Goal: Task Accomplishment & Management: Manage account settings

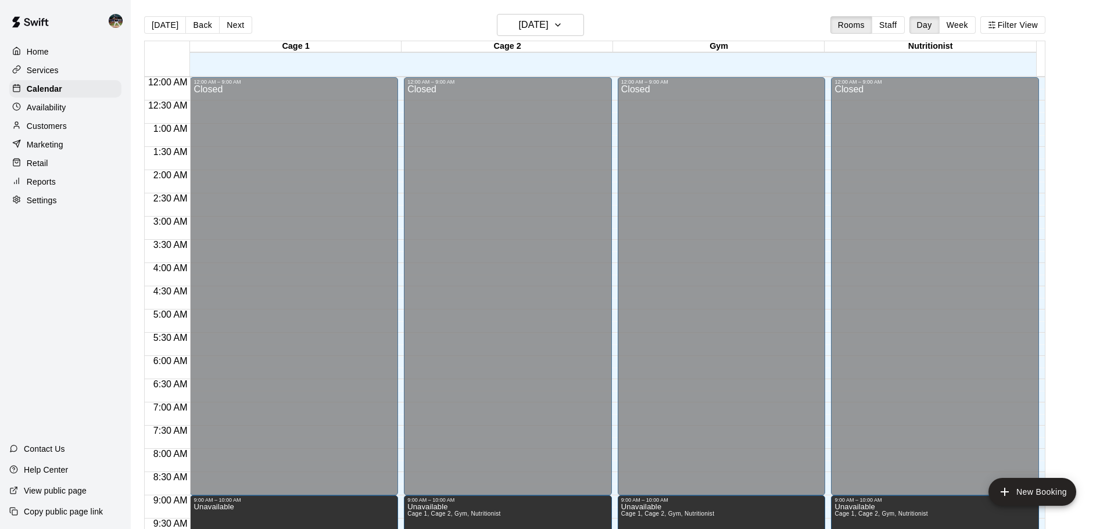
scroll to position [455, 0]
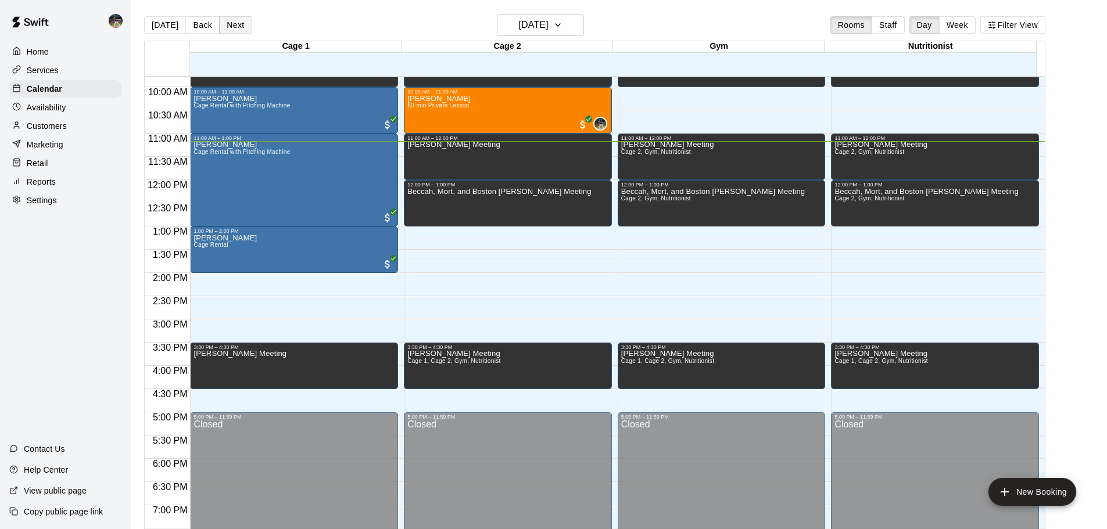
click at [230, 27] on button "Next" at bounding box center [235, 24] width 33 height 17
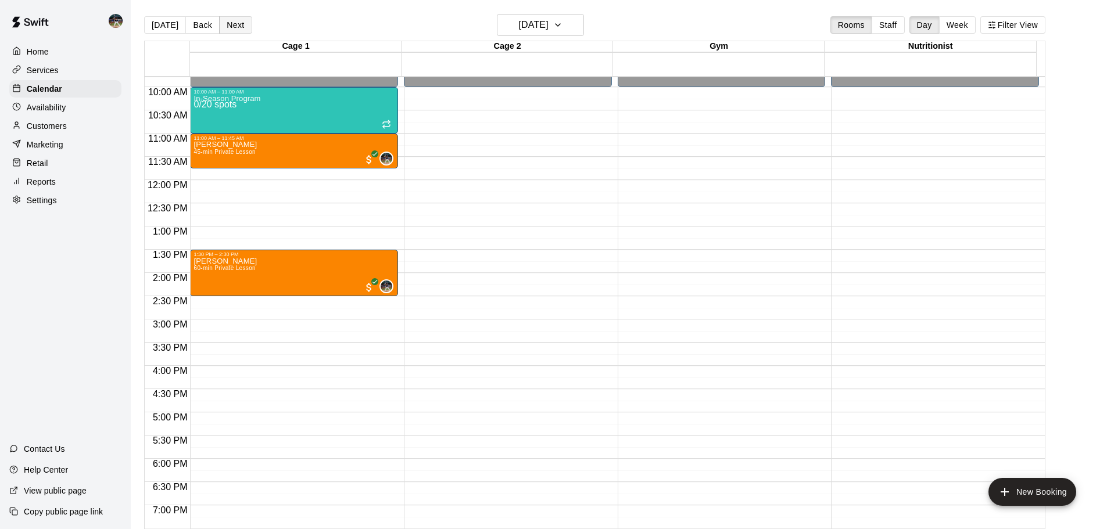
click at [237, 23] on button "Next" at bounding box center [235, 24] width 33 height 17
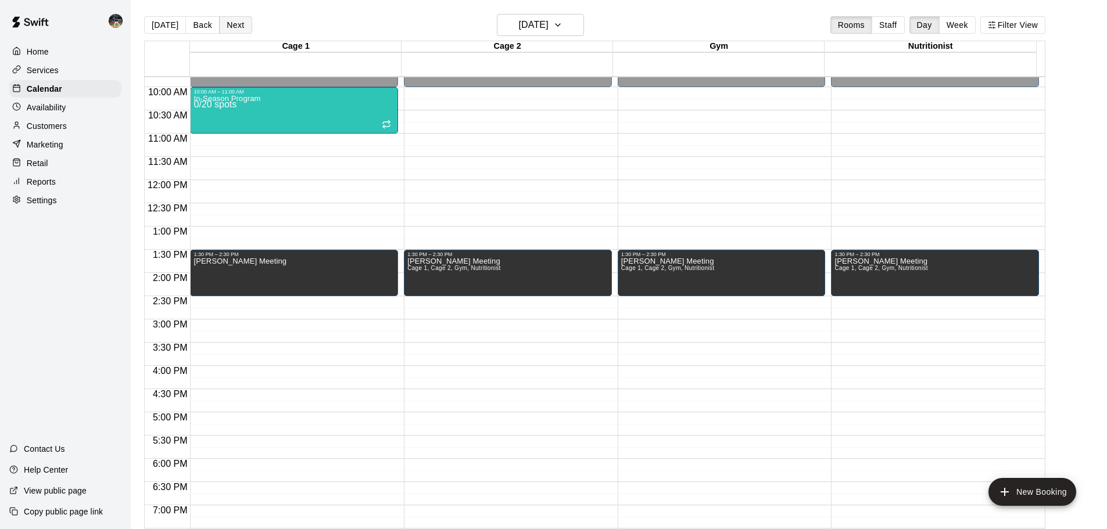
click at [223, 28] on button "Next" at bounding box center [235, 24] width 33 height 17
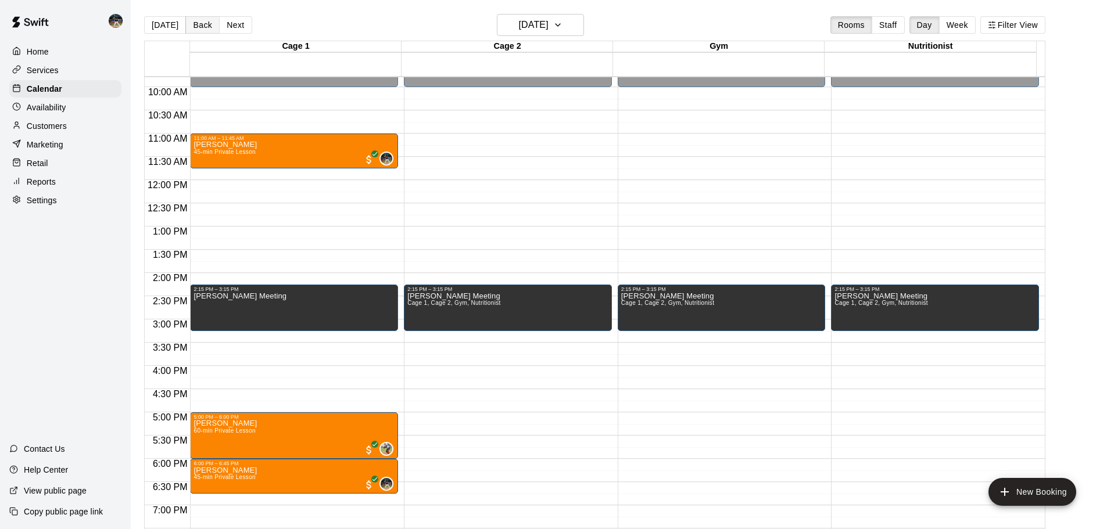
click at [203, 28] on button "Back" at bounding box center [202, 24] width 34 height 17
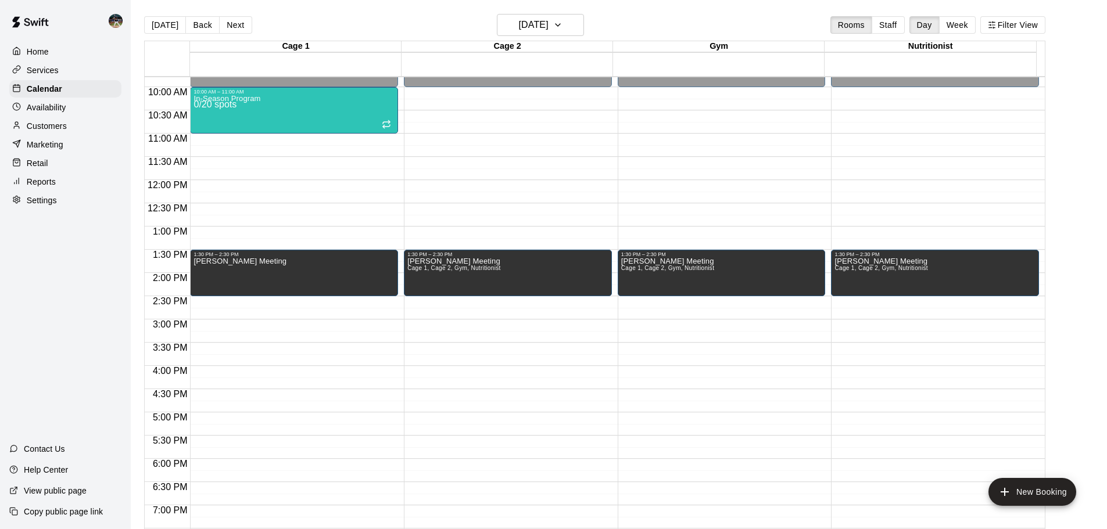
click at [164, 28] on button "[DATE]" at bounding box center [165, 24] width 42 height 17
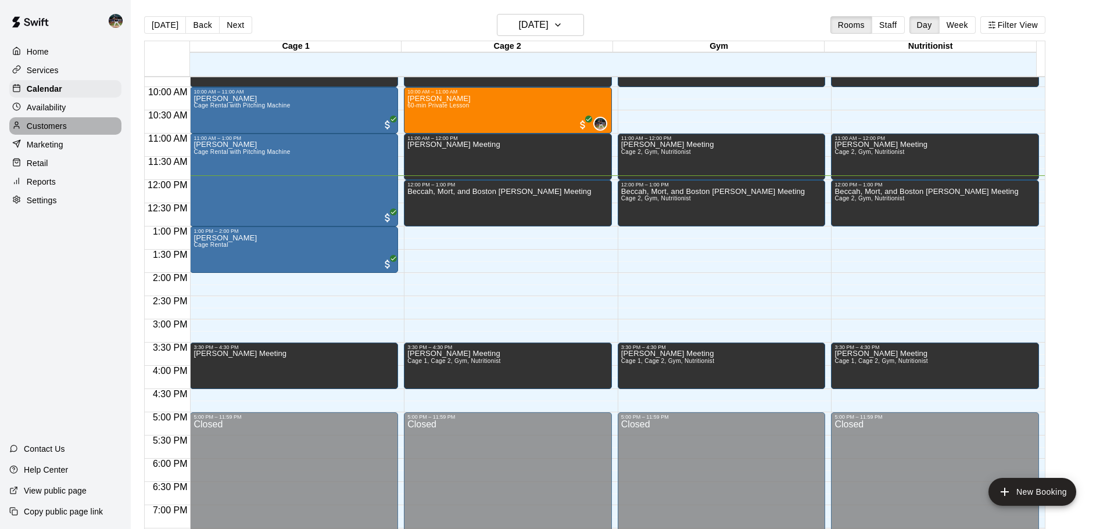
click at [63, 135] on div "Customers" at bounding box center [65, 125] width 112 height 17
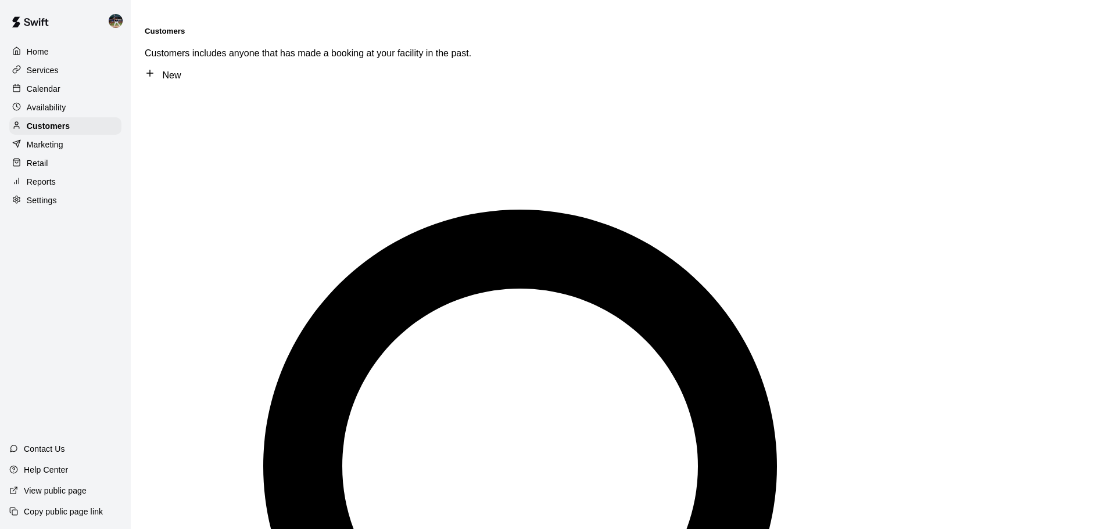
type input "******"
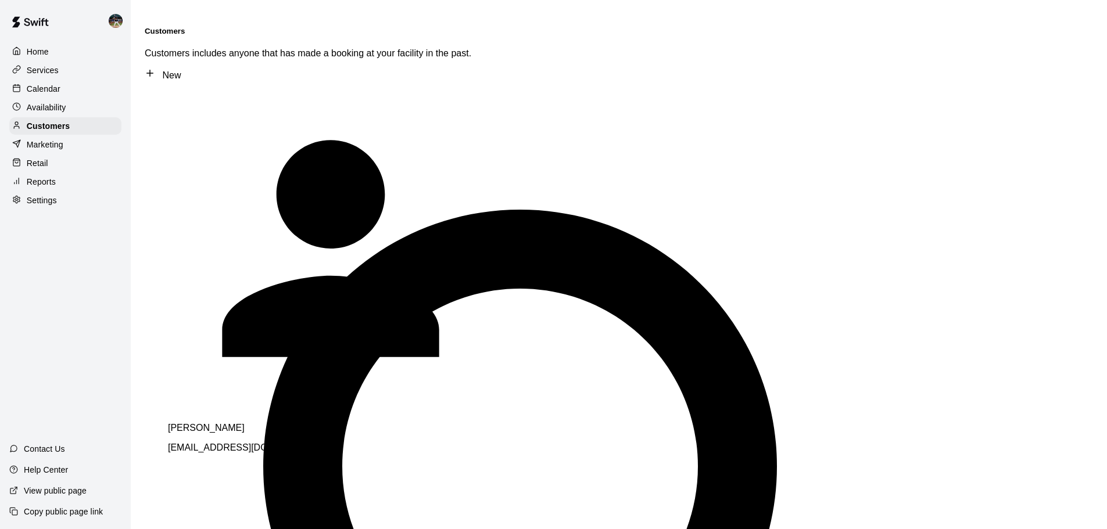
click at [246, 443] on span "[EMAIL_ADDRESS][DOMAIN_NAME]" at bounding box center [247, 448] width 158 height 10
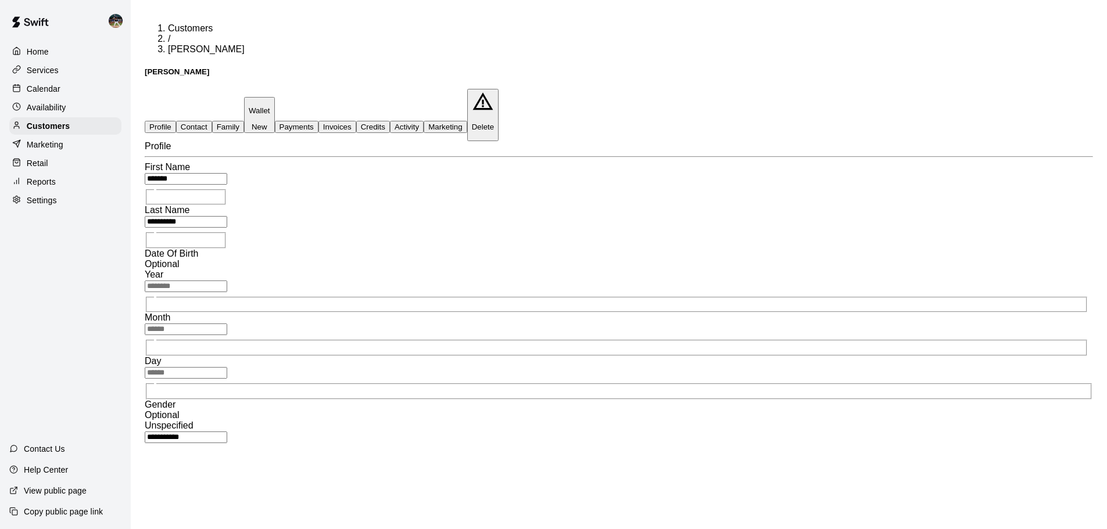
click at [318, 121] on button "Payments" at bounding box center [297, 127] width 44 height 12
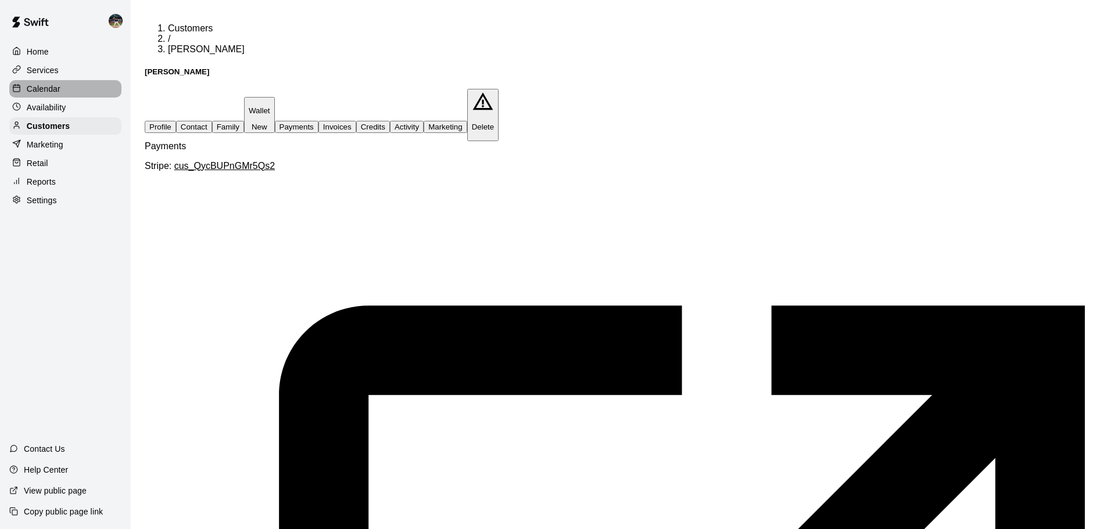
click at [87, 93] on div "Calendar" at bounding box center [65, 88] width 112 height 17
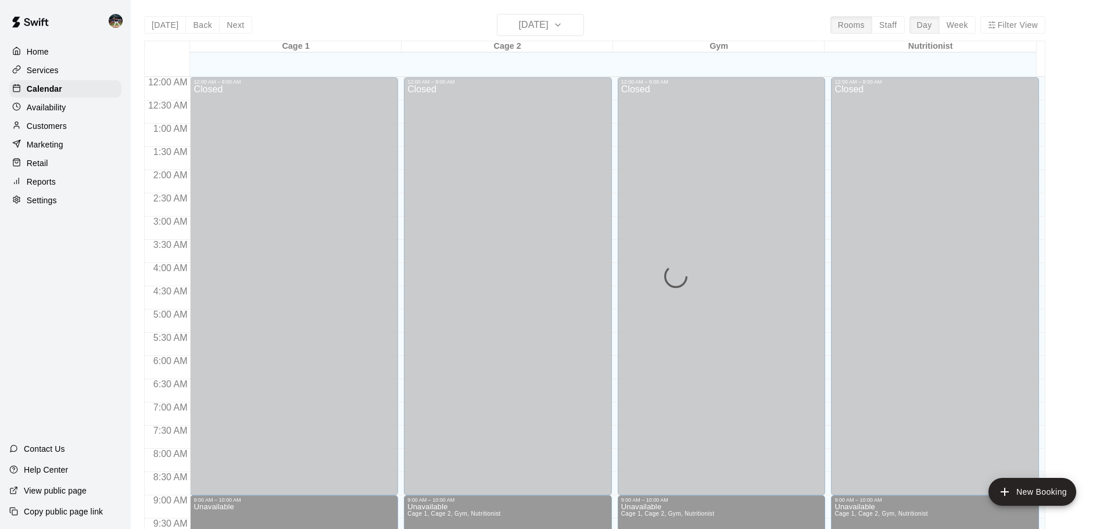
scroll to position [554, 0]
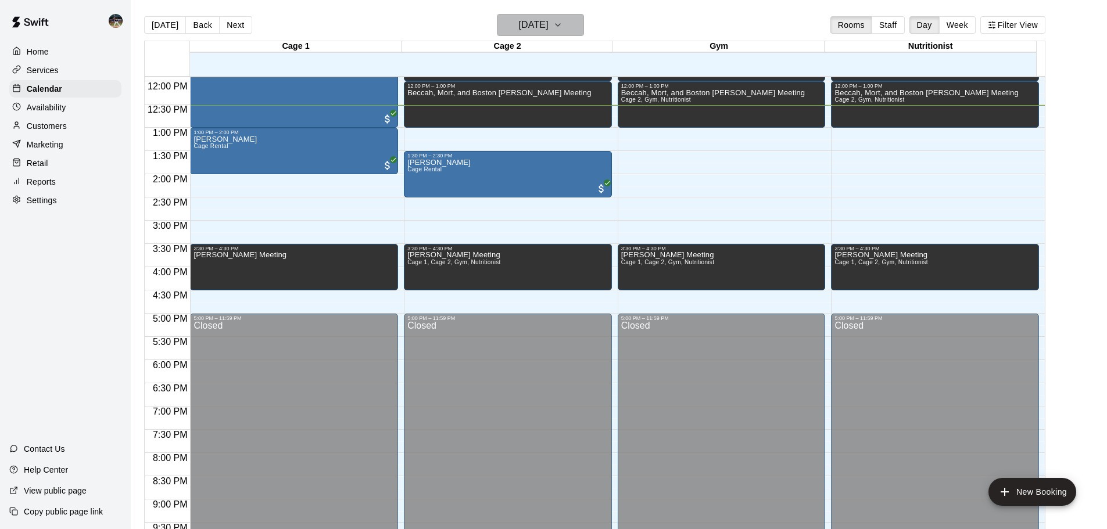
click at [549, 21] on h6 "[DATE]" at bounding box center [534, 25] width 30 height 16
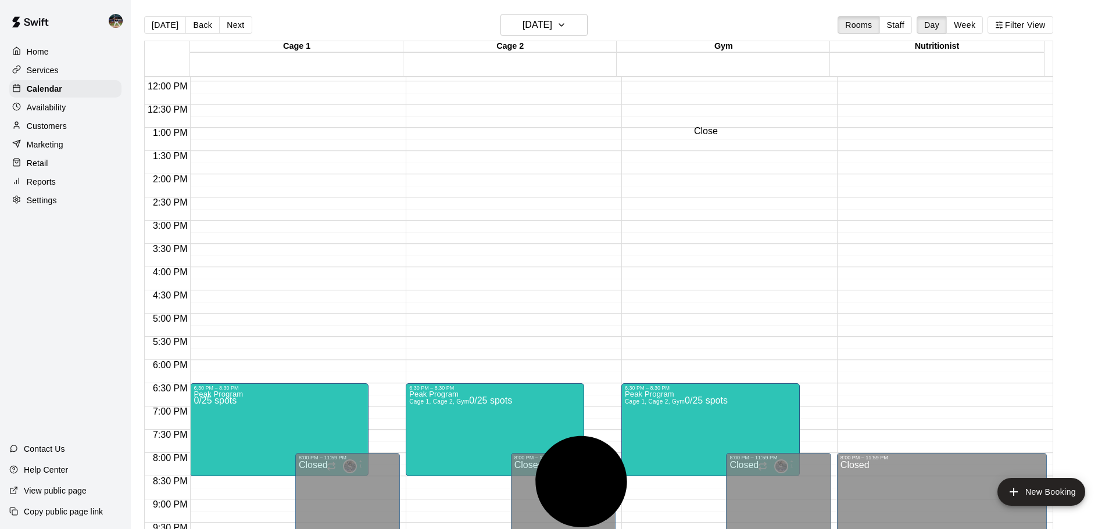
type input "**********"
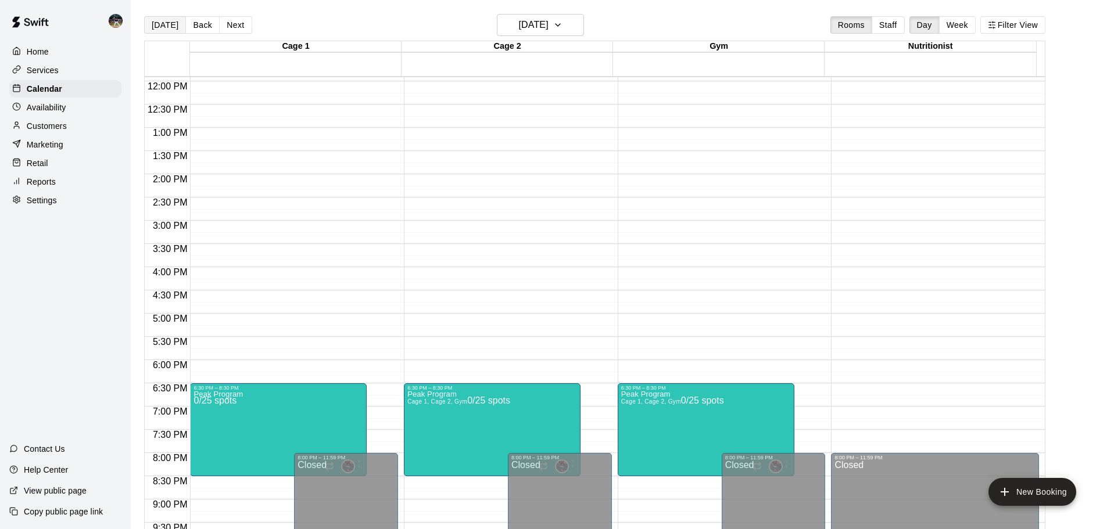
click at [167, 26] on button "[DATE]" at bounding box center [165, 24] width 42 height 17
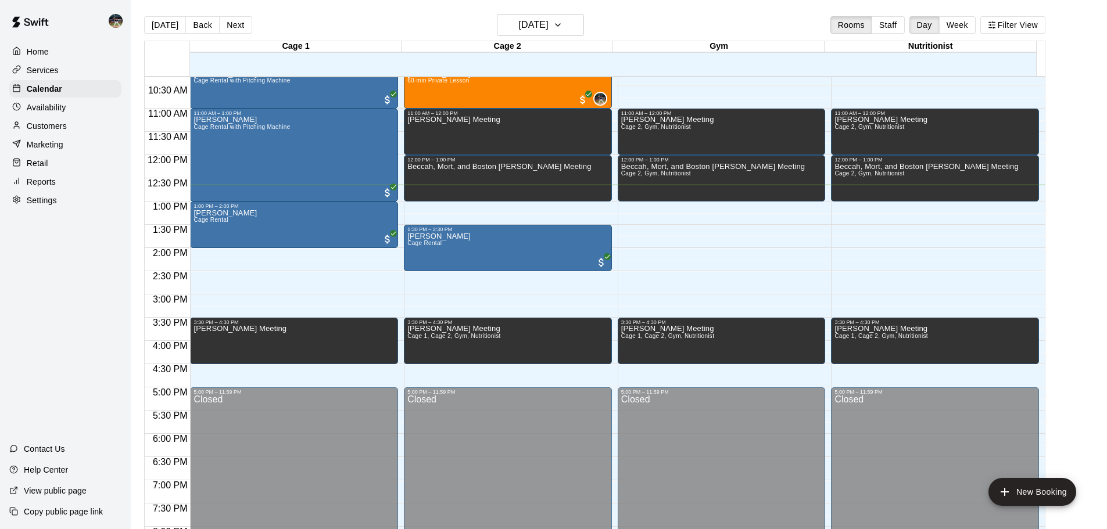
scroll to position [380, 0]
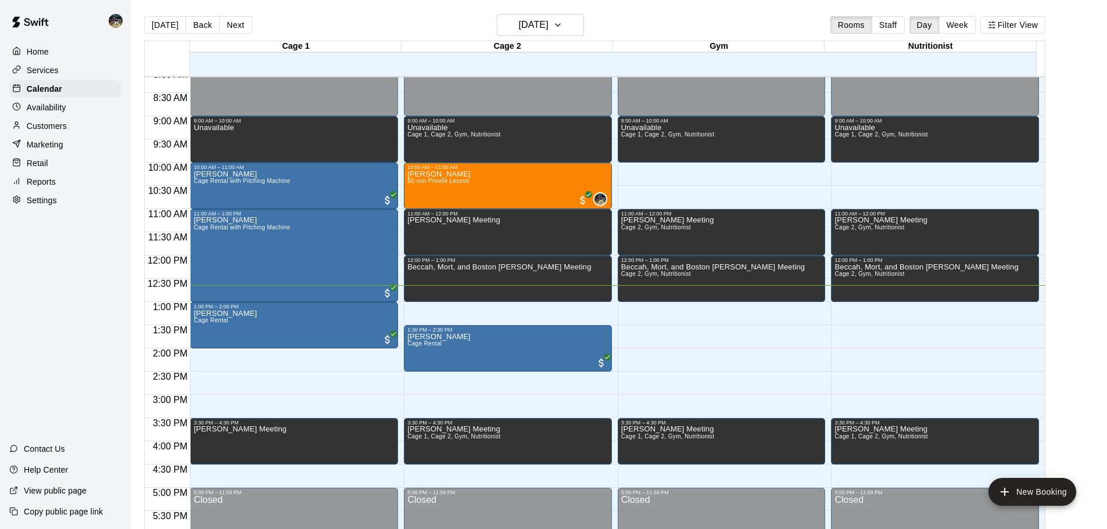
click at [235, 28] on button "Next" at bounding box center [235, 24] width 33 height 17
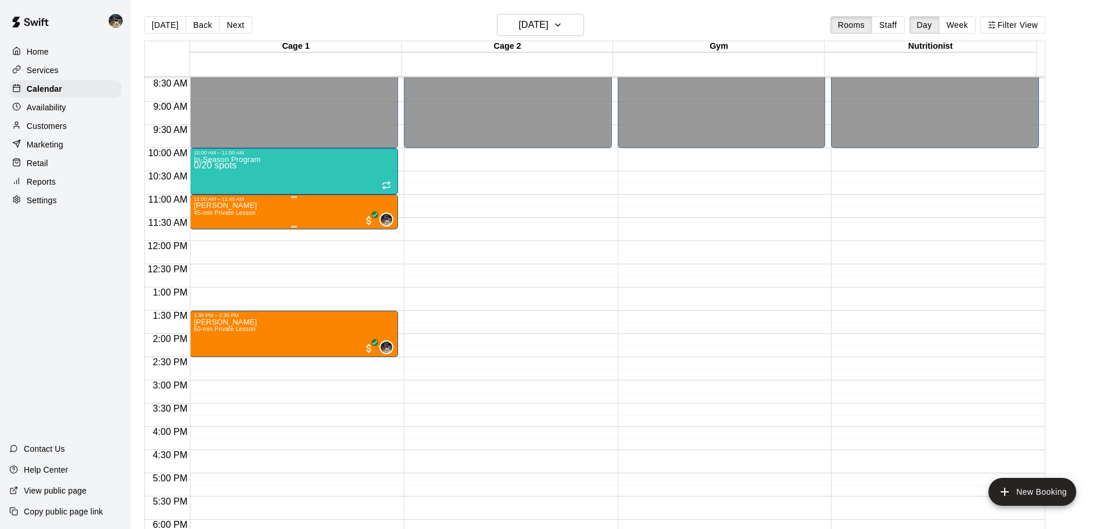
scroll to position [438, 0]
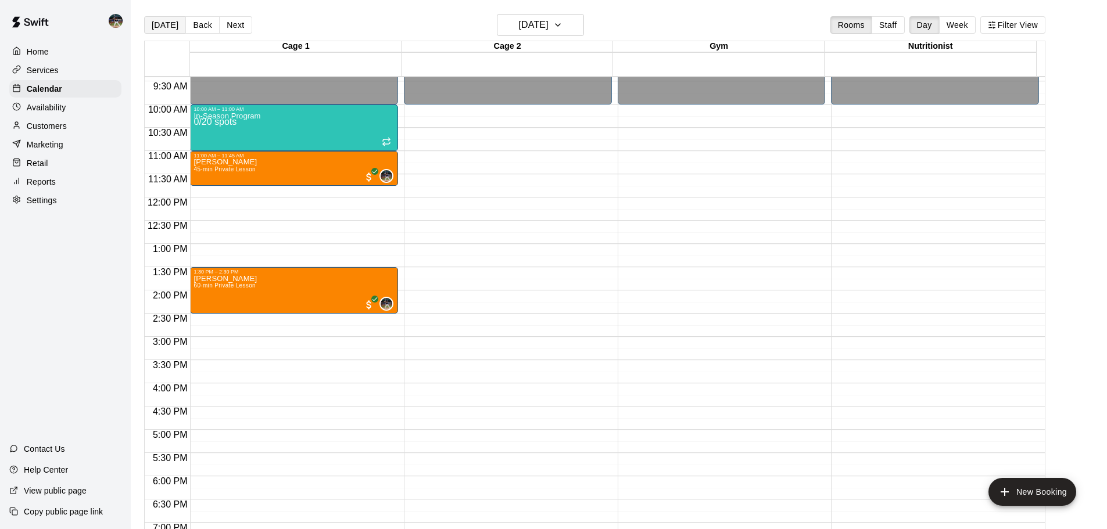
click at [163, 32] on button "[DATE]" at bounding box center [165, 24] width 42 height 17
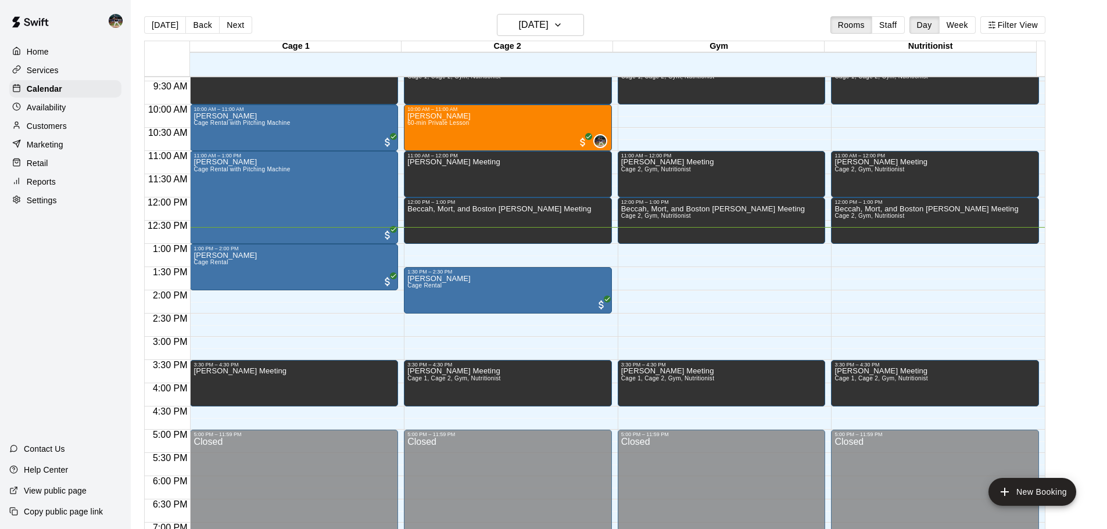
click at [49, 180] on div "Reports" at bounding box center [65, 181] width 112 height 17
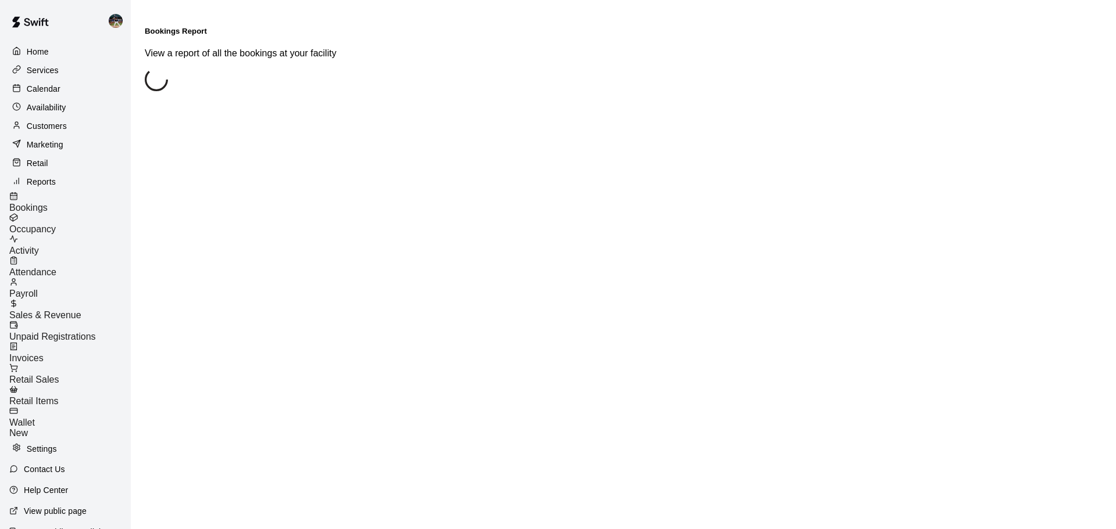
click at [74, 310] on span "Sales & Revenue" at bounding box center [45, 315] width 72 height 10
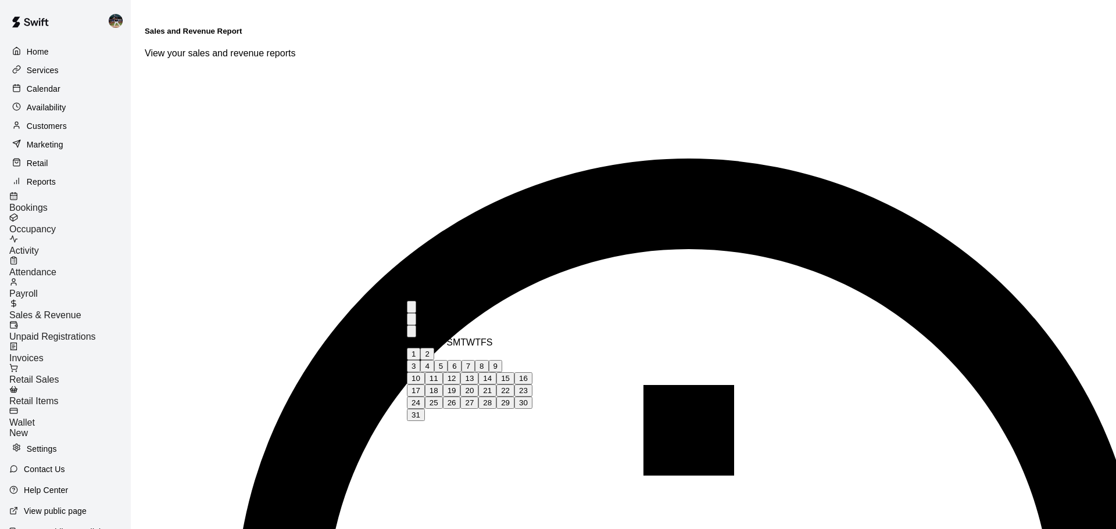
click at [425, 397] on button "17" at bounding box center [416, 391] width 18 height 12
type input "**********"
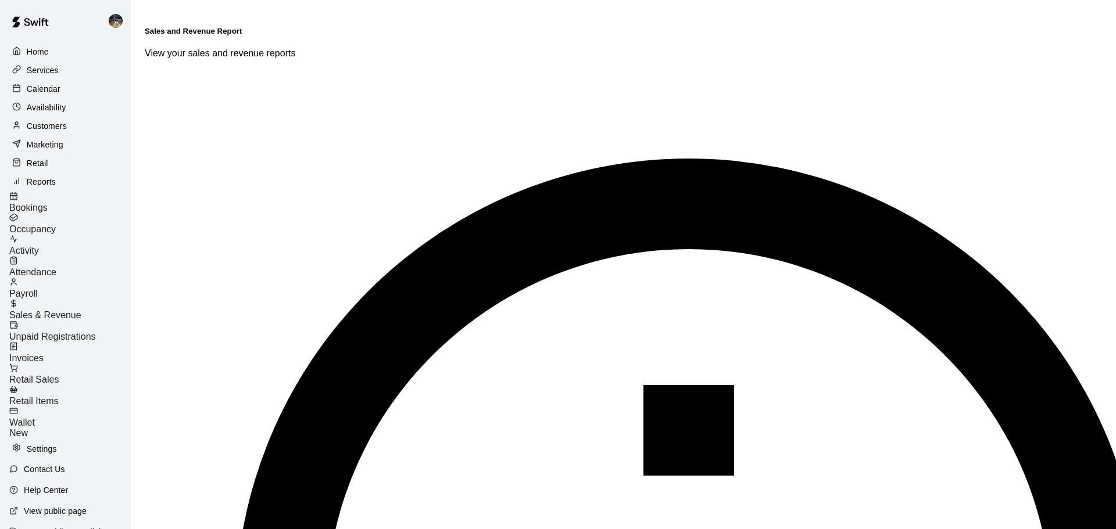
type input "******"
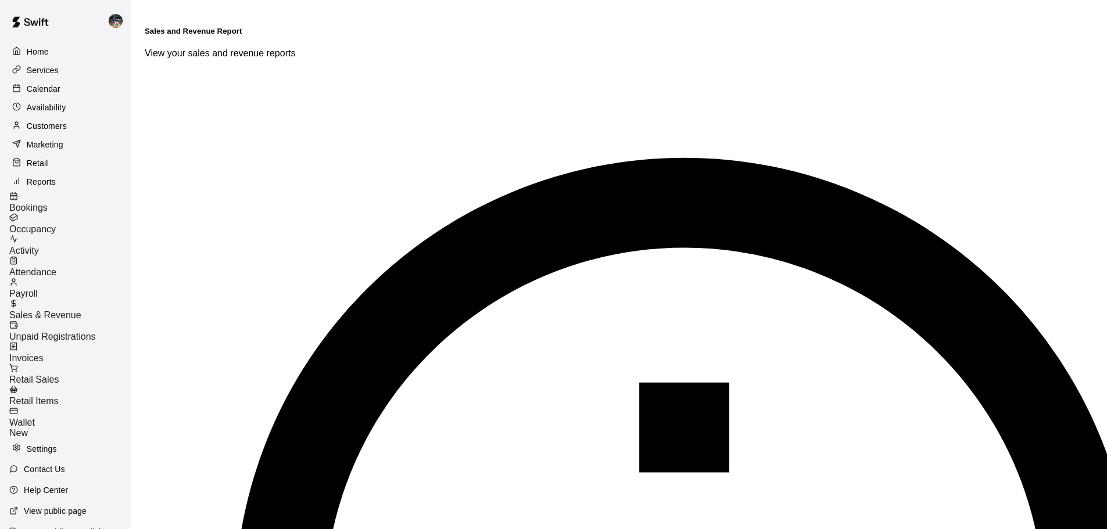
click at [71, 130] on div "Customers" at bounding box center [65, 125] width 112 height 17
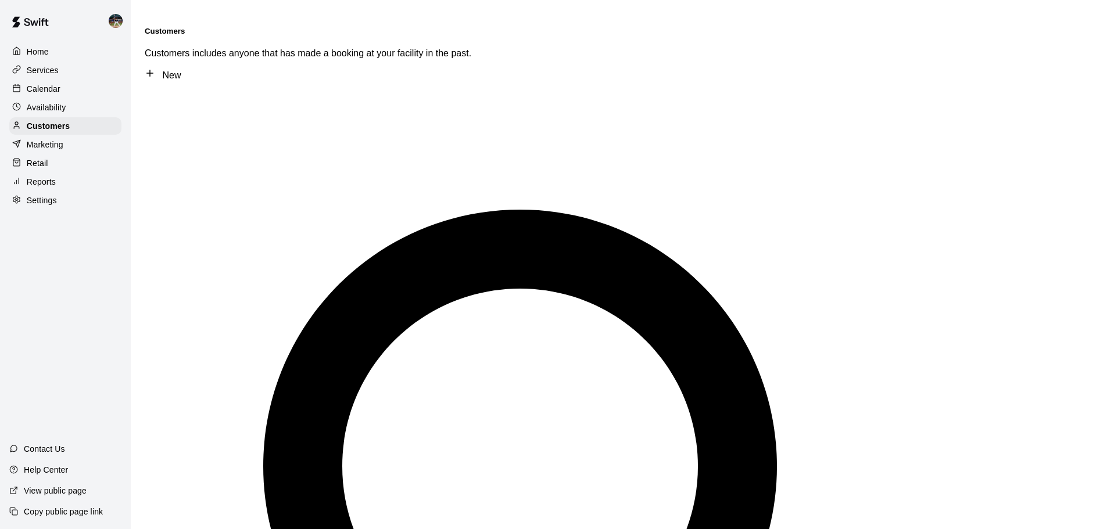
type input "*******"
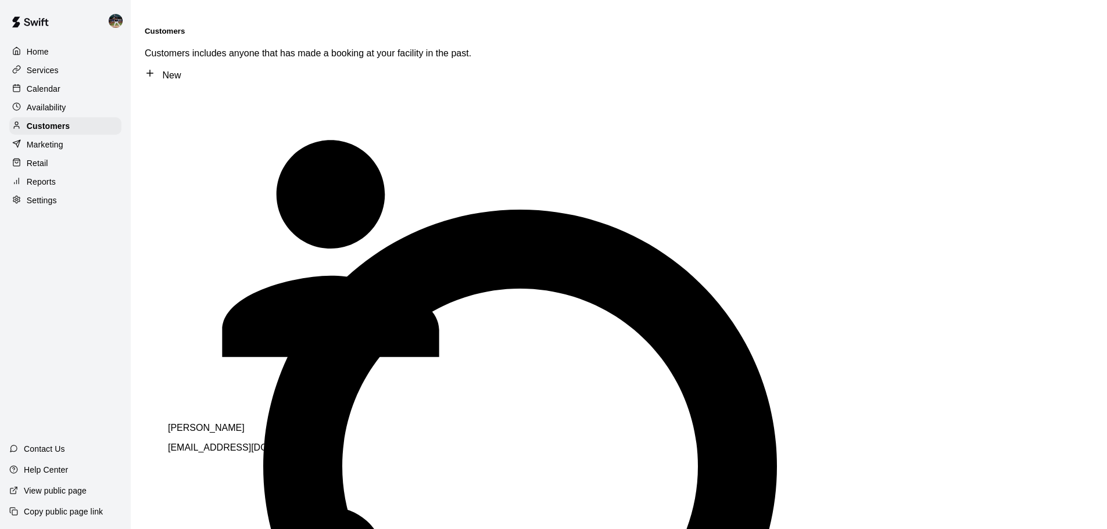
click at [280, 423] on div "[PERSON_NAME] [EMAIL_ADDRESS][DOMAIN_NAME]" at bounding box center [330, 438] width 325 height 30
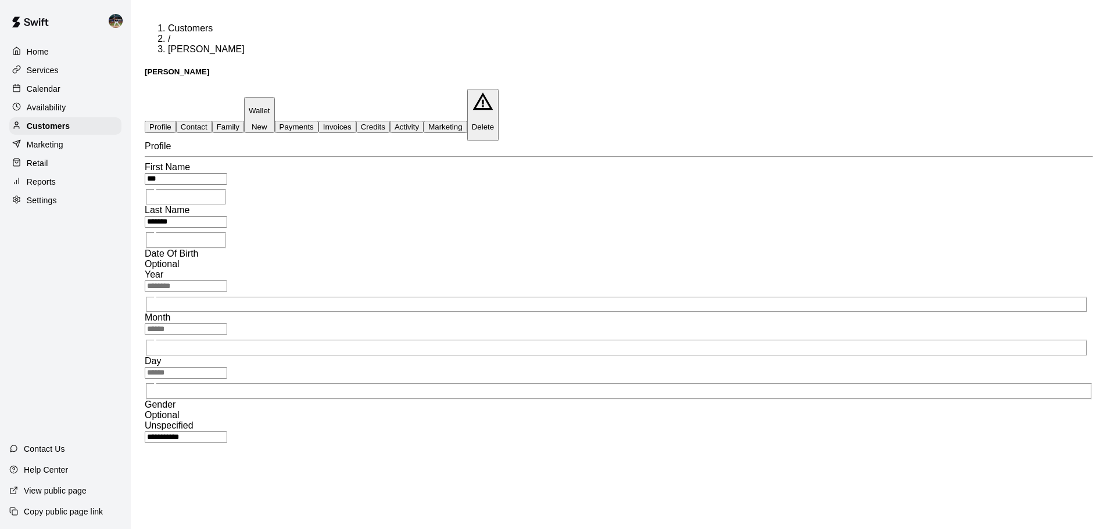
click at [318, 121] on button "Payments" at bounding box center [297, 127] width 44 height 12
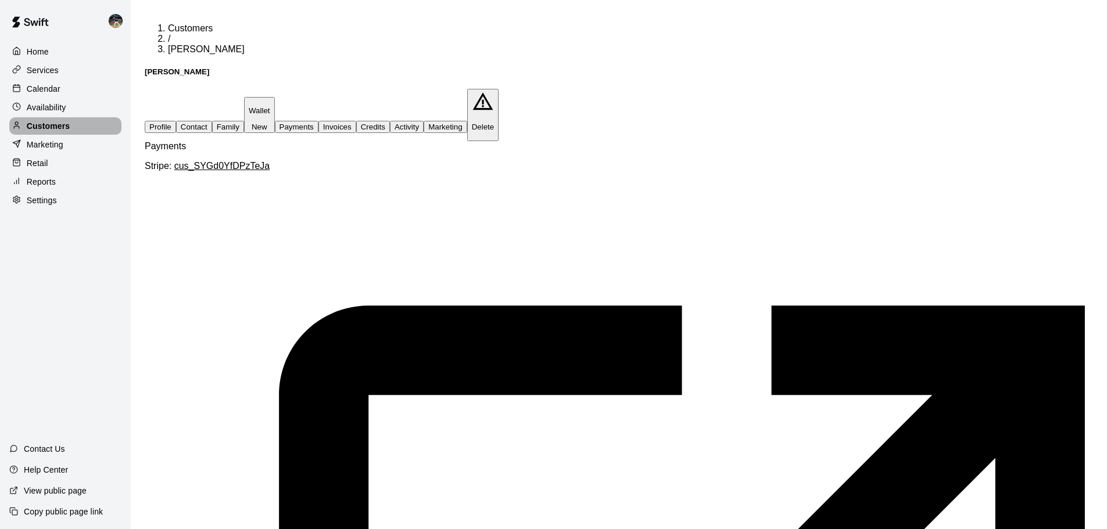
click at [69, 131] on p "Customers" at bounding box center [48, 126] width 43 height 12
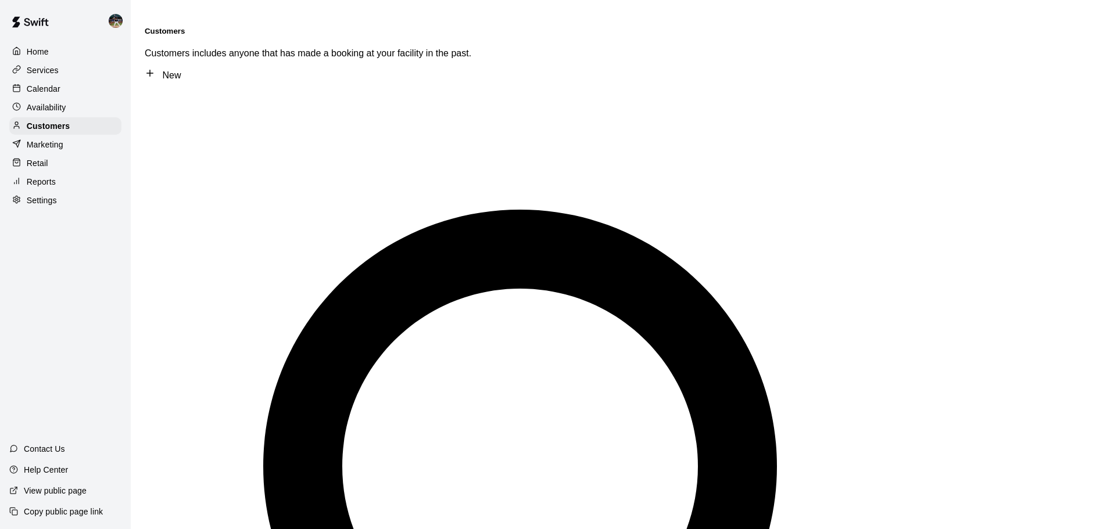
type input "*"
type input "*******"
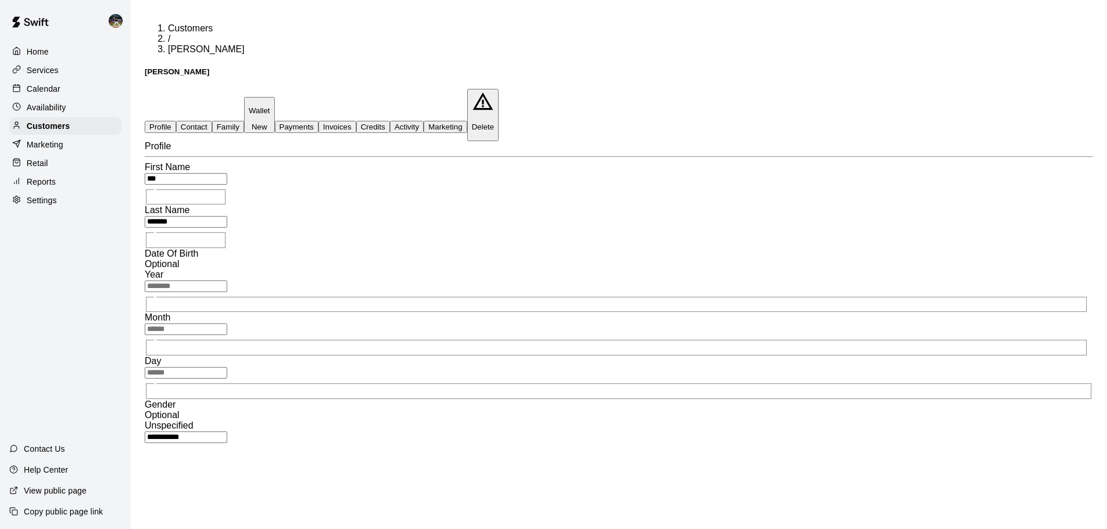
click at [244, 121] on button "Family" at bounding box center [228, 127] width 32 height 12
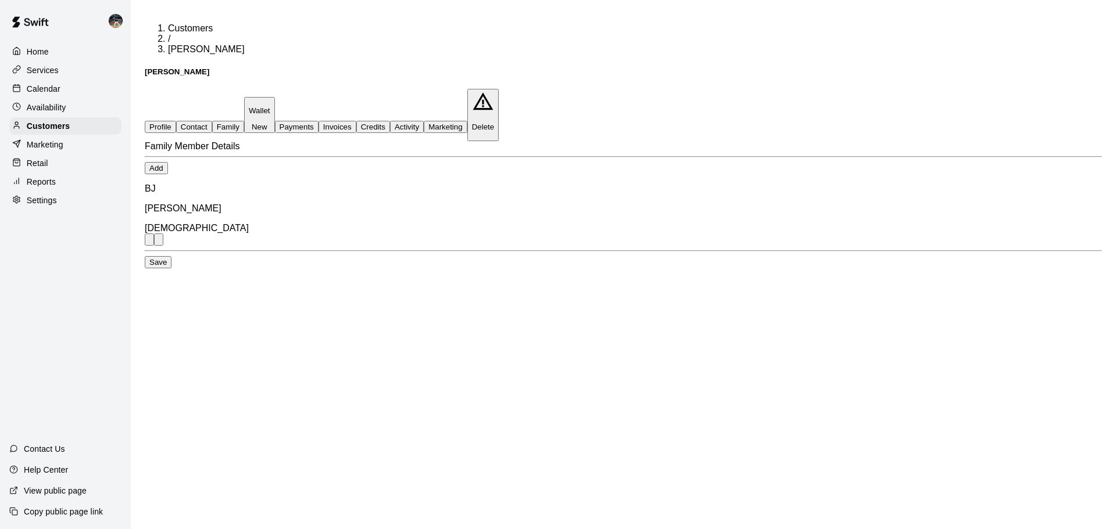
click at [212, 121] on button "Contact" at bounding box center [194, 127] width 36 height 12
select select "**"
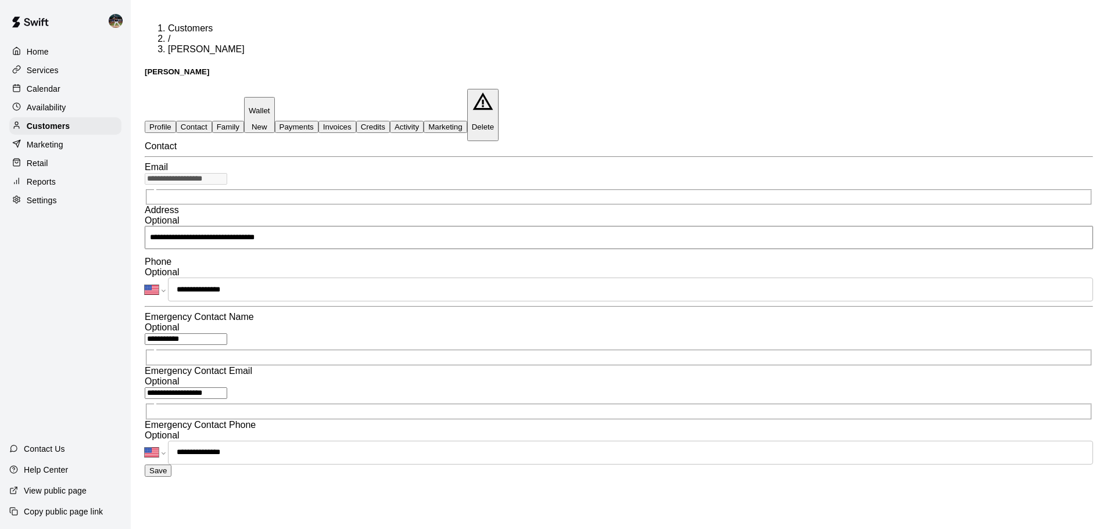
click at [318, 121] on button "Payments" at bounding box center [297, 127] width 44 height 12
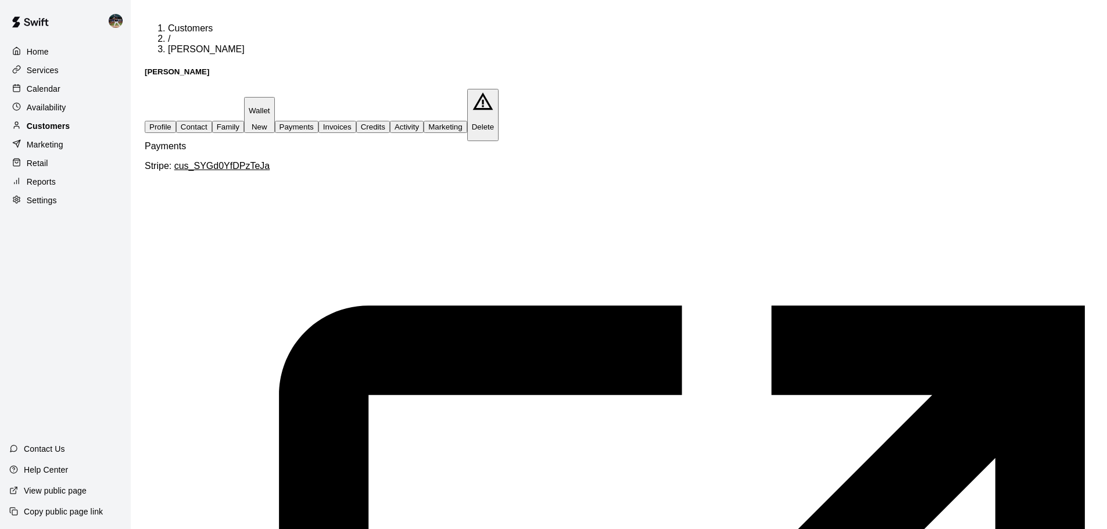
click at [86, 125] on div "Customers" at bounding box center [65, 125] width 112 height 17
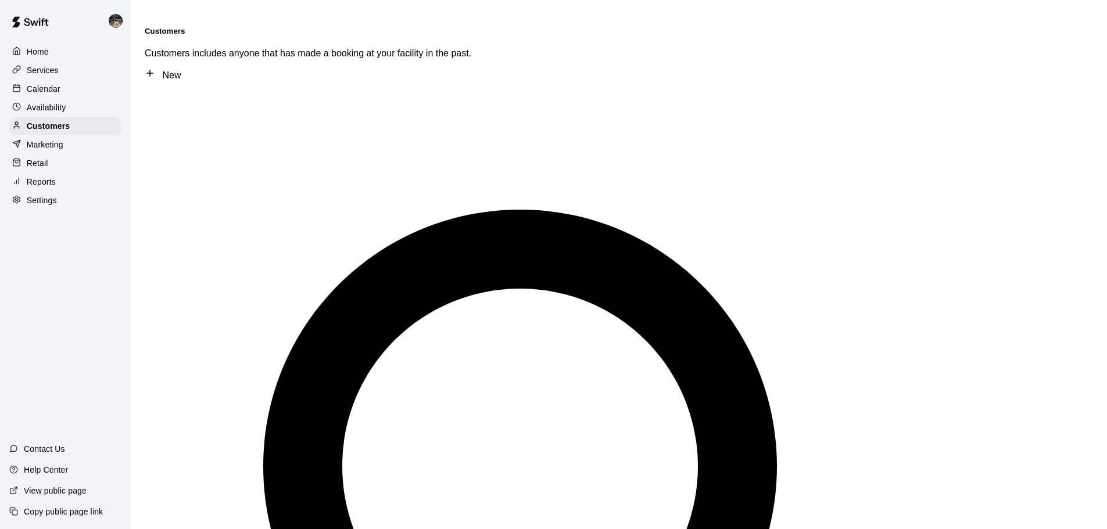
drag, startPoint x: 266, startPoint y: 71, endPoint x: -8, endPoint y: 59, distance: 274.6
drag, startPoint x: 237, startPoint y: 62, endPoint x: 80, endPoint y: 57, distance: 157.0
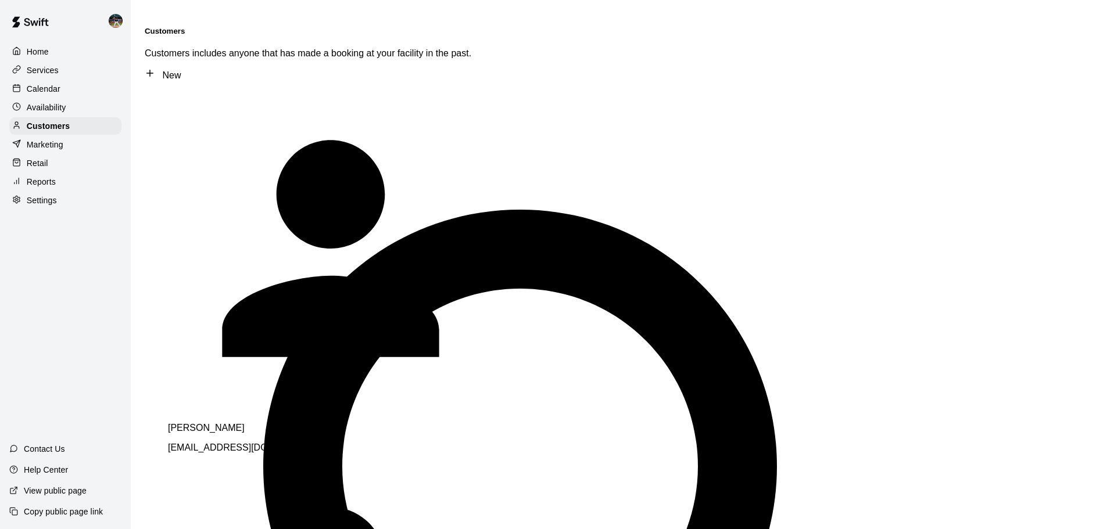
type input "******"
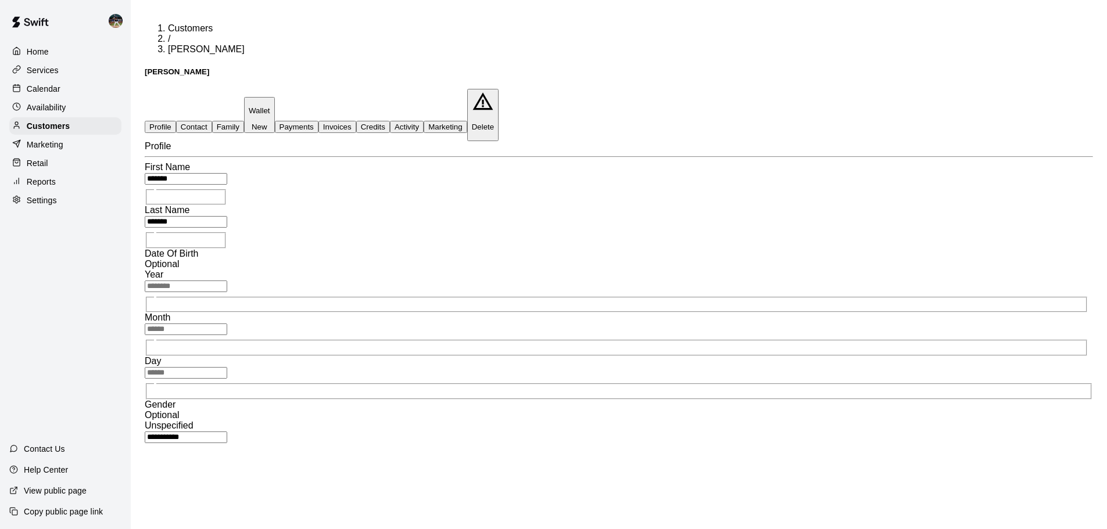
click at [244, 121] on button "Family" at bounding box center [228, 127] width 32 height 12
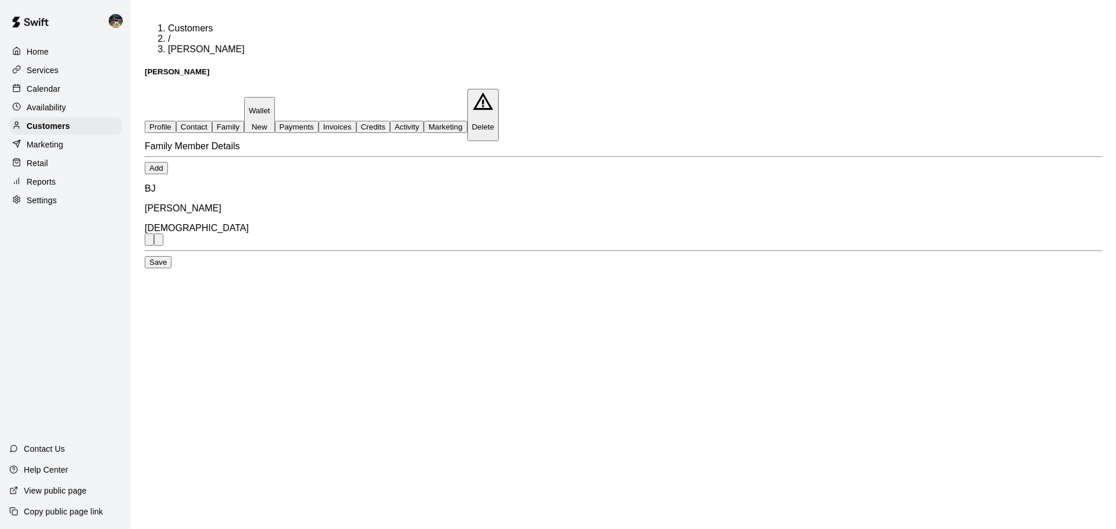
click at [318, 121] on button "Payments" at bounding box center [297, 127] width 44 height 12
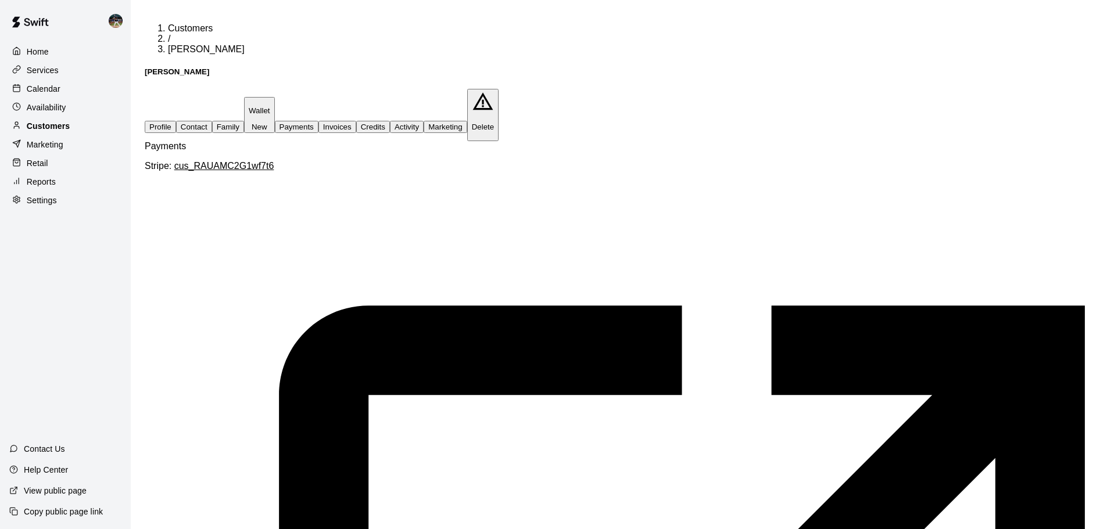
click at [69, 124] on p "Customers" at bounding box center [48, 126] width 43 height 12
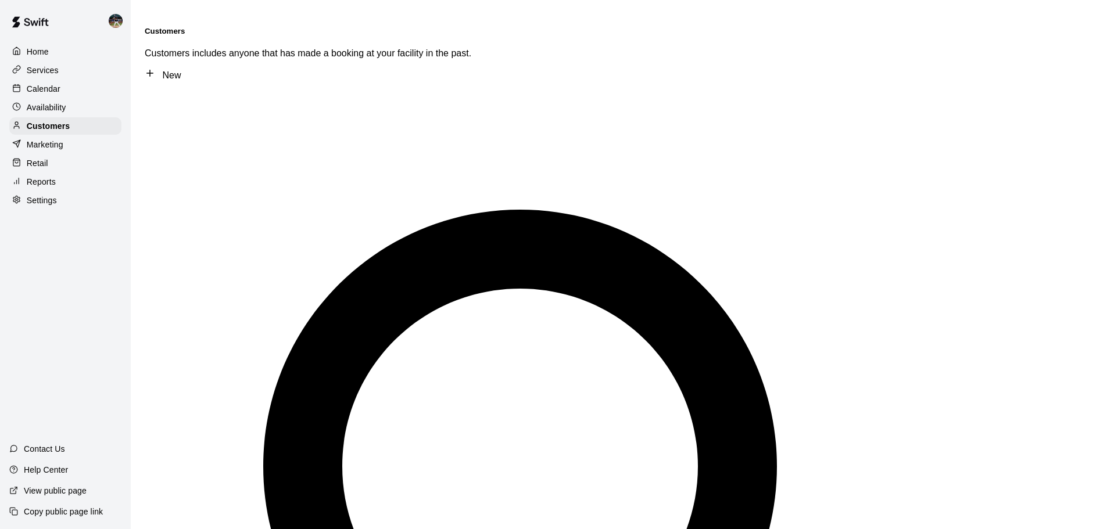
type input "*******"
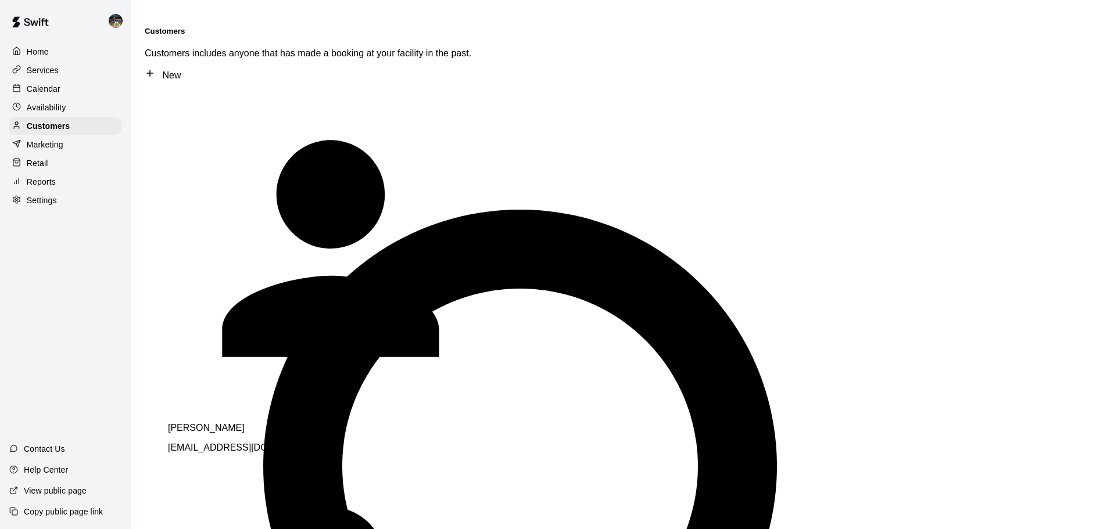
click at [277, 423] on div "[PERSON_NAME] [EMAIL_ADDRESS][DOMAIN_NAME]" at bounding box center [330, 438] width 325 height 30
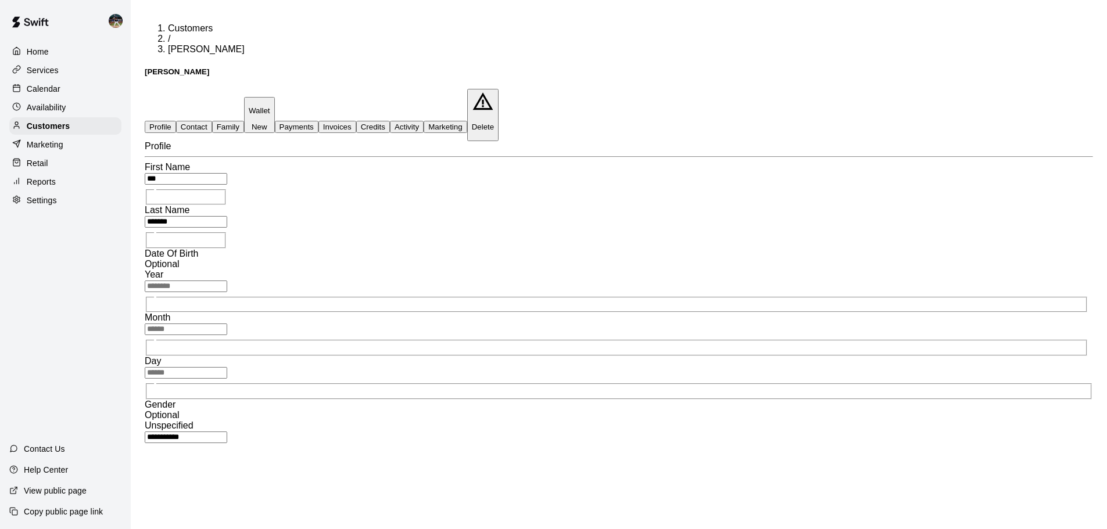
click at [270, 106] on p "Wallet" at bounding box center [260, 110] width 22 height 9
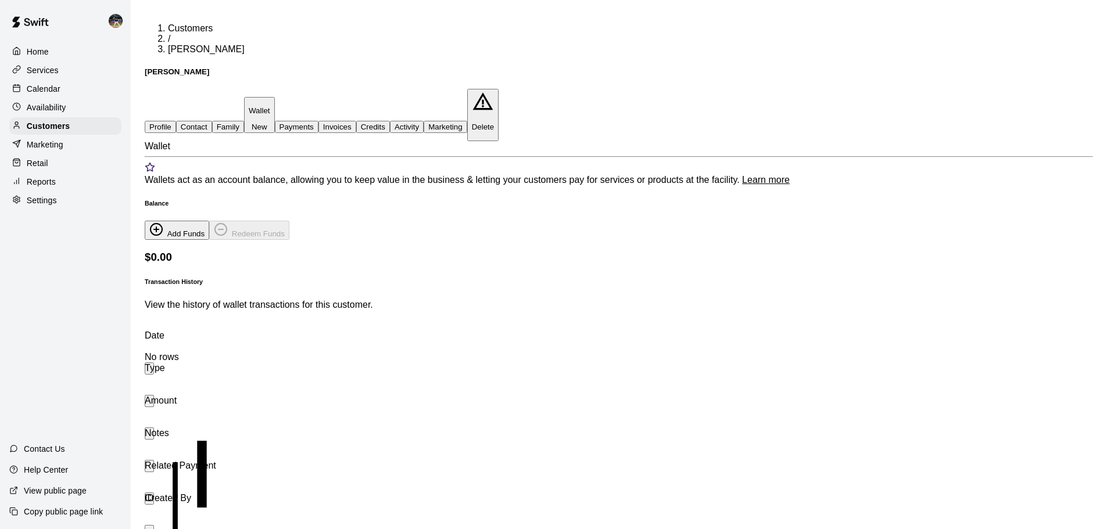
click at [318, 121] on button "Payments" at bounding box center [297, 127] width 44 height 12
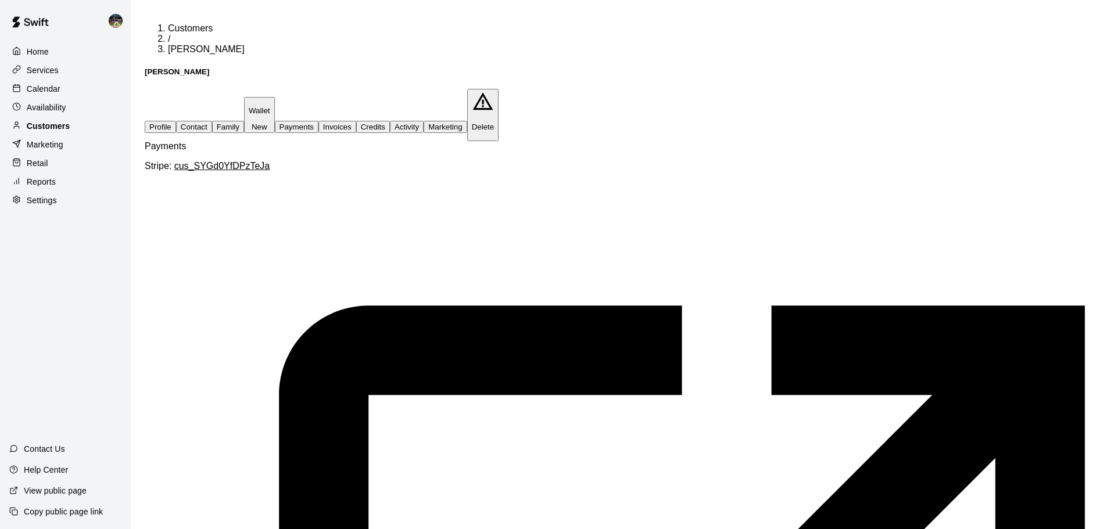
click at [106, 135] on div "Customers" at bounding box center [65, 125] width 112 height 17
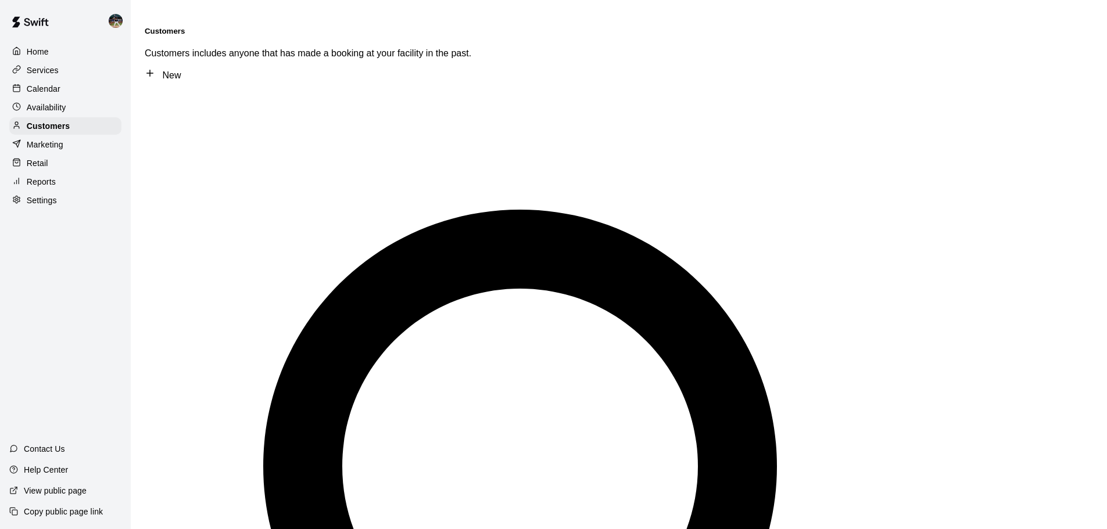
type input "*******"
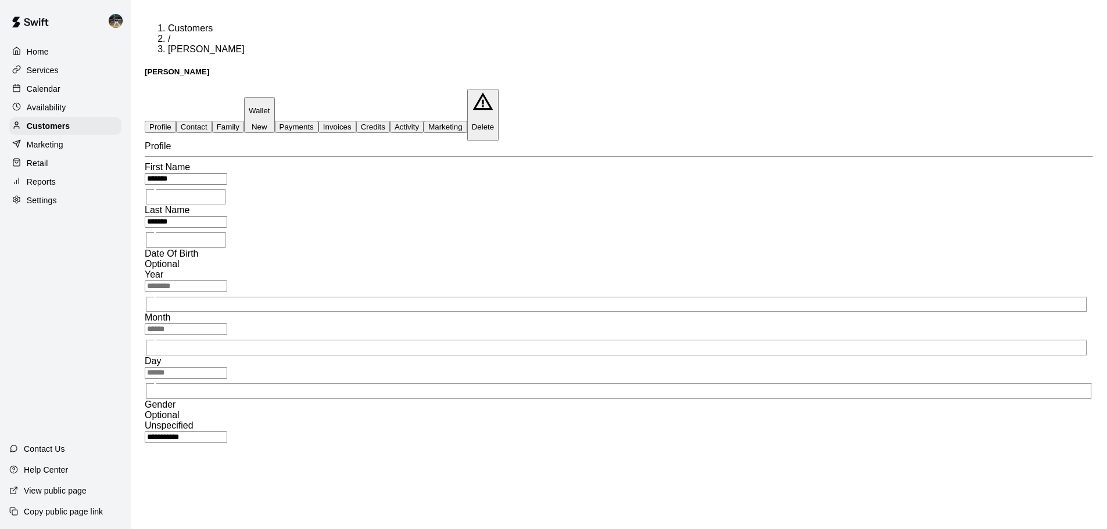
click at [318, 121] on button "Payments" at bounding box center [297, 127] width 44 height 12
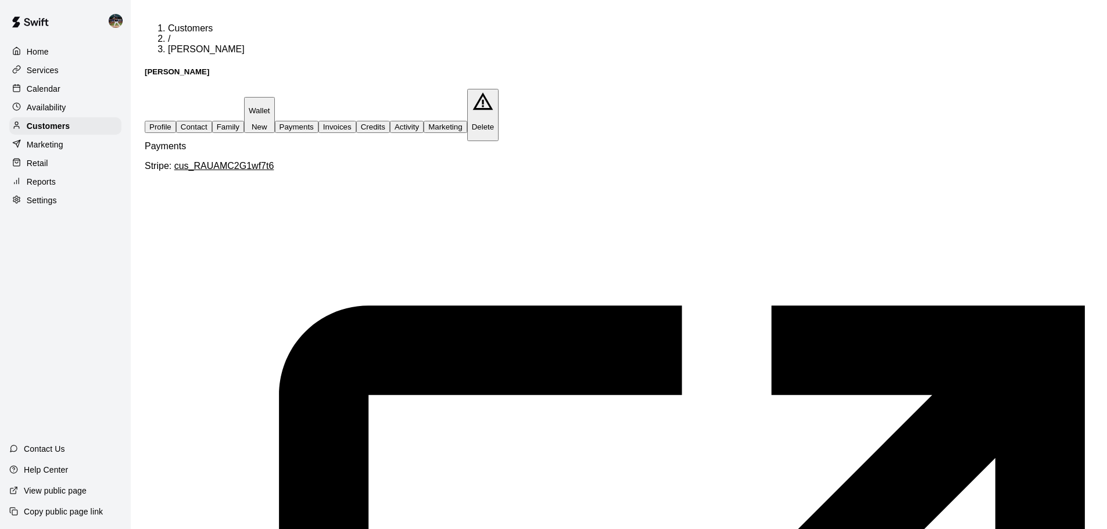
click at [77, 88] on div "Calendar" at bounding box center [65, 88] width 112 height 17
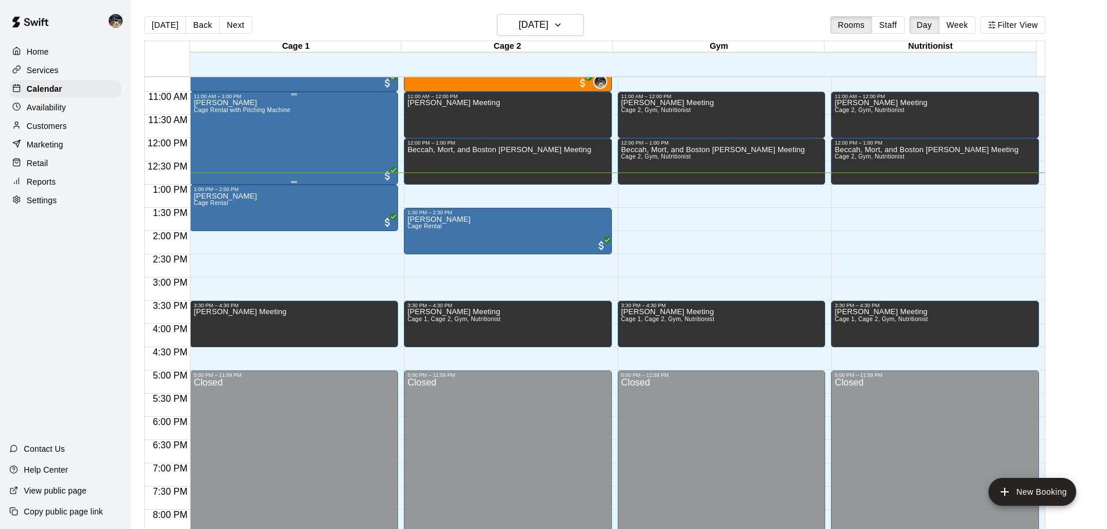
scroll to position [477, 0]
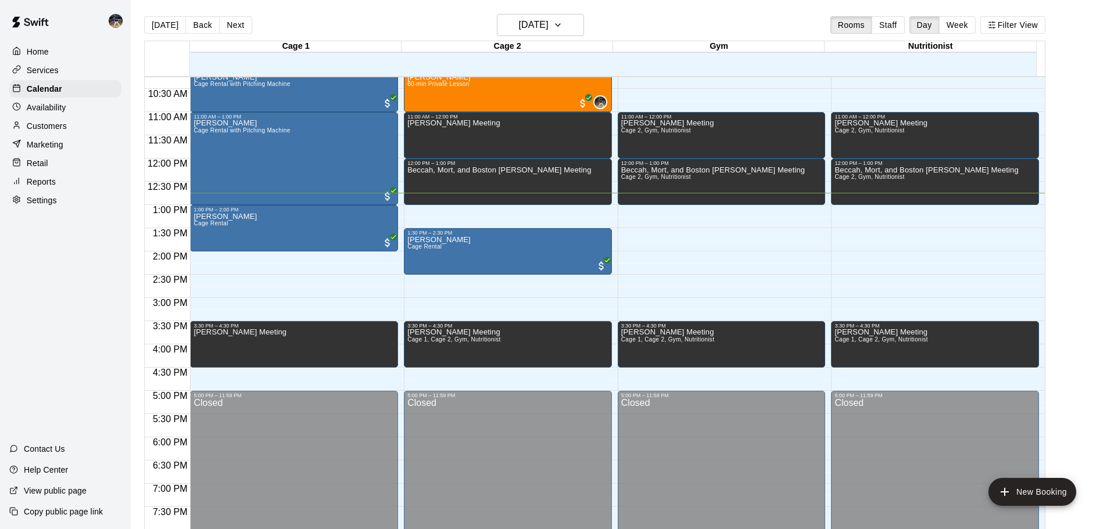
click at [45, 128] on p "Customers" at bounding box center [47, 126] width 40 height 12
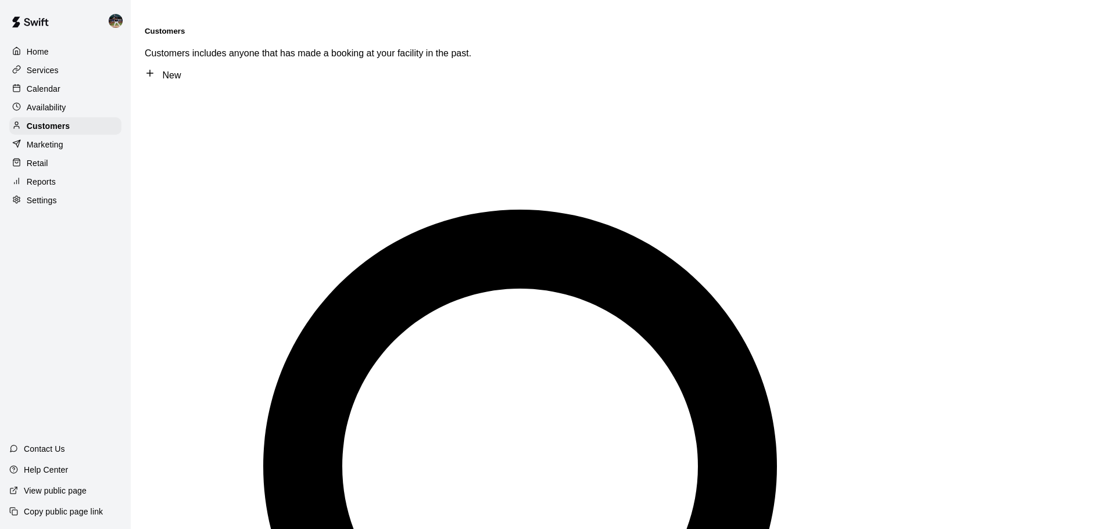
type input "*********"
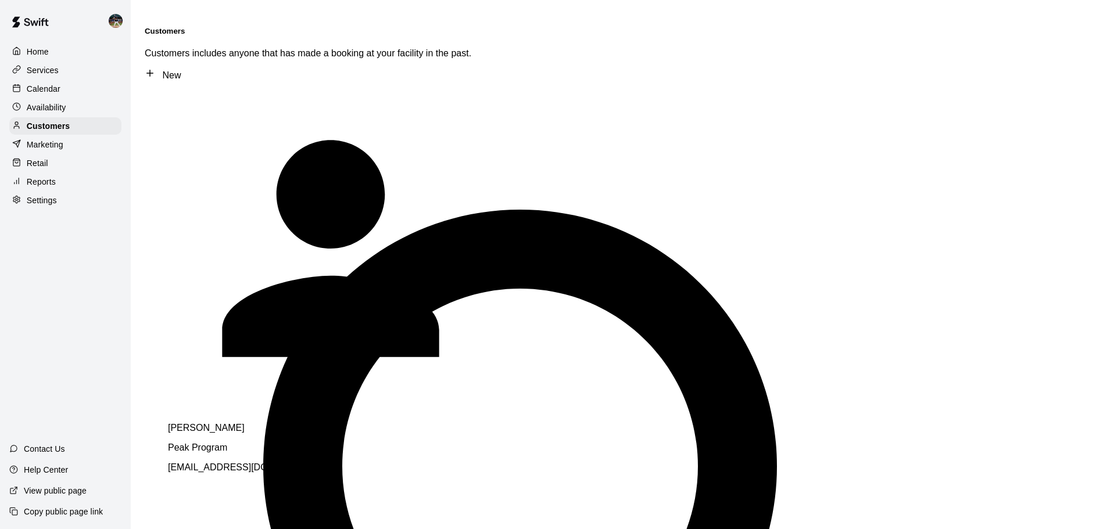
click at [240, 423] on p "[PERSON_NAME]" at bounding box center [330, 428] width 325 height 10
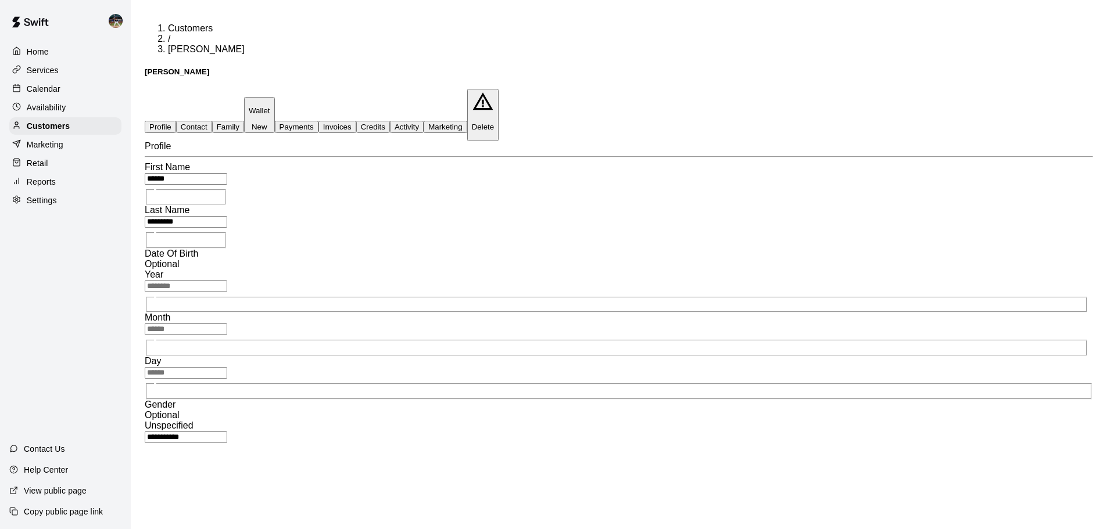
click at [318, 121] on button "Payments" at bounding box center [297, 127] width 44 height 12
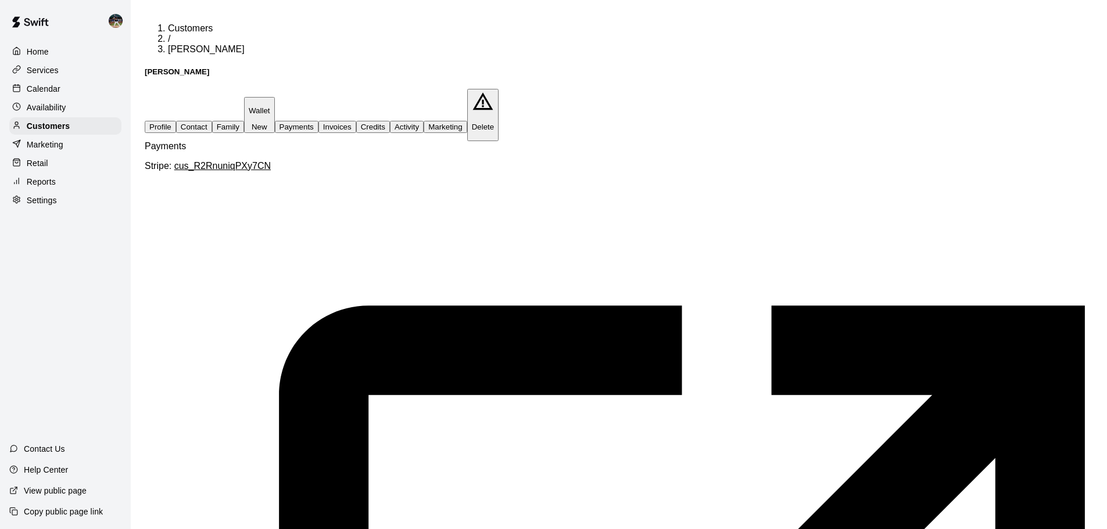
click at [424, 121] on button "Activity" at bounding box center [407, 127] width 34 height 12
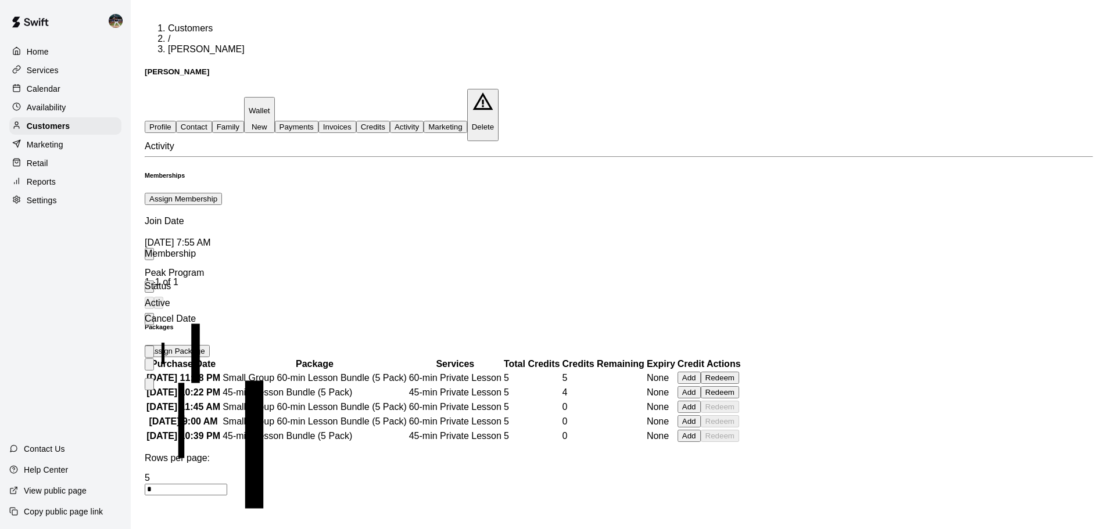
click at [318, 121] on button "Payments" at bounding box center [297, 127] width 44 height 12
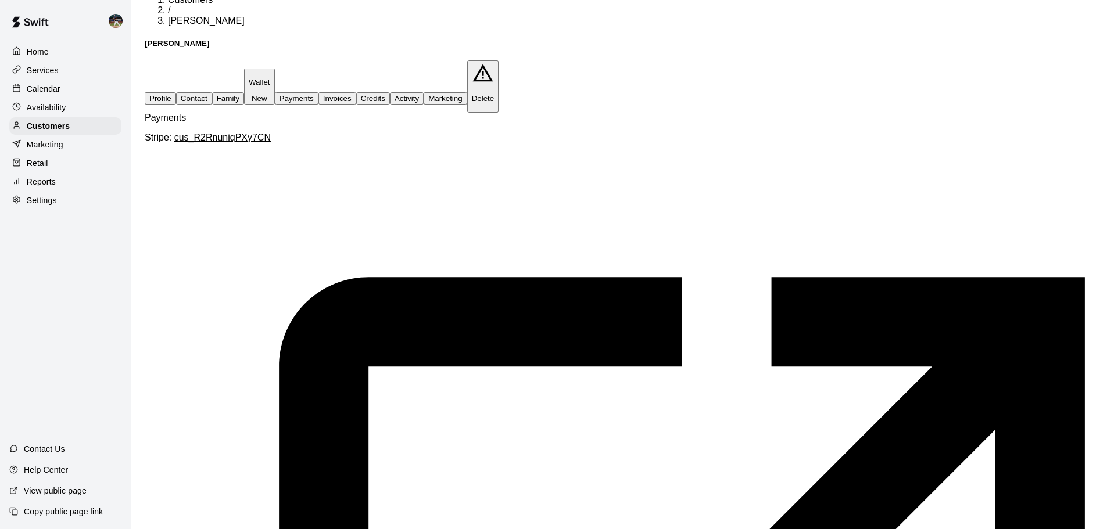
scroll to position [58, 0]
click at [87, 129] on div "Customers" at bounding box center [65, 125] width 112 height 17
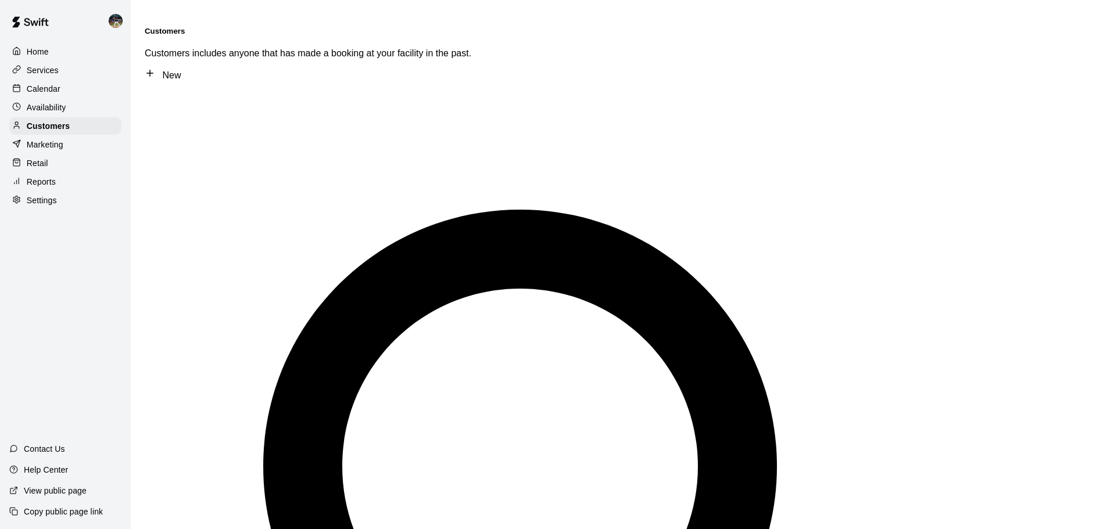
type input "****"
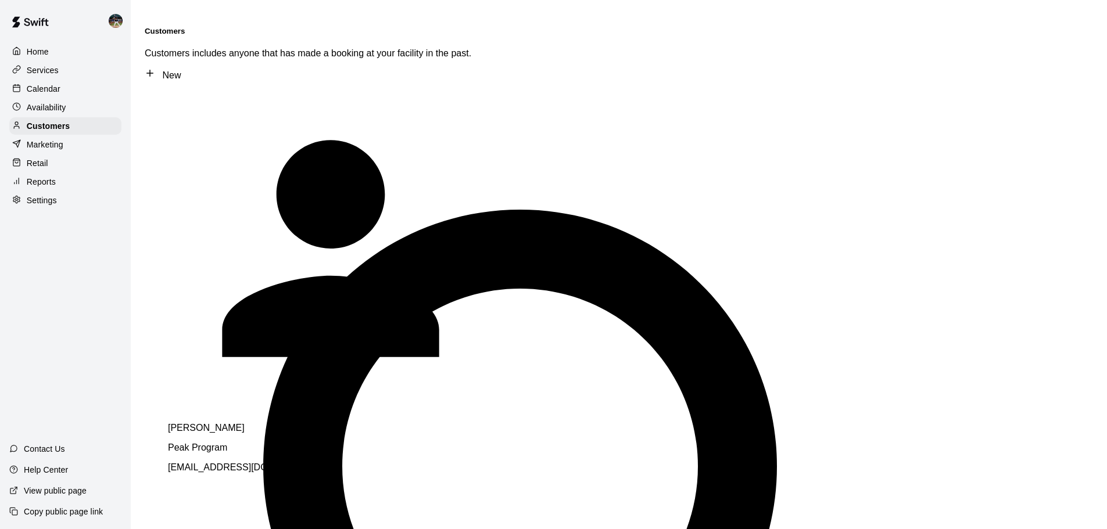
click at [257, 443] on div "Peak Program" at bounding box center [330, 448] width 325 height 10
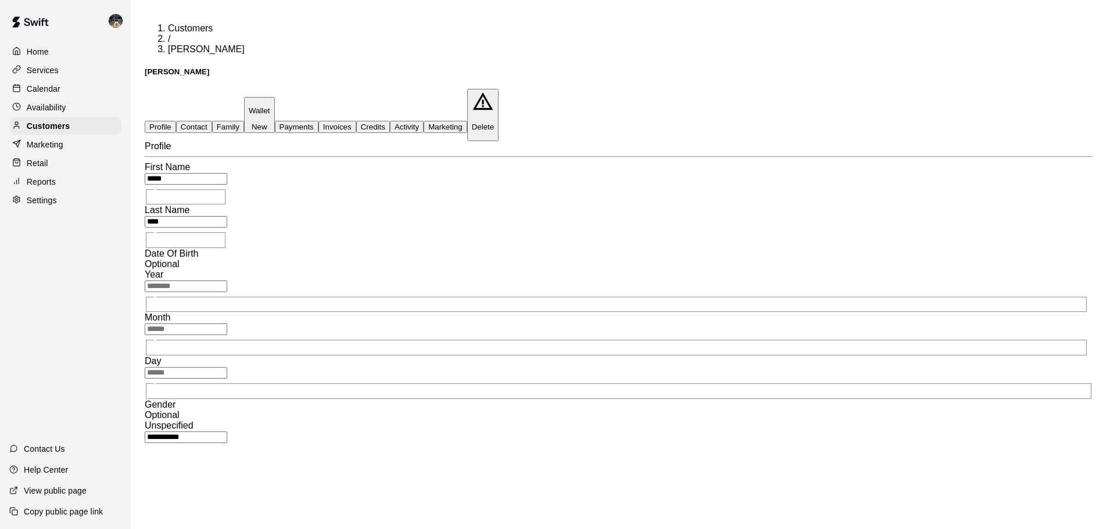
click at [318, 121] on button "Payments" at bounding box center [297, 127] width 44 height 12
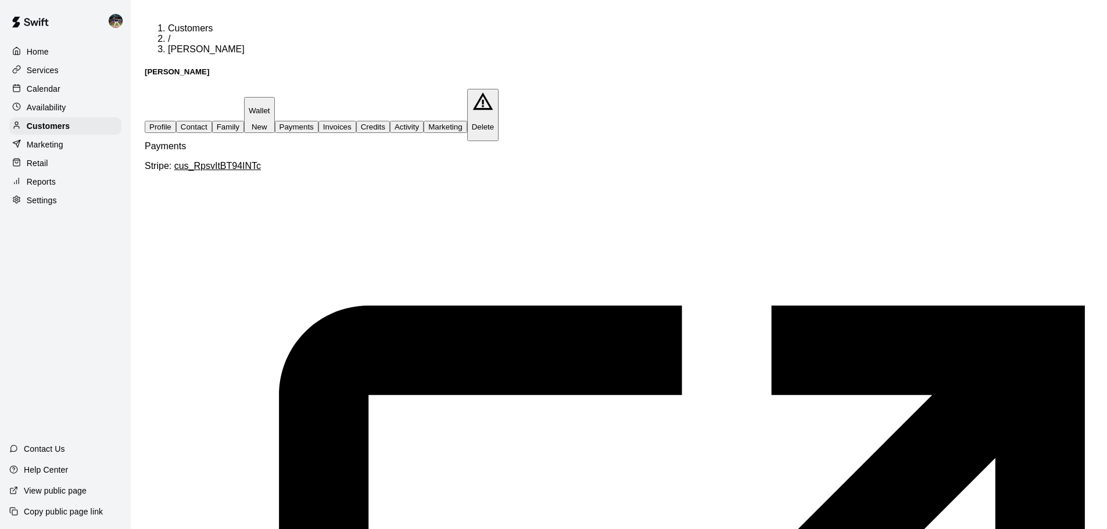
click at [424, 121] on button "Activity" at bounding box center [407, 127] width 34 height 12
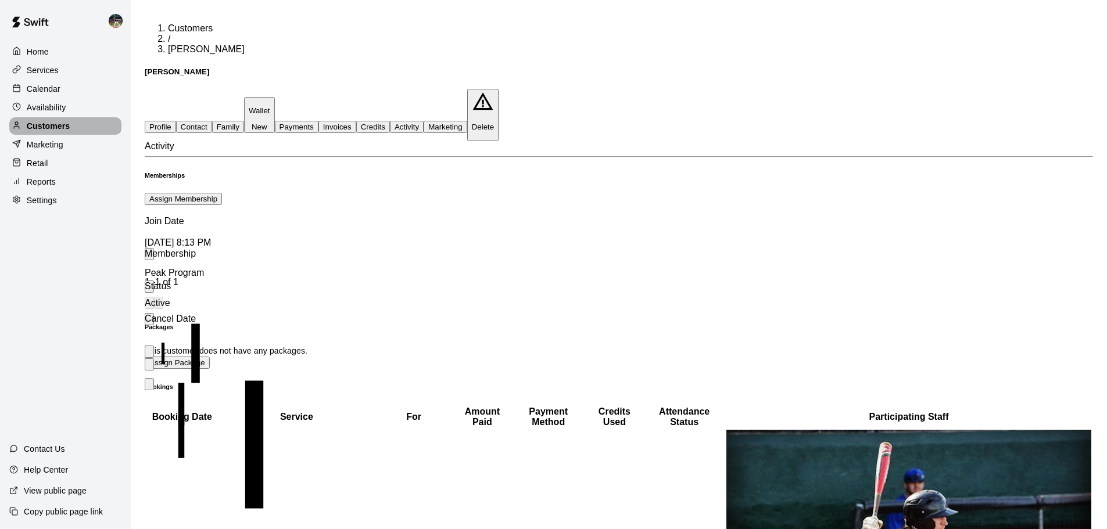
click at [57, 127] on p "Customers" at bounding box center [48, 126] width 43 height 12
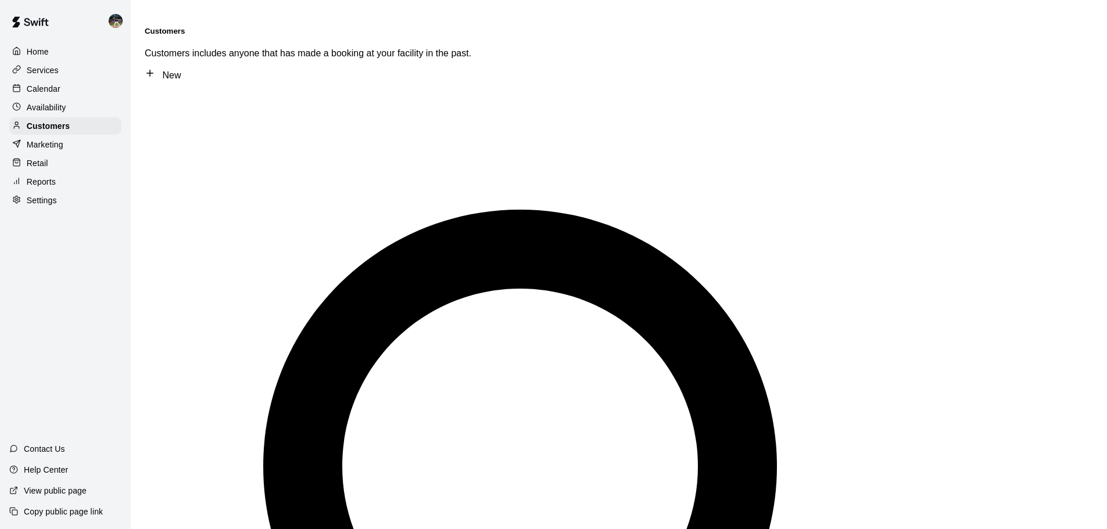
type input "******"
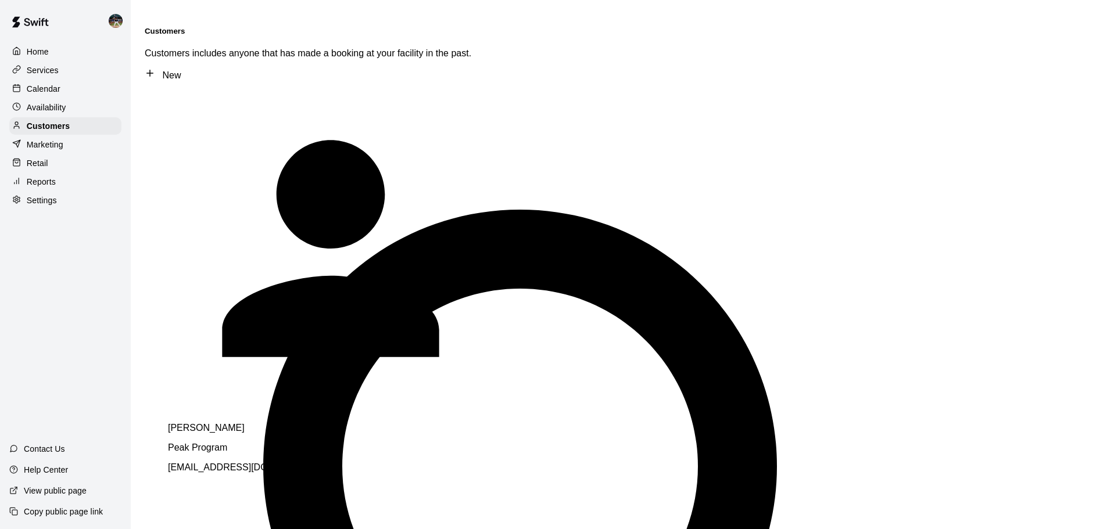
click at [267, 423] on div "[PERSON_NAME] Peak Program [EMAIL_ADDRESS][DOMAIN_NAME]" at bounding box center [330, 448] width 325 height 50
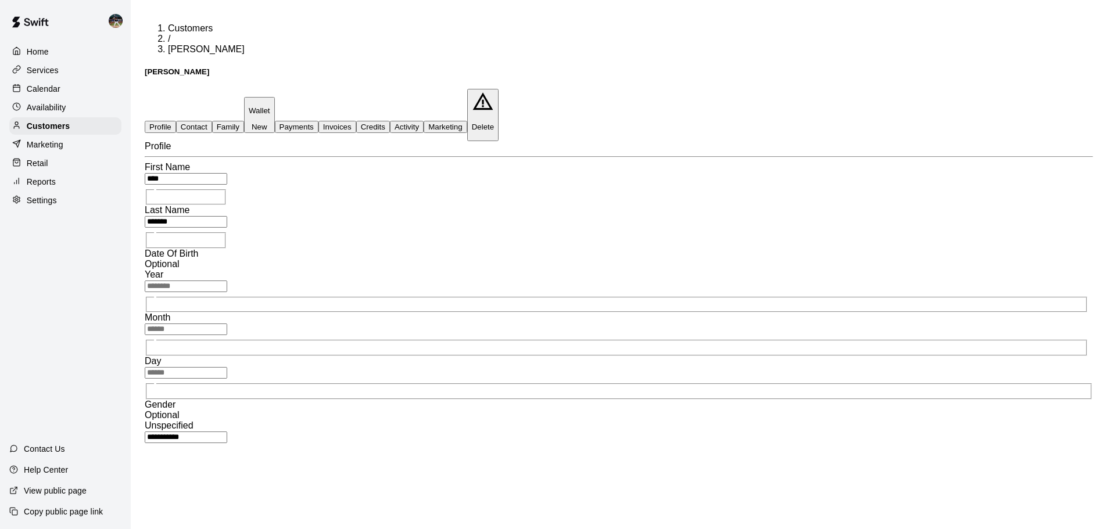
click at [424, 121] on button "Activity" at bounding box center [407, 127] width 34 height 12
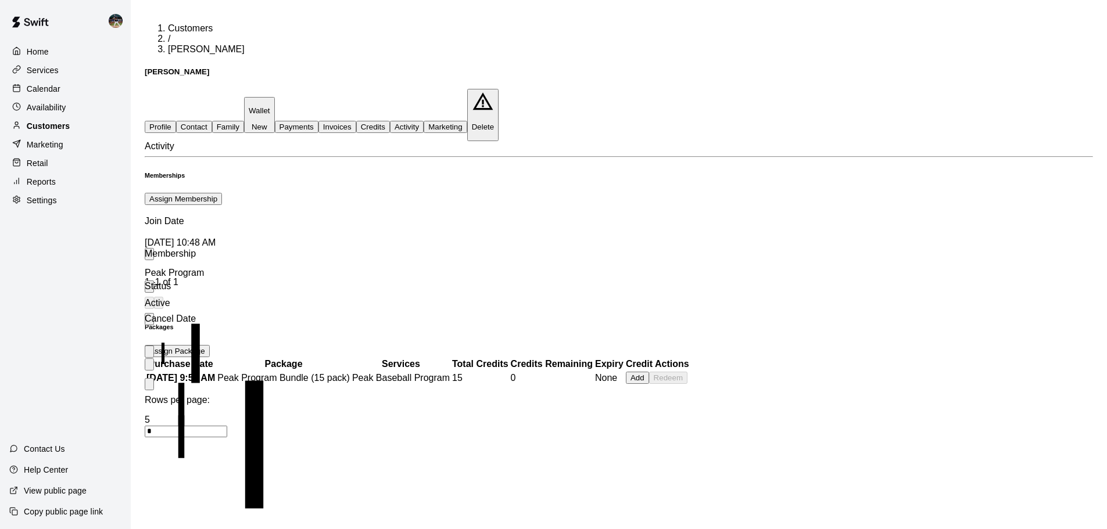
click at [52, 125] on p "Customers" at bounding box center [48, 126] width 43 height 12
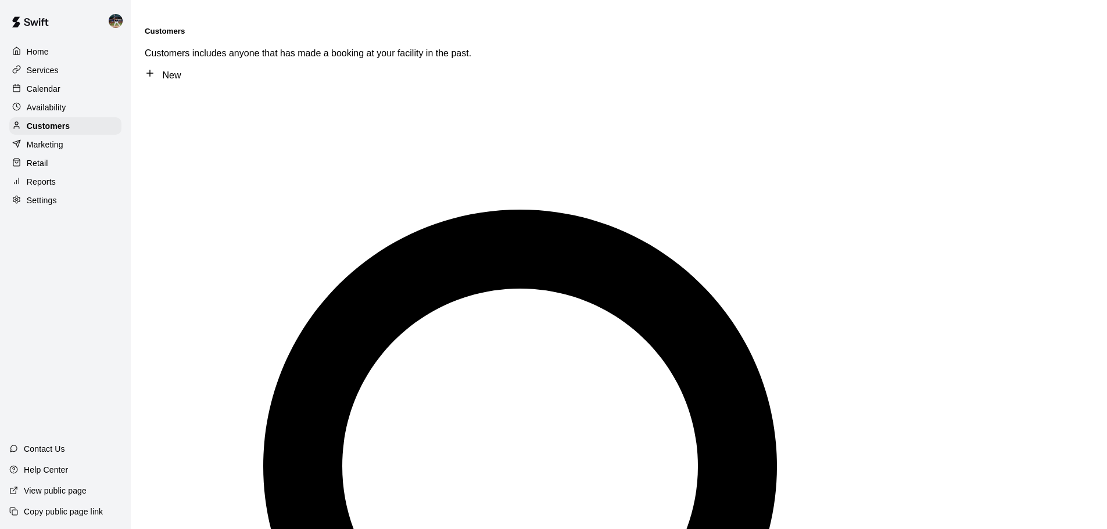
type input "**********"
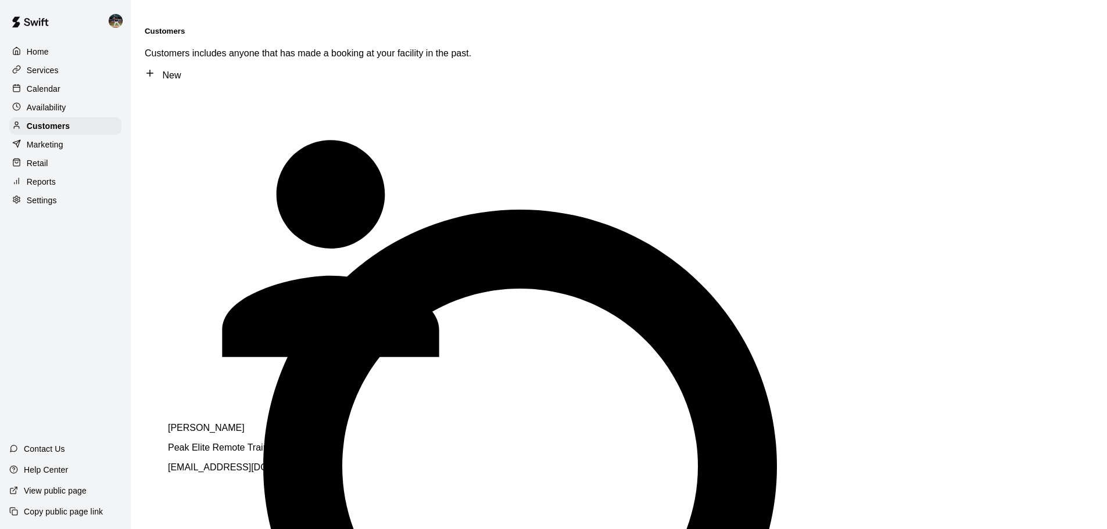
click at [274, 443] on p "Peak Elite Remote Training" at bounding box center [330, 448] width 325 height 10
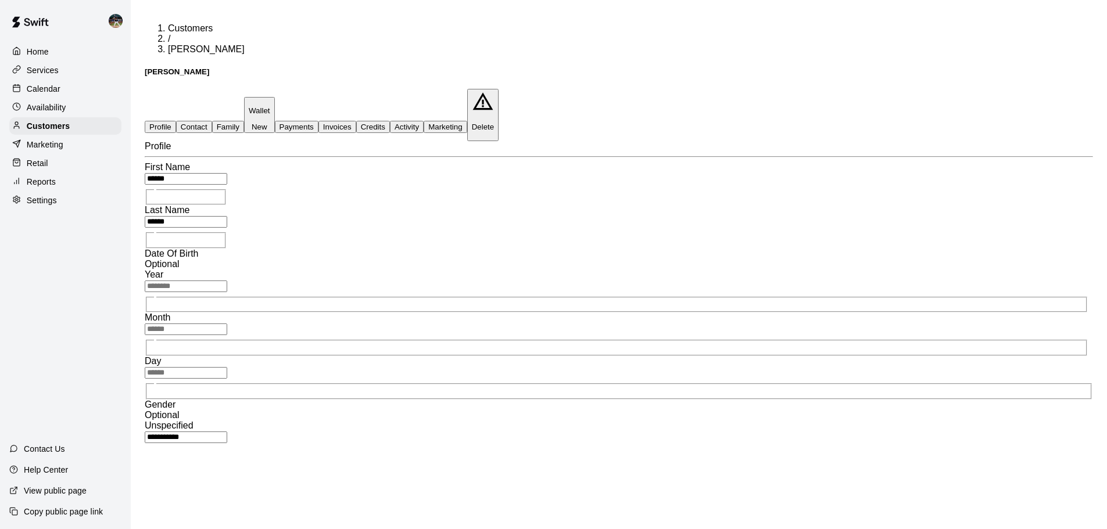
click at [424, 121] on button "Activity" at bounding box center [407, 127] width 34 height 12
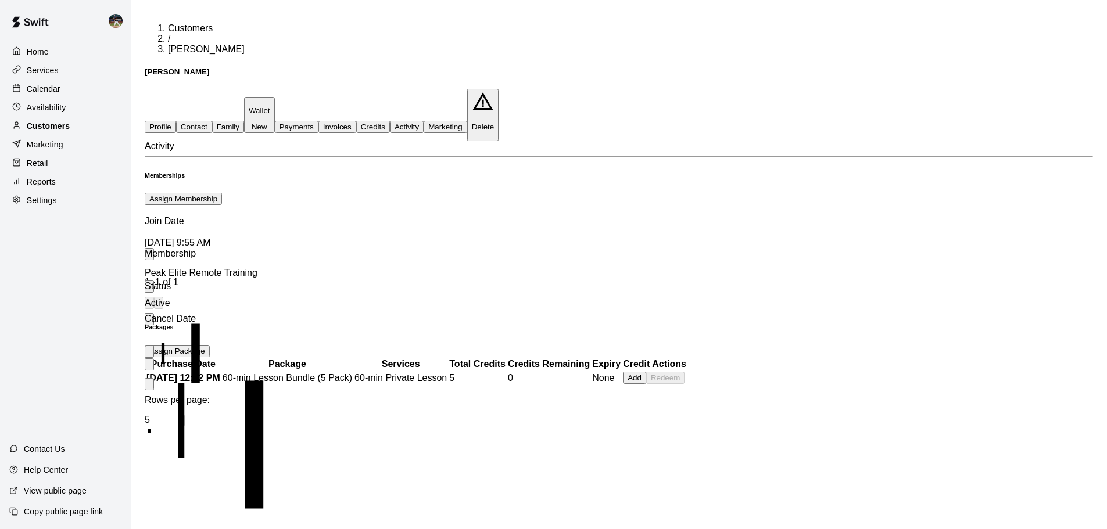
click at [52, 131] on p "Customers" at bounding box center [48, 126] width 43 height 12
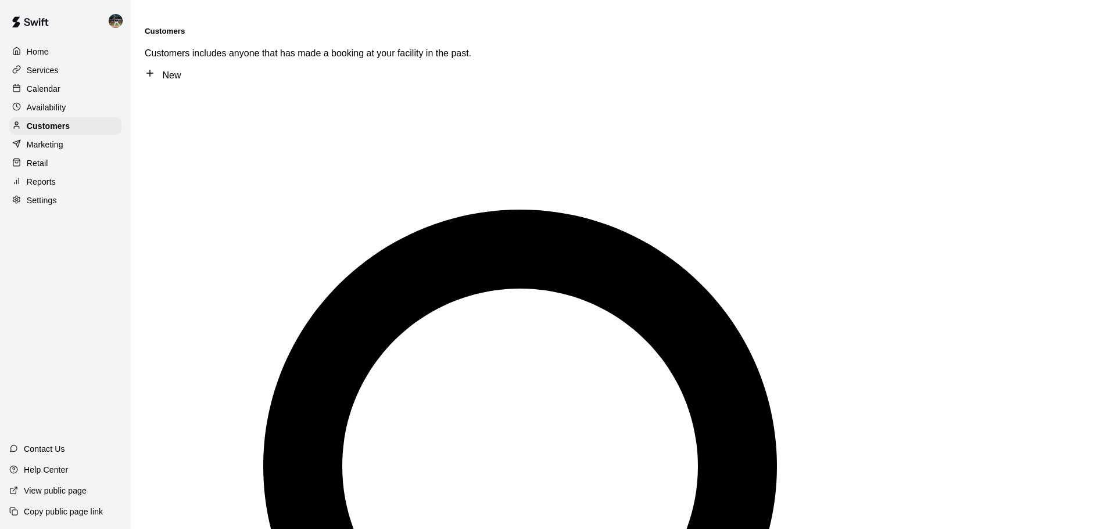
type input "******"
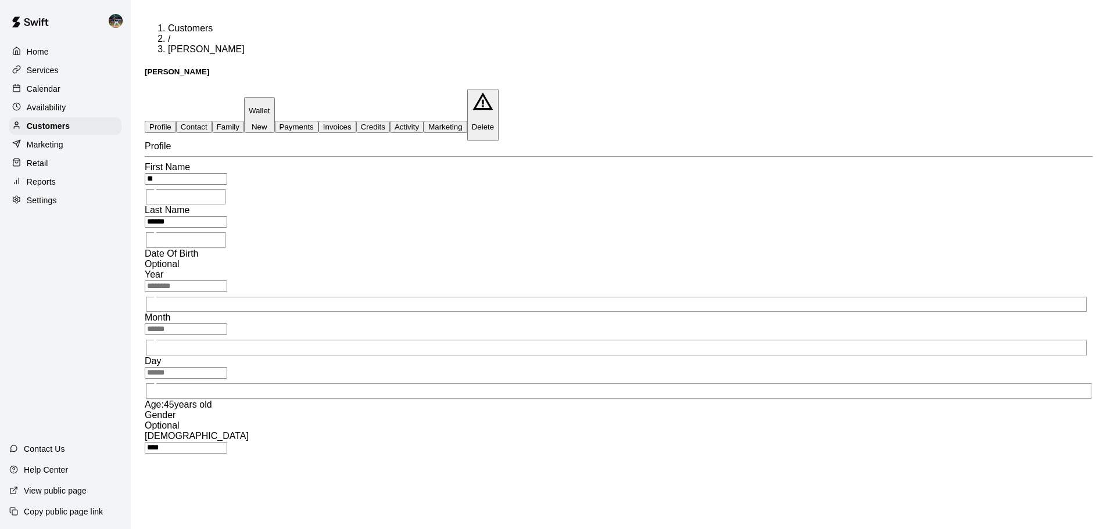
click at [424, 121] on button "Activity" at bounding box center [407, 127] width 34 height 12
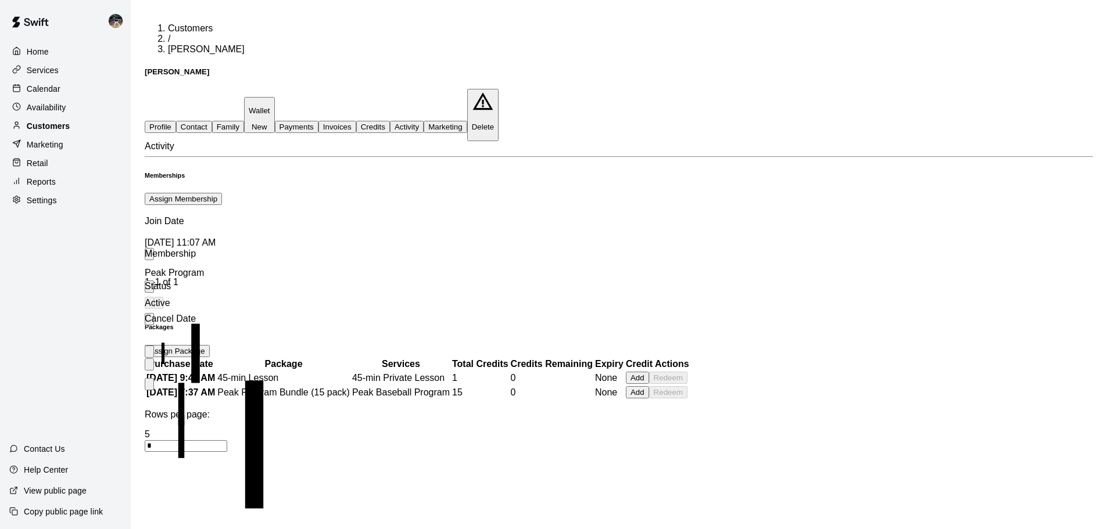
click at [90, 128] on div "Customers" at bounding box center [65, 125] width 112 height 17
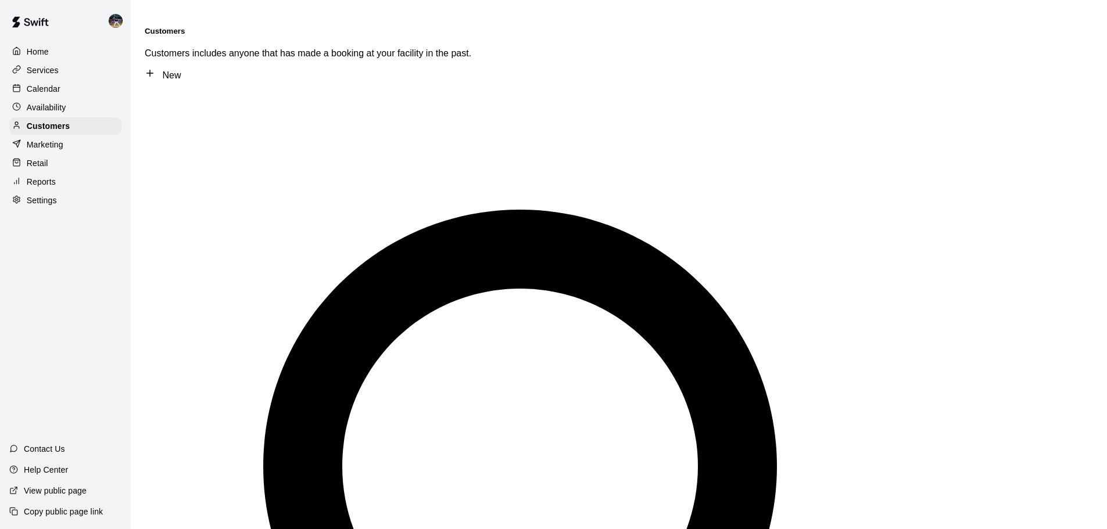
type input "*****"
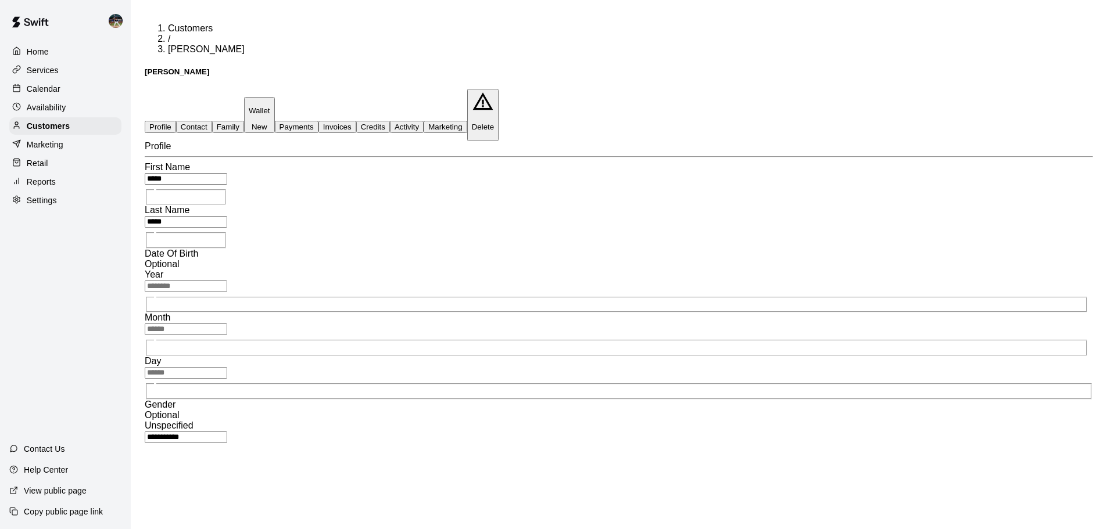
click at [424, 121] on button "Activity" at bounding box center [407, 127] width 34 height 12
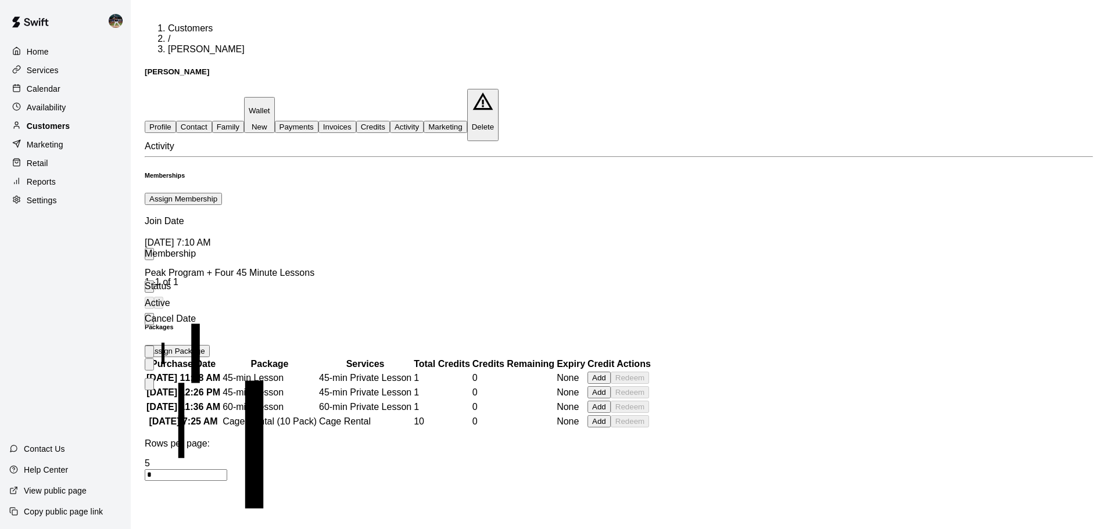
click at [81, 125] on div "Customers" at bounding box center [65, 125] width 112 height 17
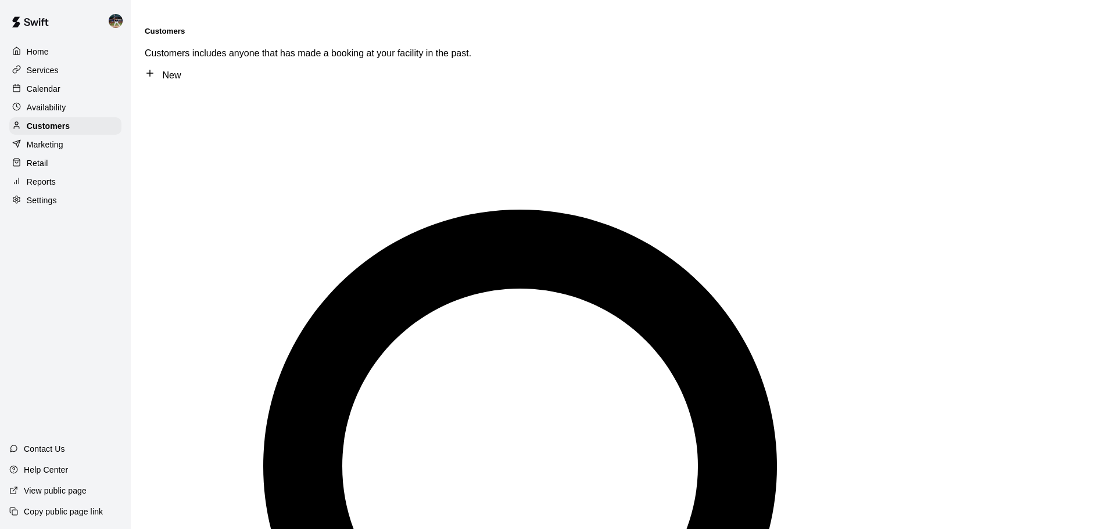
type input "*****"
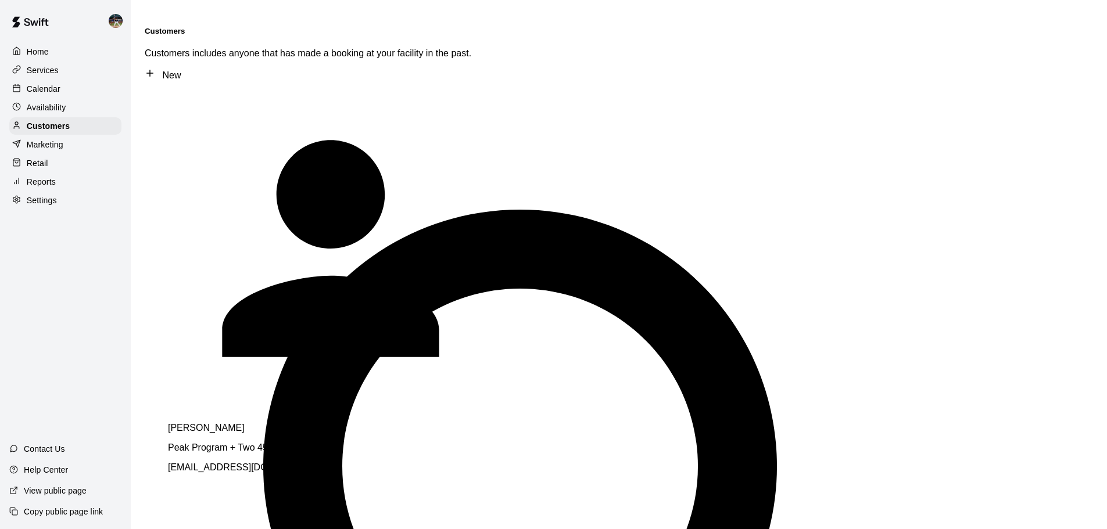
click at [317, 423] on div "[PERSON_NAME] Peak Program + Two 45 Minute Lessons [EMAIL_ADDRESS][DOMAIN_NAME]" at bounding box center [330, 448] width 325 height 50
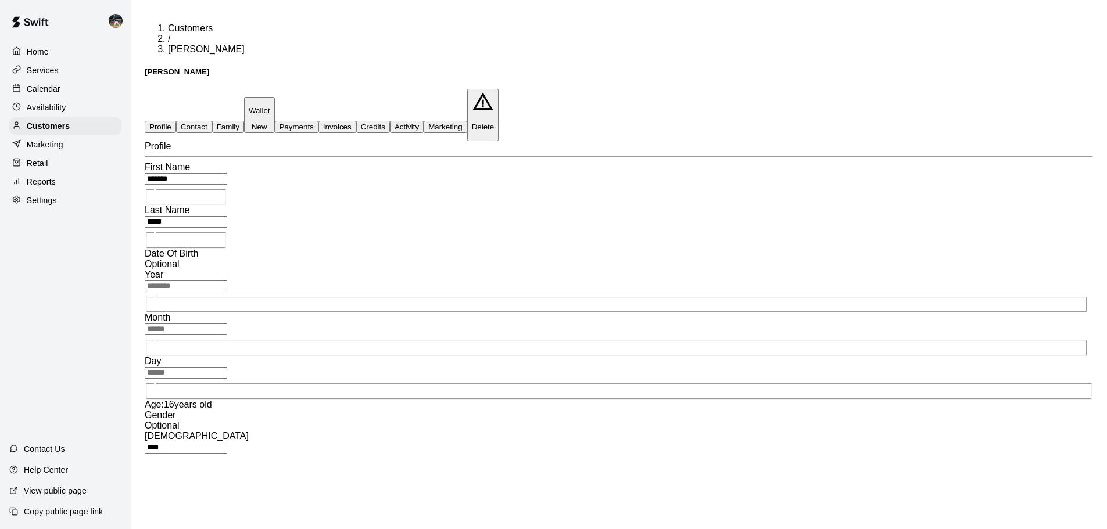
click at [424, 121] on button "Activity" at bounding box center [407, 127] width 34 height 12
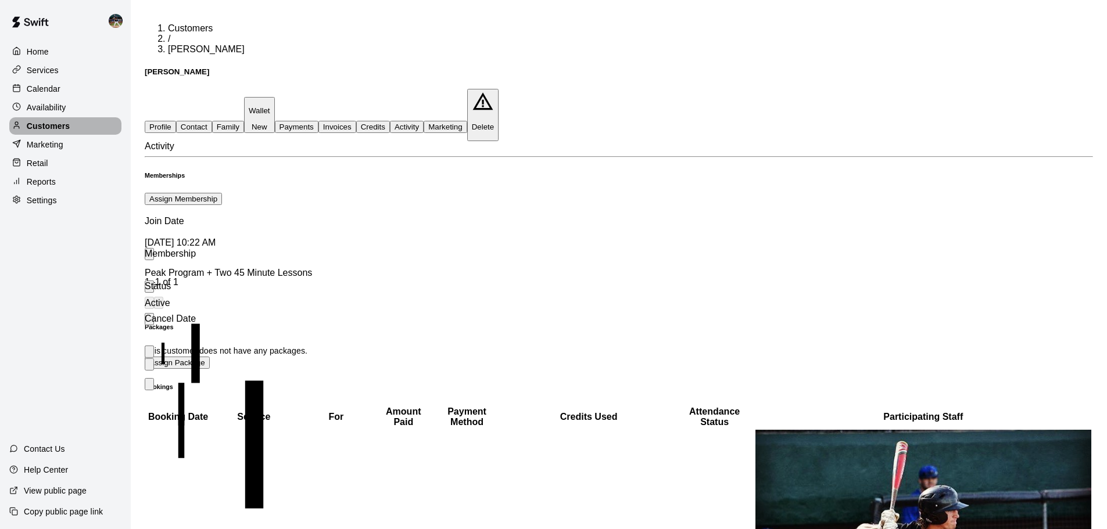
click at [60, 132] on p "Customers" at bounding box center [48, 126] width 43 height 12
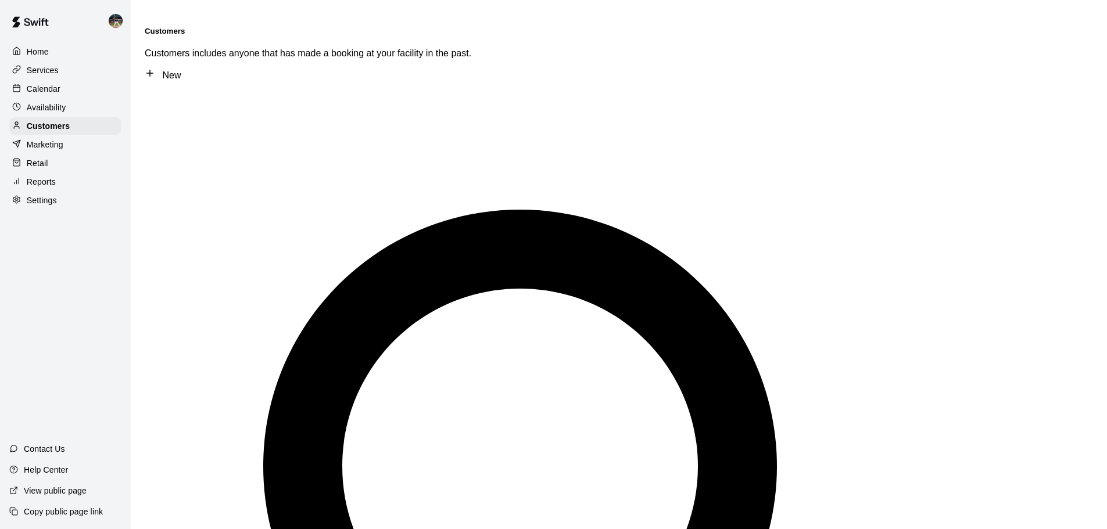
type input "*****"
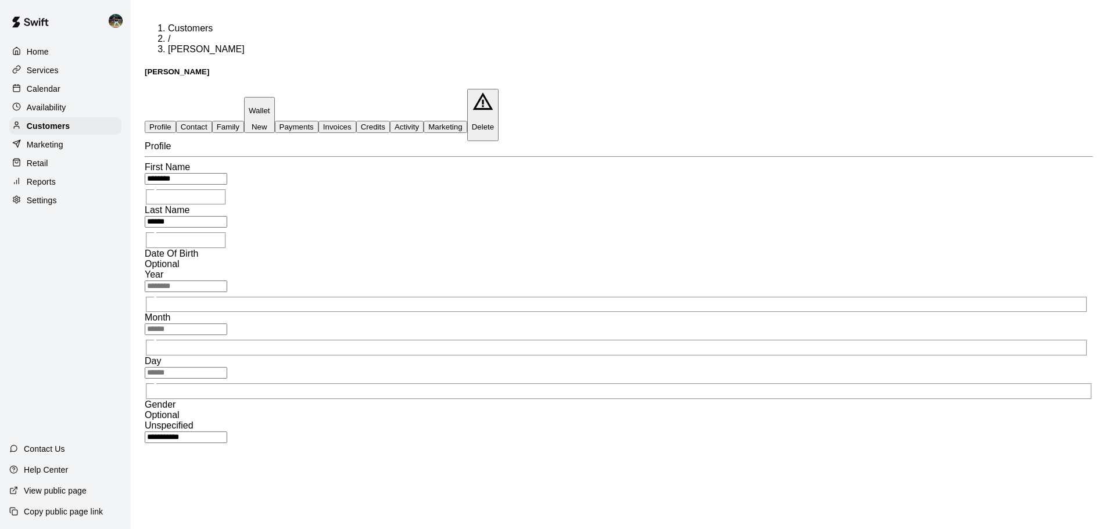
click at [424, 121] on button "Activity" at bounding box center [407, 127] width 34 height 12
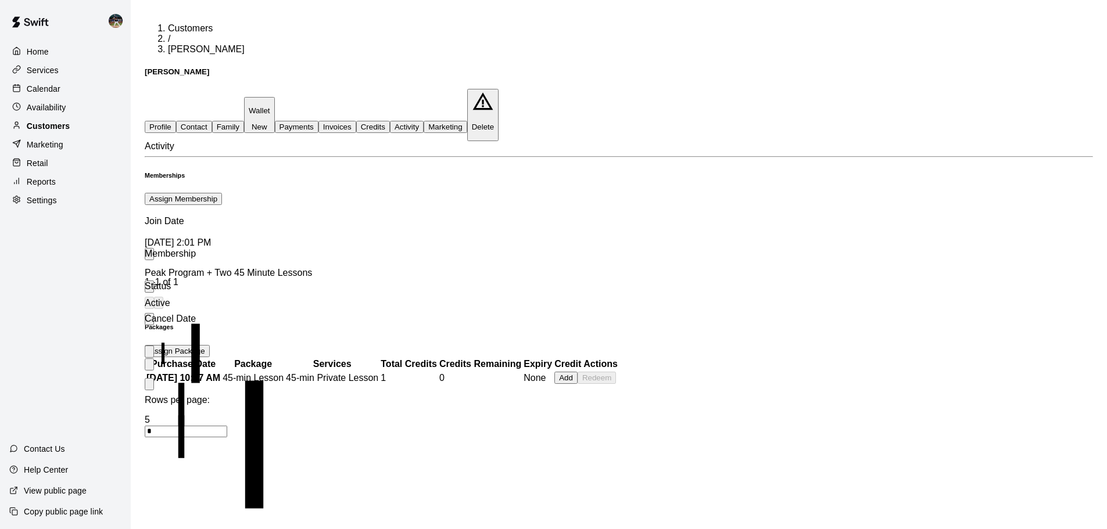
click at [52, 123] on p "Customers" at bounding box center [48, 126] width 43 height 12
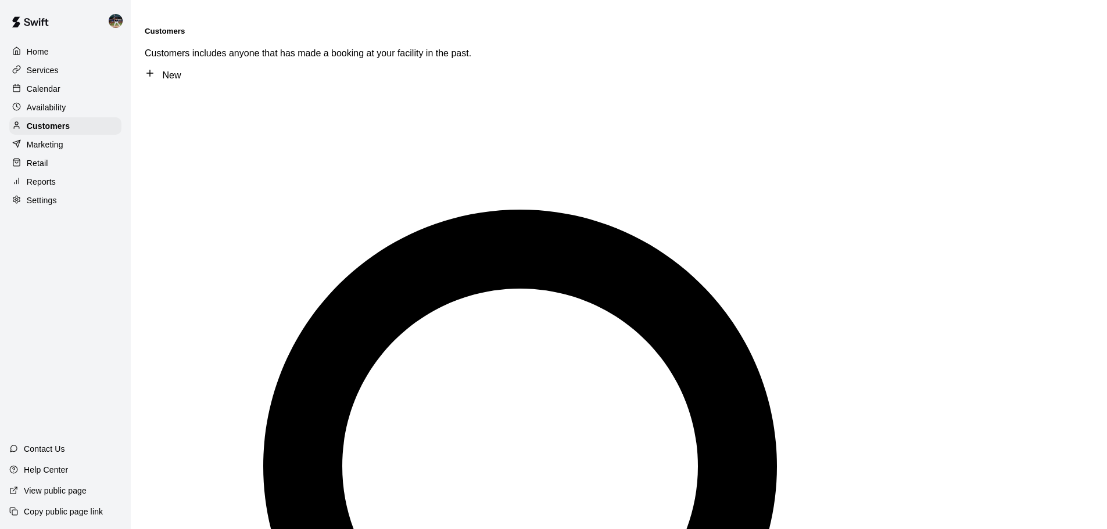
type input "*****"
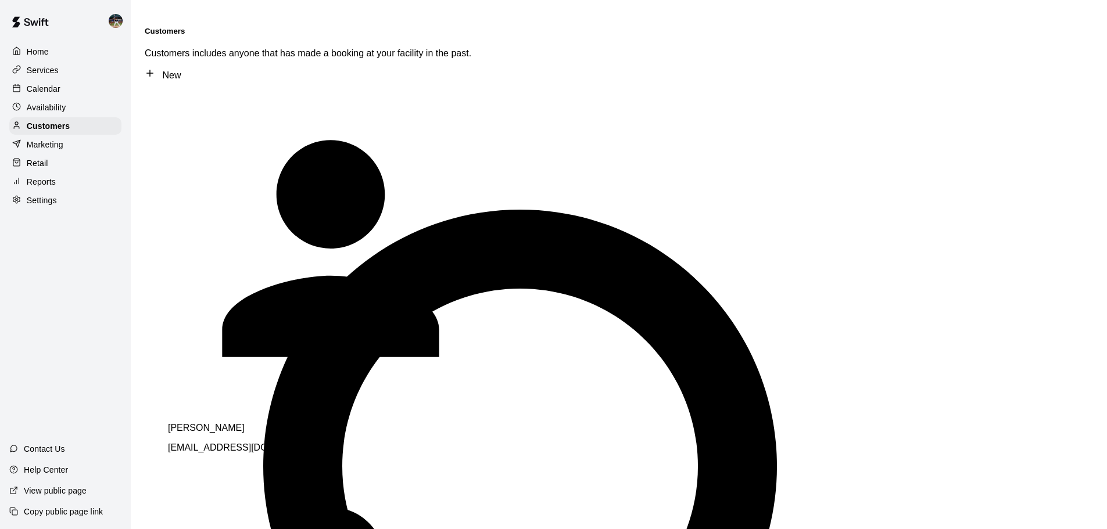
click at [284, 423] on div "[PERSON_NAME] [EMAIL_ADDRESS][DOMAIN_NAME]" at bounding box center [330, 438] width 325 height 30
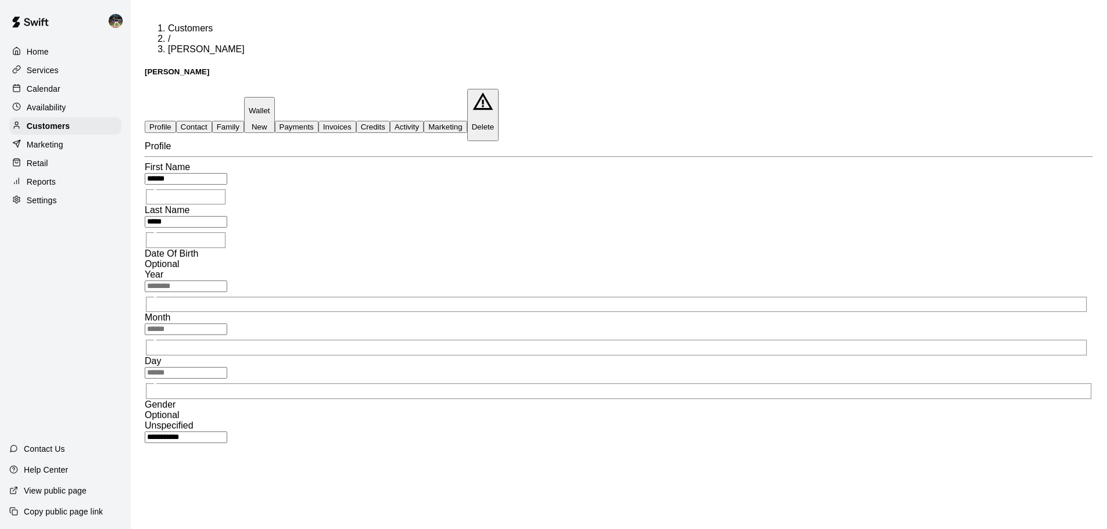
click at [424, 121] on button "Activity" at bounding box center [407, 127] width 34 height 12
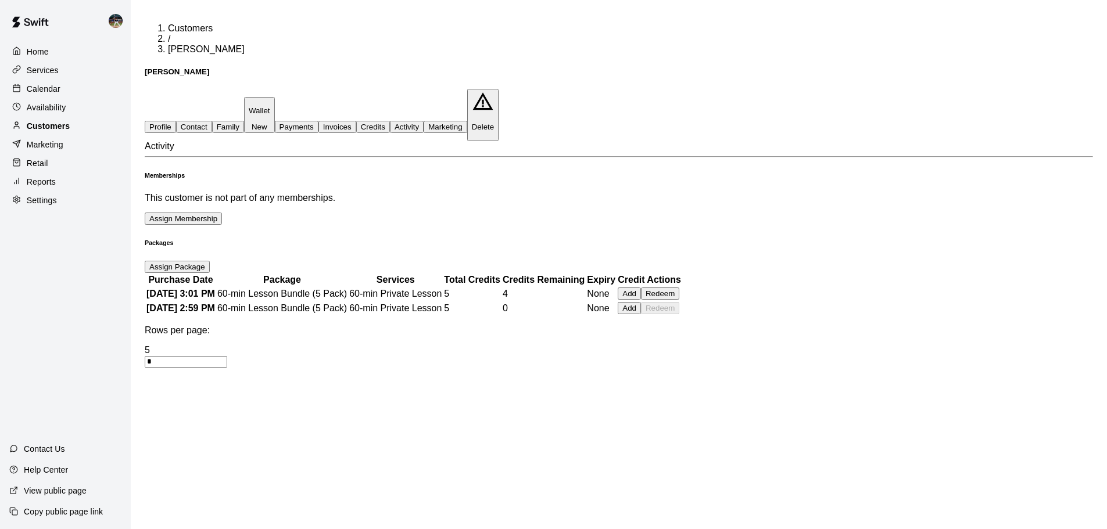
click at [90, 128] on div "Customers" at bounding box center [65, 125] width 112 height 17
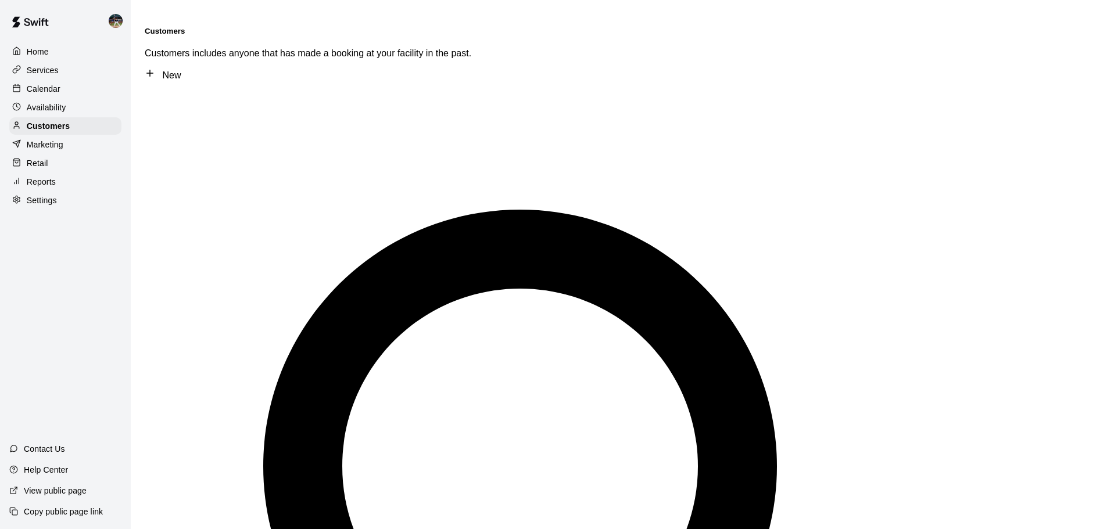
type input "******"
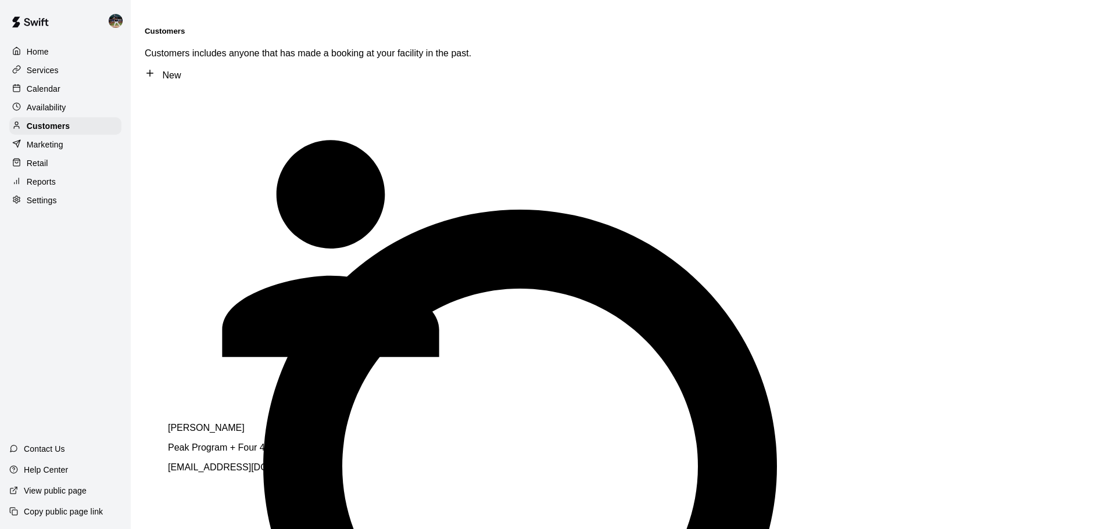
click at [245, 463] on span "[EMAIL_ADDRESS][DOMAIN_NAME]" at bounding box center [247, 468] width 158 height 10
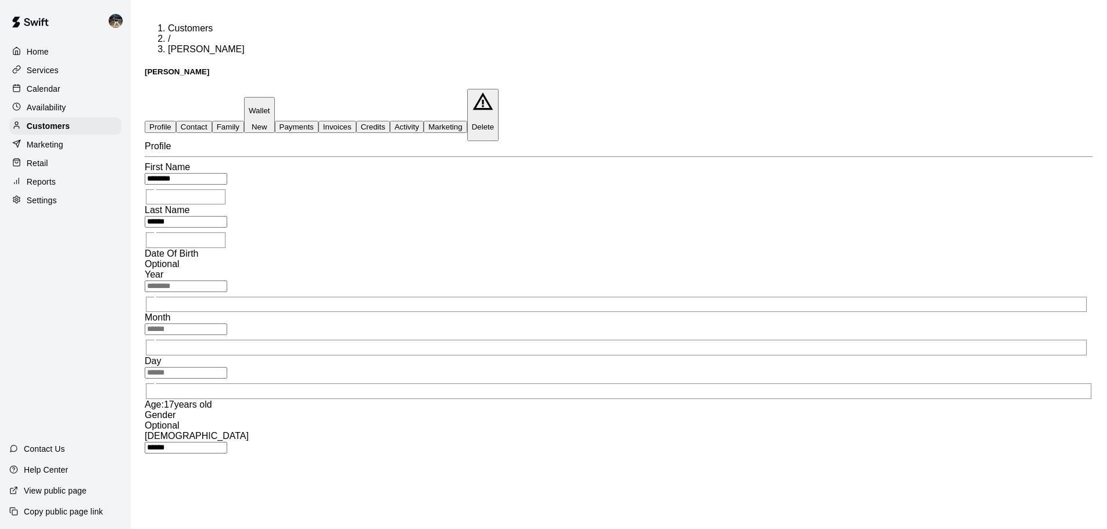
click at [424, 121] on button "Activity" at bounding box center [407, 127] width 34 height 12
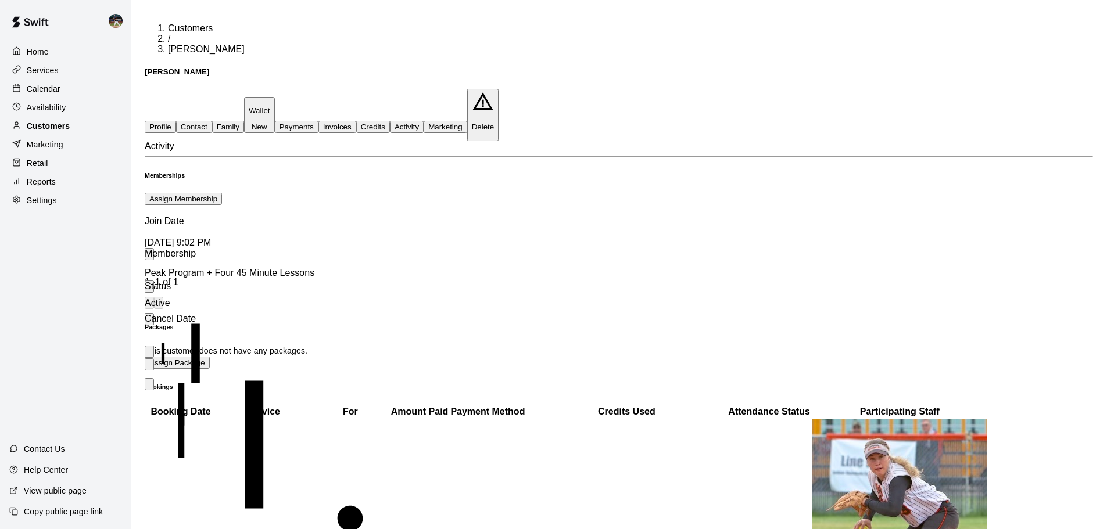
click at [74, 124] on div "Customers" at bounding box center [65, 125] width 112 height 17
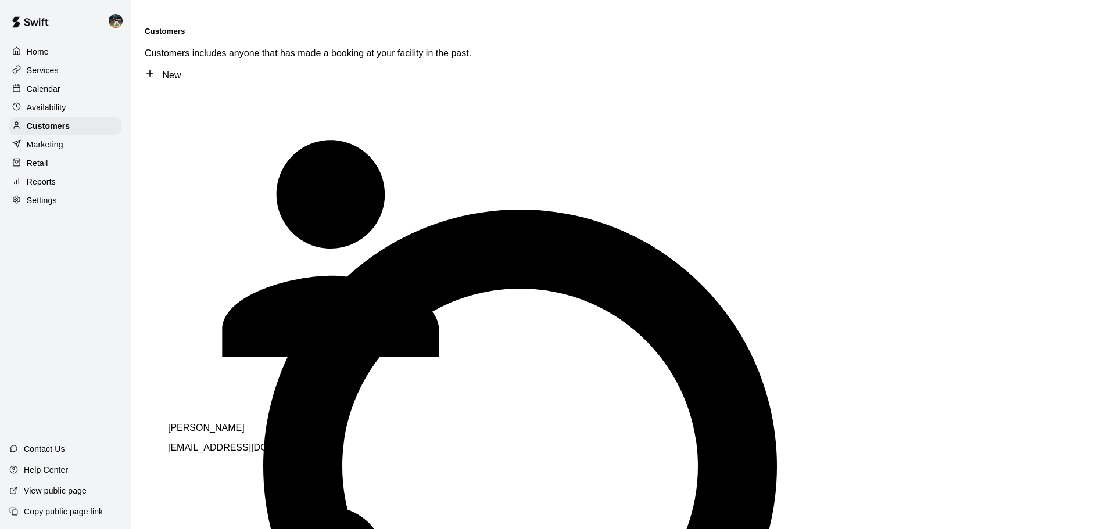
type input "*****"
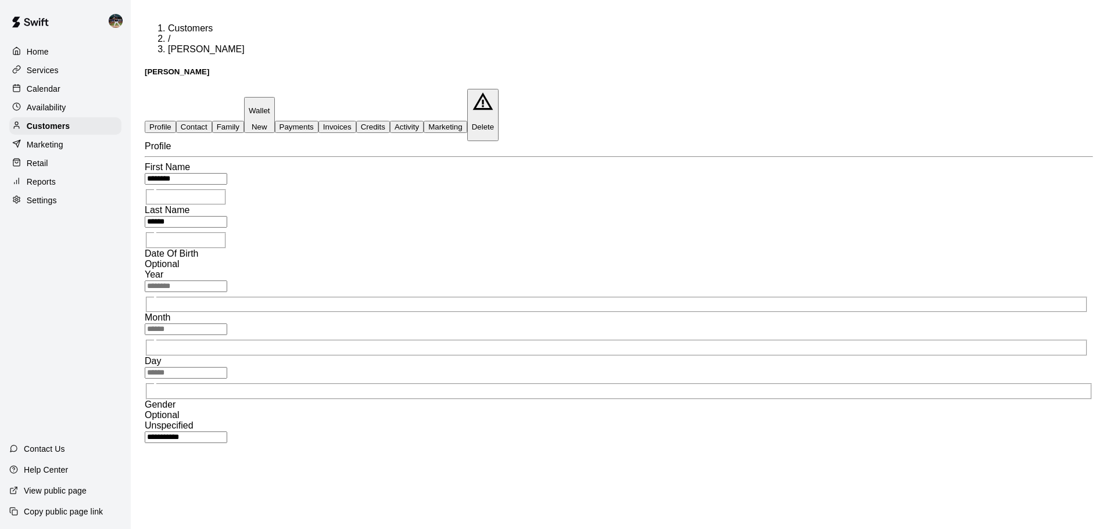
click at [424, 121] on button "Activity" at bounding box center [407, 127] width 34 height 12
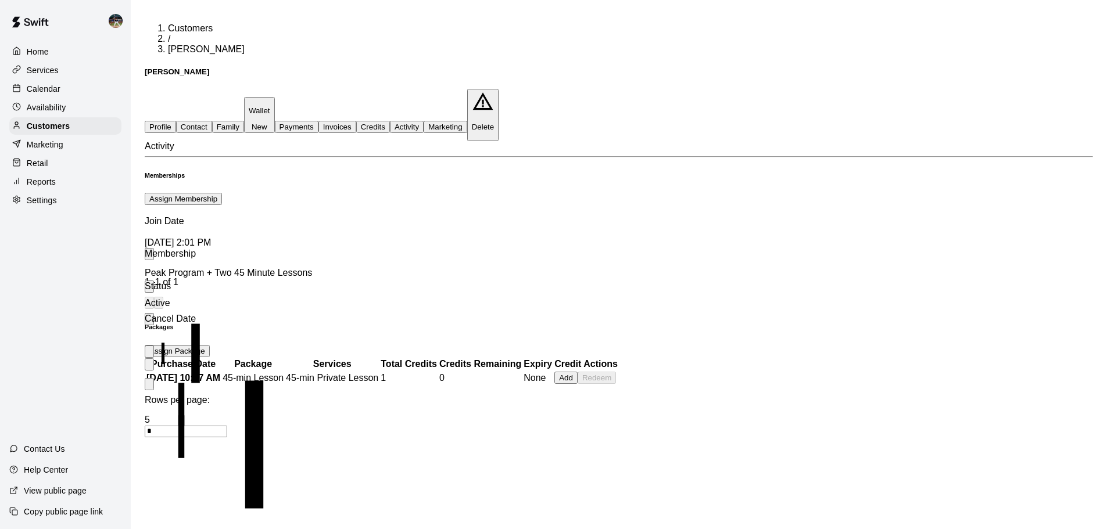
click at [149, 367] on icon "more actions" at bounding box center [149, 367] width 0 height 0
click at [81, 88] on div "Calendar" at bounding box center [65, 88] width 112 height 17
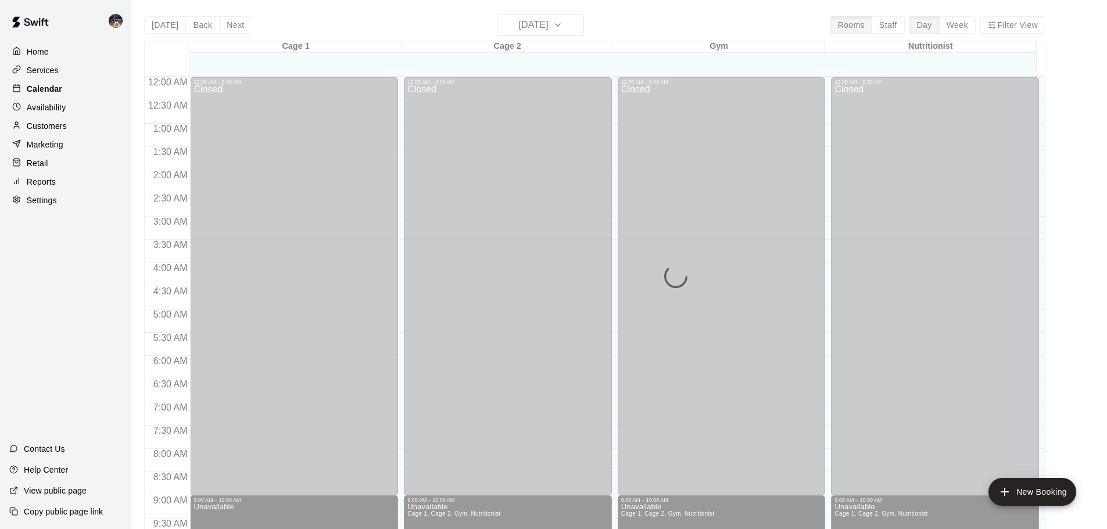
scroll to position [597, 0]
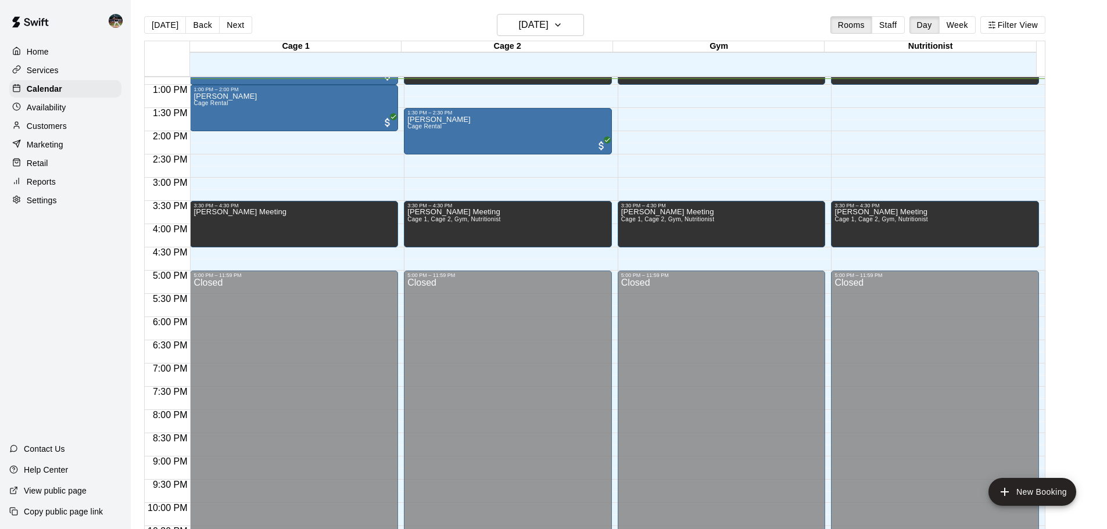
click at [56, 71] on p "Services" at bounding box center [43, 71] width 32 height 12
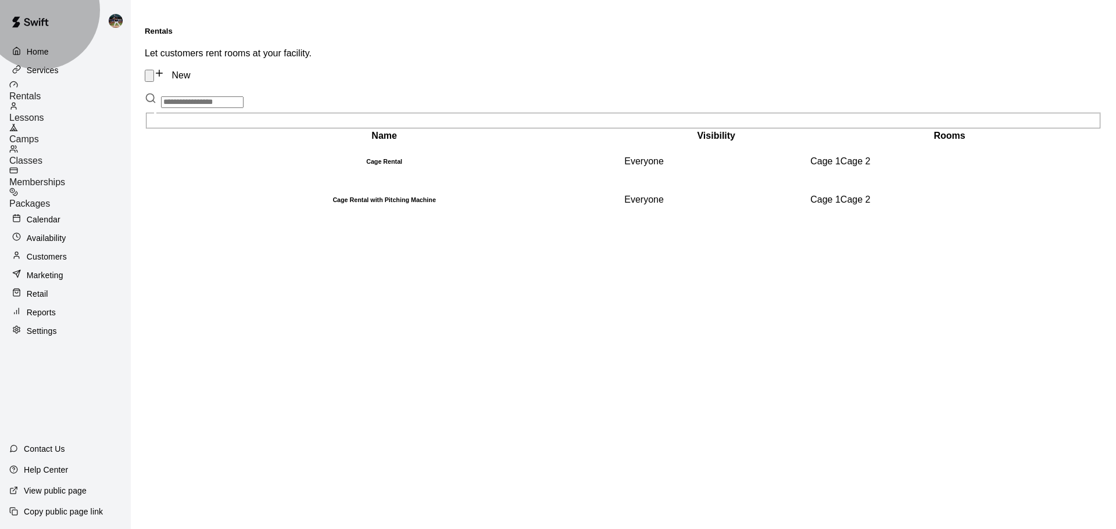
click at [50, 199] on span "Packages" at bounding box center [29, 204] width 41 height 10
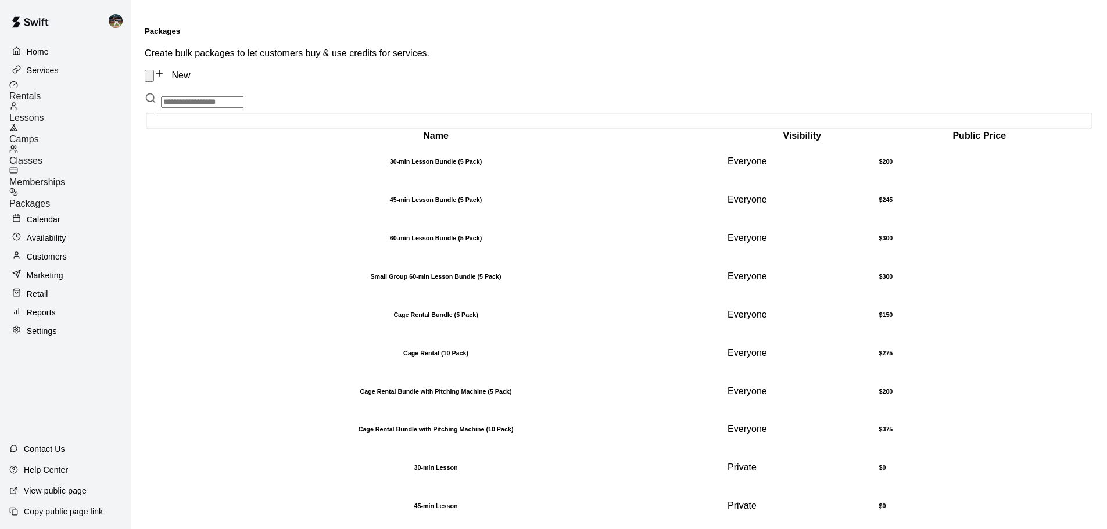
click at [119, 166] on div "Memberships" at bounding box center [69, 177] width 121 height 22
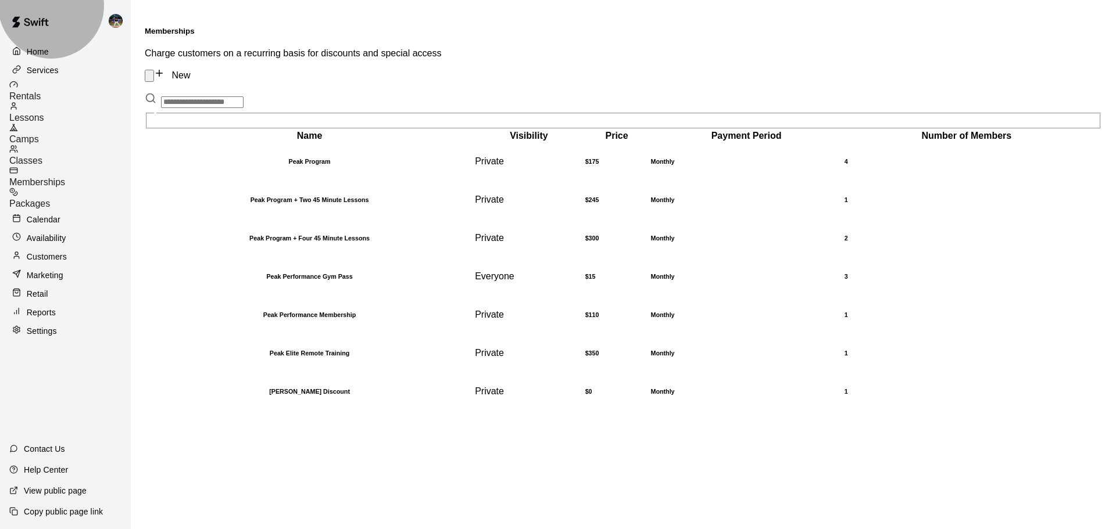
click at [79, 145] on div "Classes" at bounding box center [69, 156] width 121 height 22
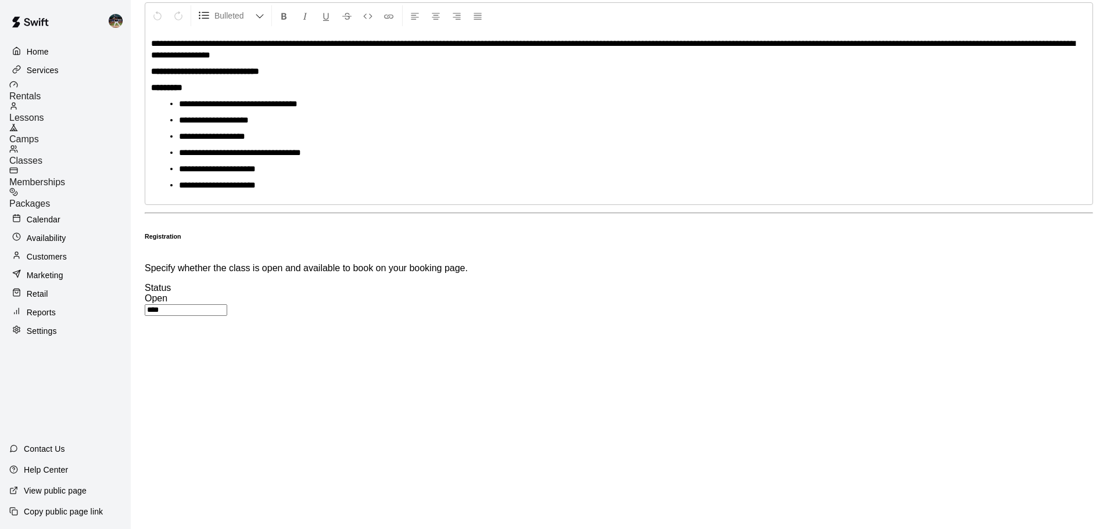
scroll to position [232, 0]
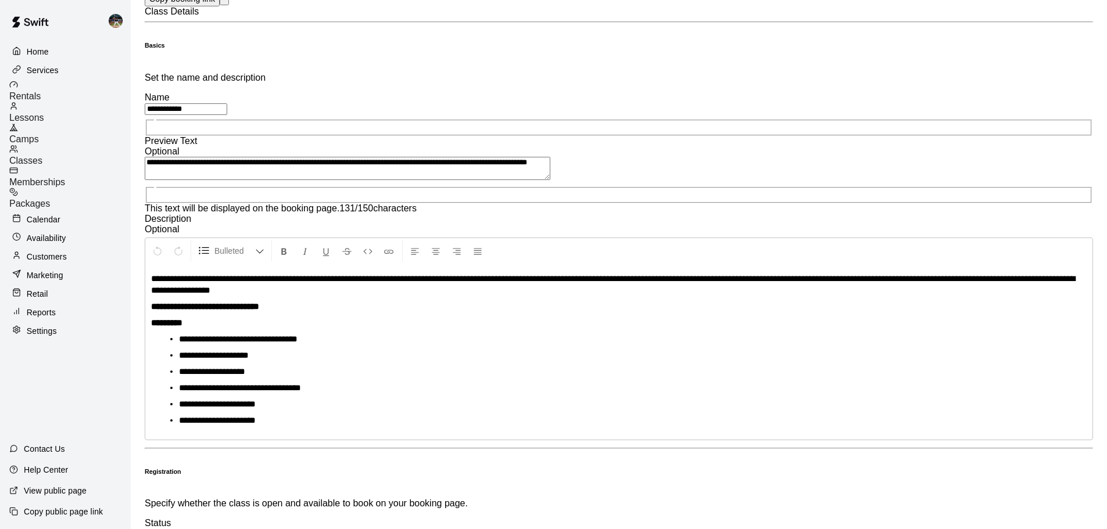
scroll to position [0, 0]
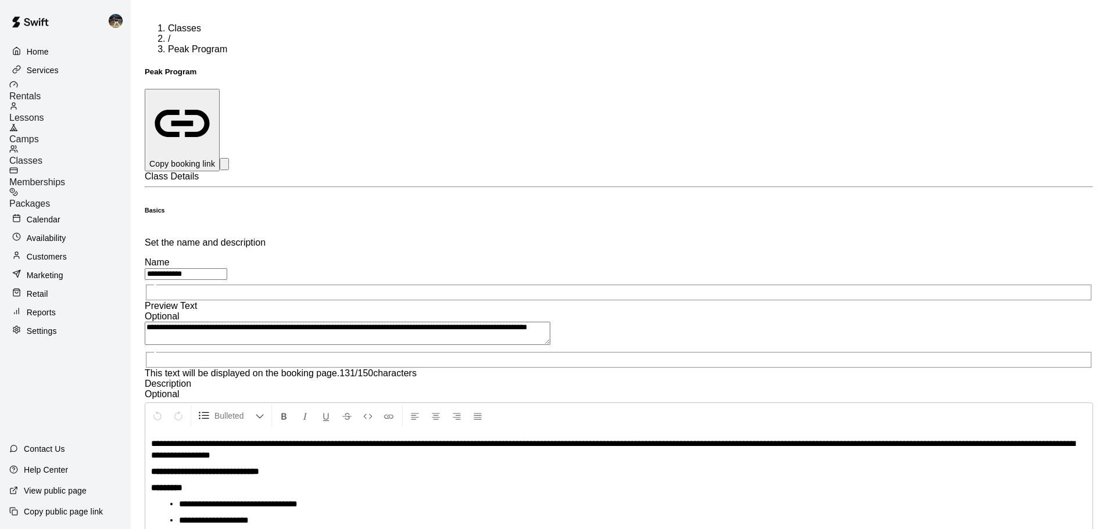
click at [42, 156] on span "Classes" at bounding box center [25, 161] width 33 height 10
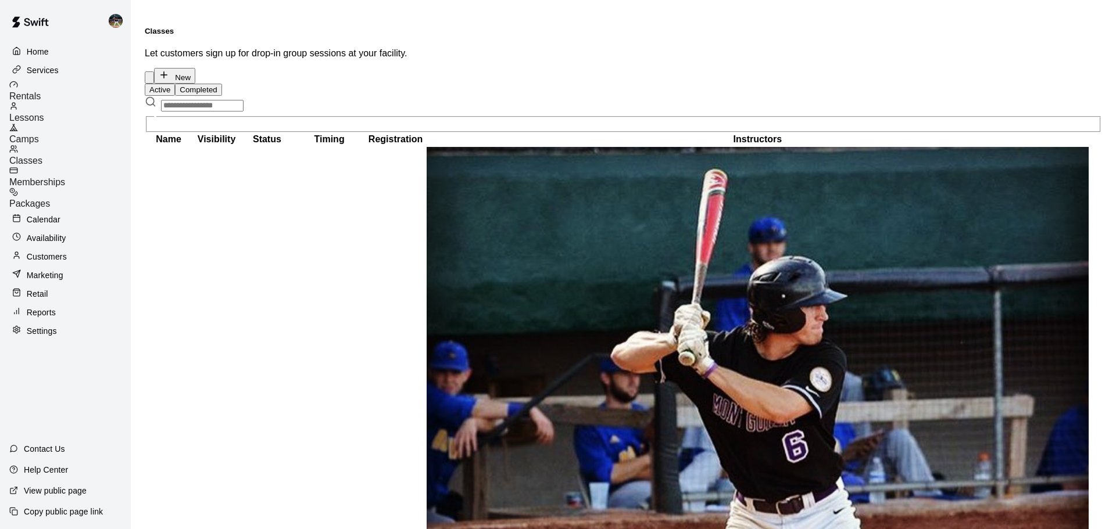
click at [221, 84] on button "Completed" at bounding box center [198, 90] width 46 height 12
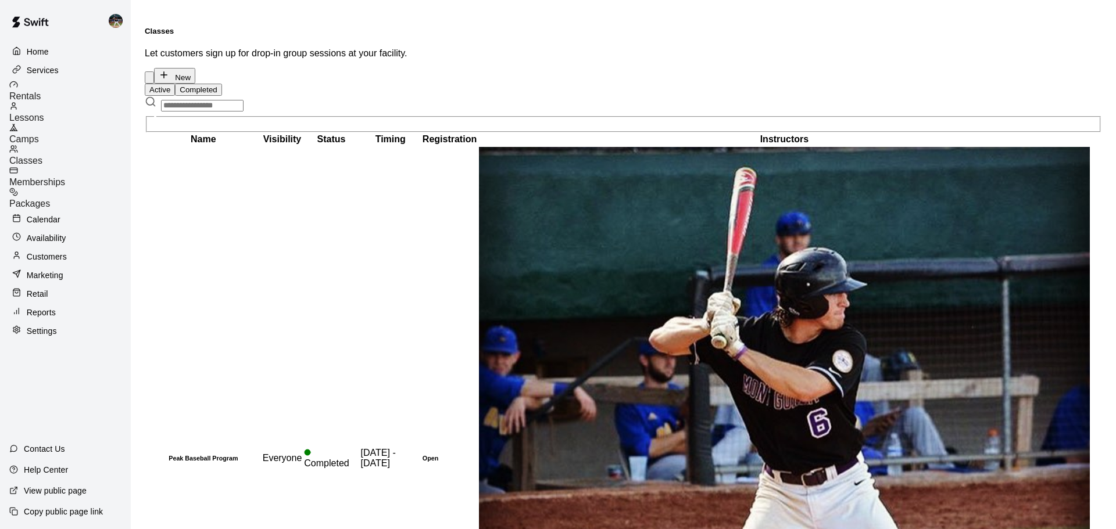
click at [172, 84] on button "Active" at bounding box center [160, 90] width 30 height 12
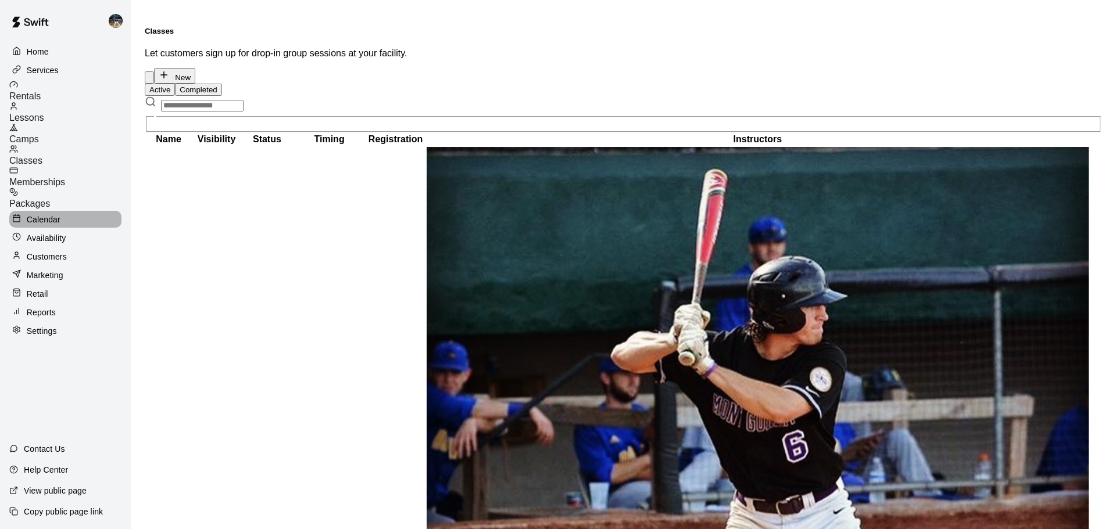
click at [55, 214] on p "Calendar" at bounding box center [44, 220] width 34 height 12
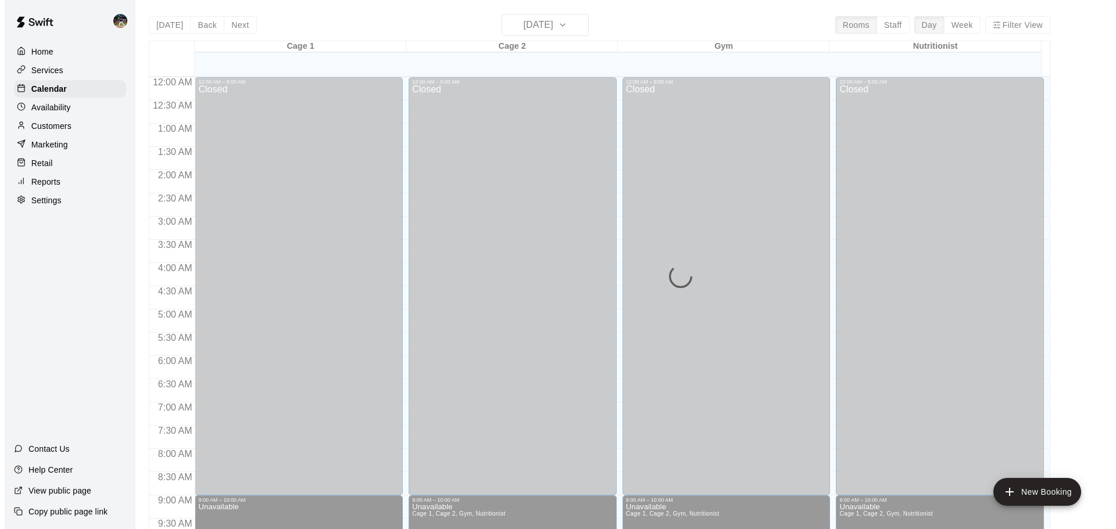
scroll to position [600, 0]
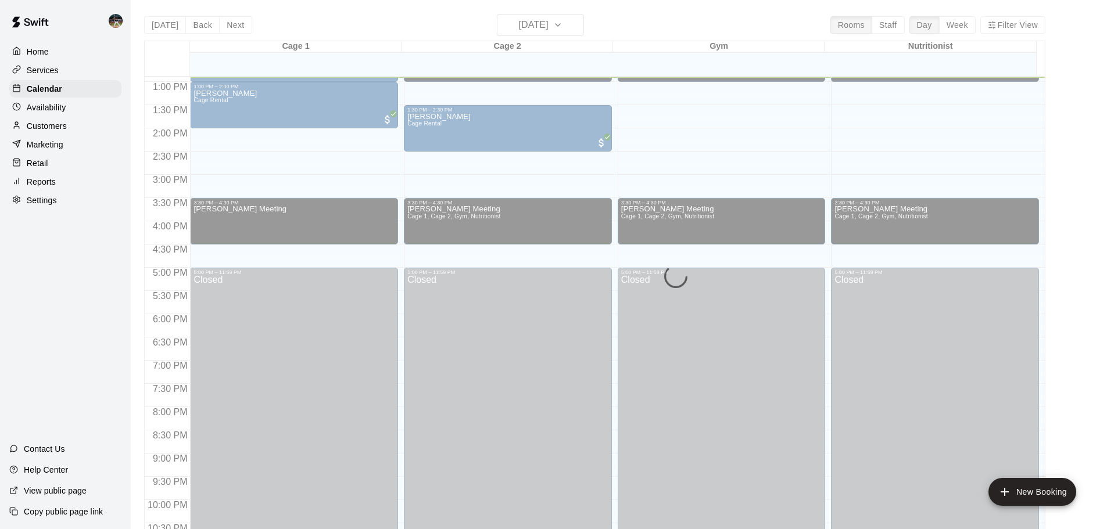
click at [565, 22] on div "[DATE] Back [DATE][DATE] Rooms Staff Day Week Filter View Cage 1 17 Sun Cage 2 …" at bounding box center [594, 278] width 901 height 529
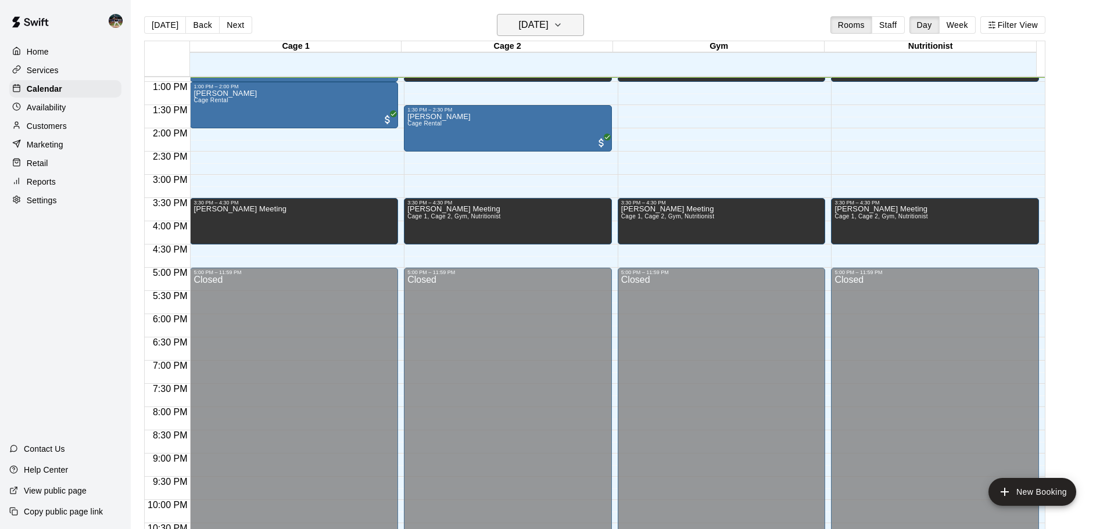
click at [569, 24] on button "[DATE]" at bounding box center [540, 25] width 87 height 22
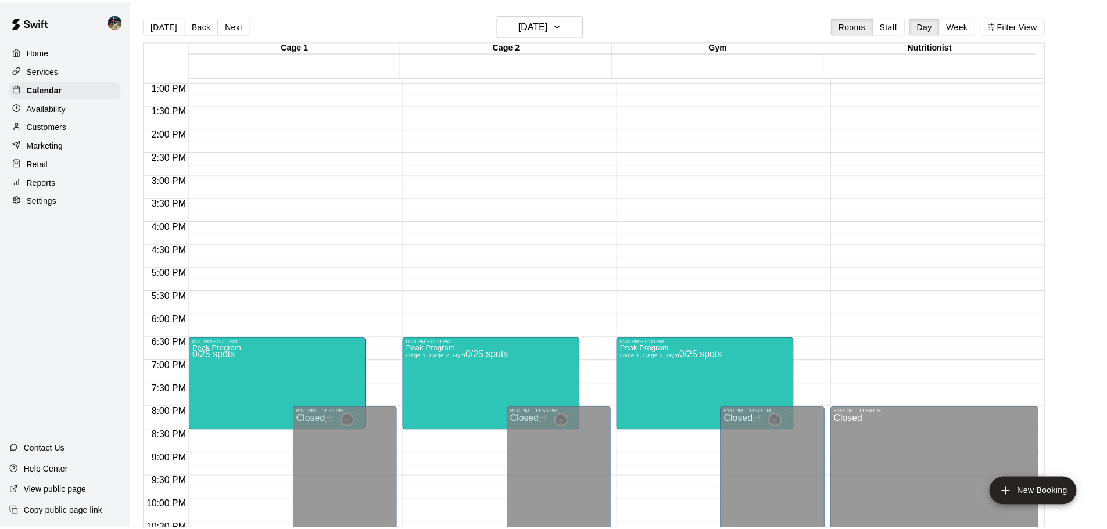
scroll to position [0, 0]
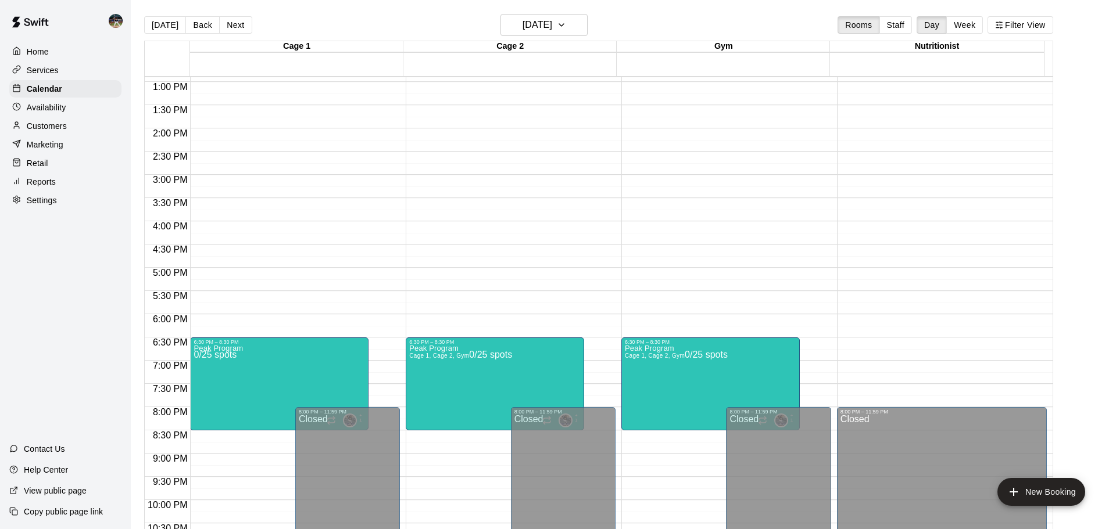
type input "**"
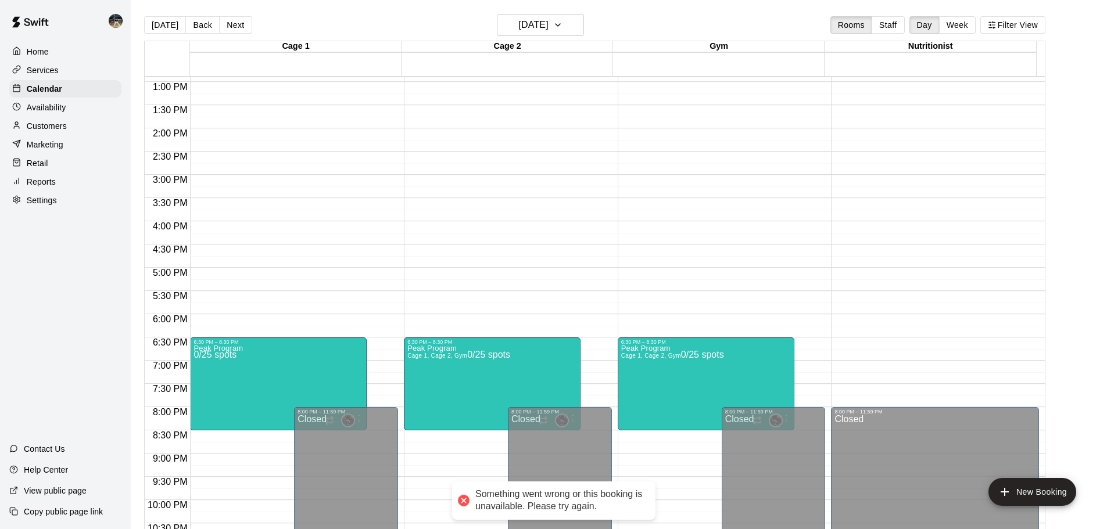
click at [234, 24] on button "Next" at bounding box center [235, 24] width 33 height 17
click at [207, 26] on button "Back" at bounding box center [202, 24] width 34 height 17
click at [171, 26] on button "[DATE]" at bounding box center [165, 24] width 42 height 17
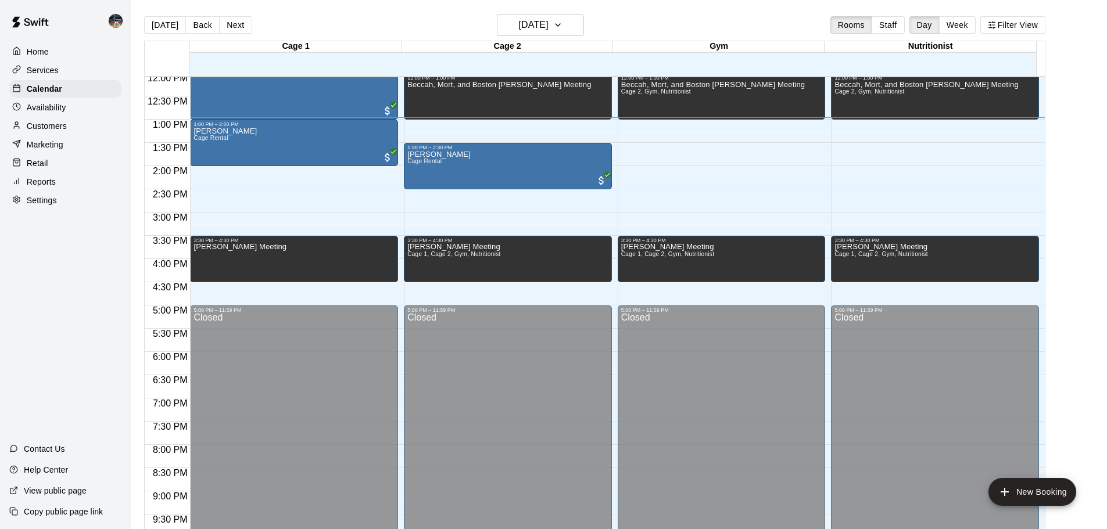
scroll to position [542, 0]
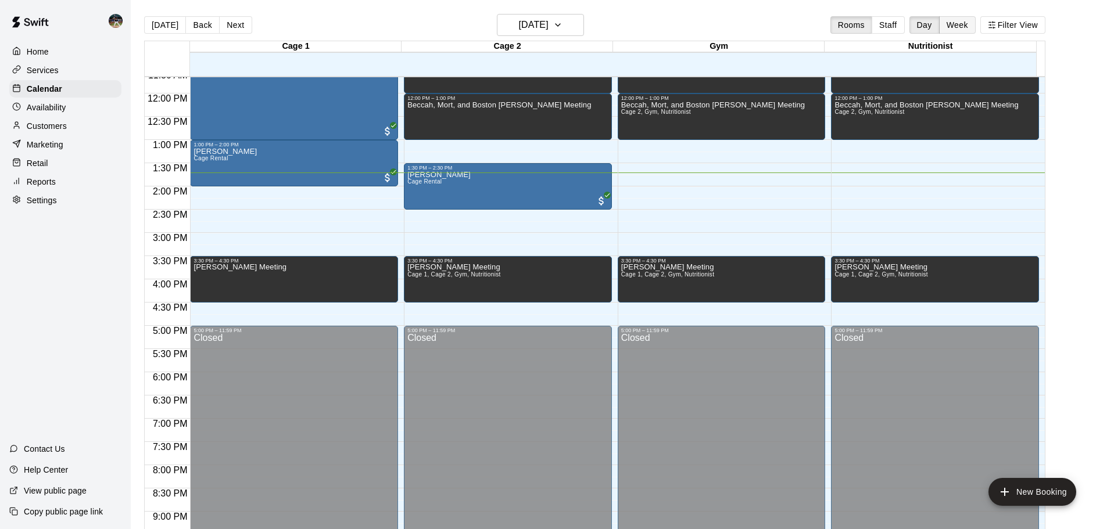
click at [966, 26] on button "Week" at bounding box center [957, 24] width 37 height 17
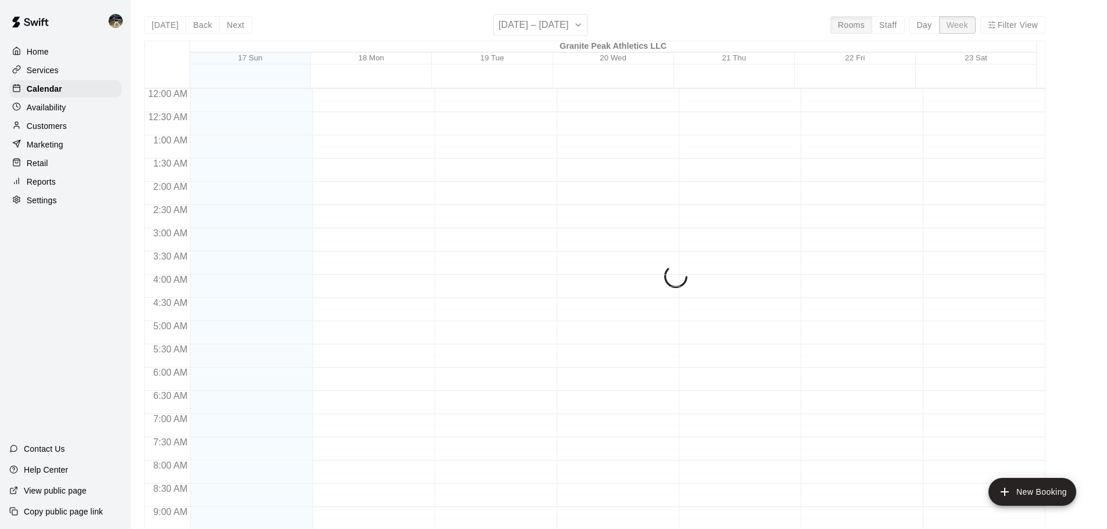
scroll to position [638, 0]
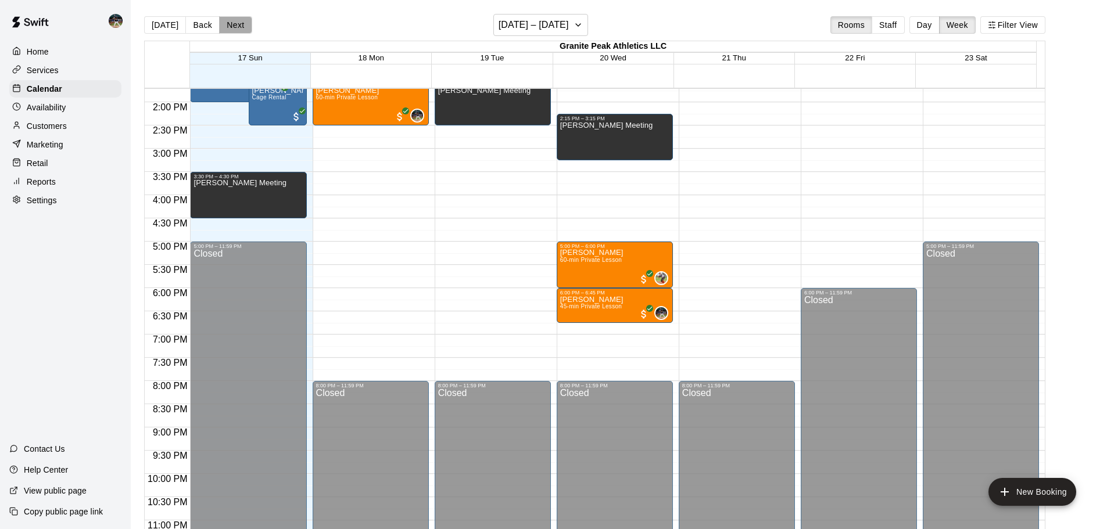
click at [237, 24] on button "Next" at bounding box center [235, 24] width 33 height 17
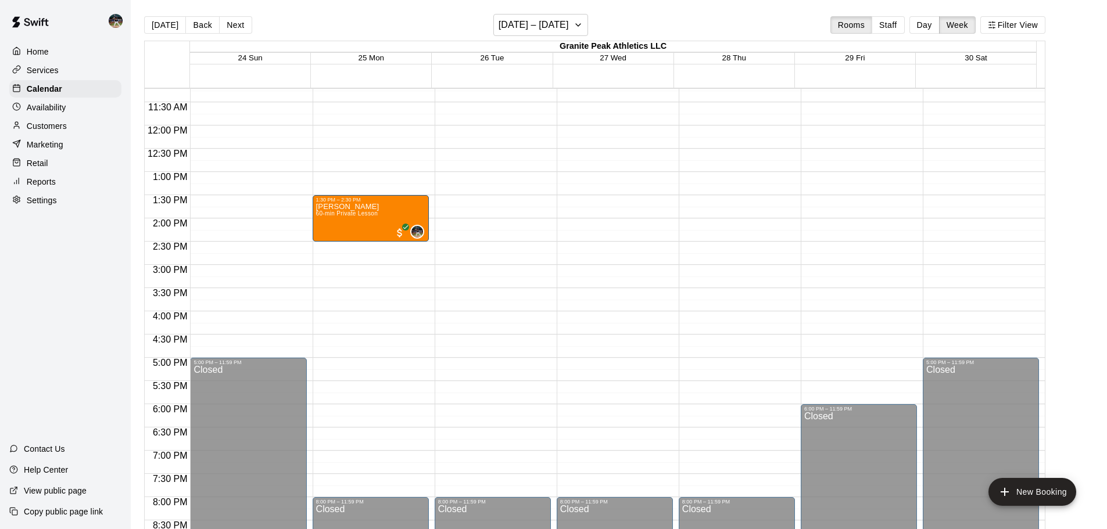
scroll to position [463, 0]
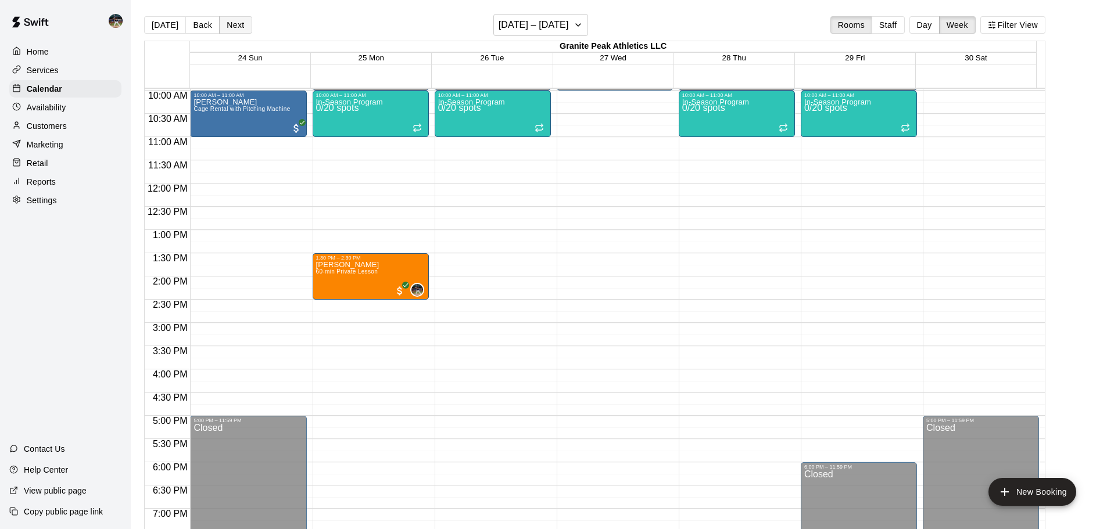
click at [228, 23] on button "Next" at bounding box center [235, 24] width 33 height 17
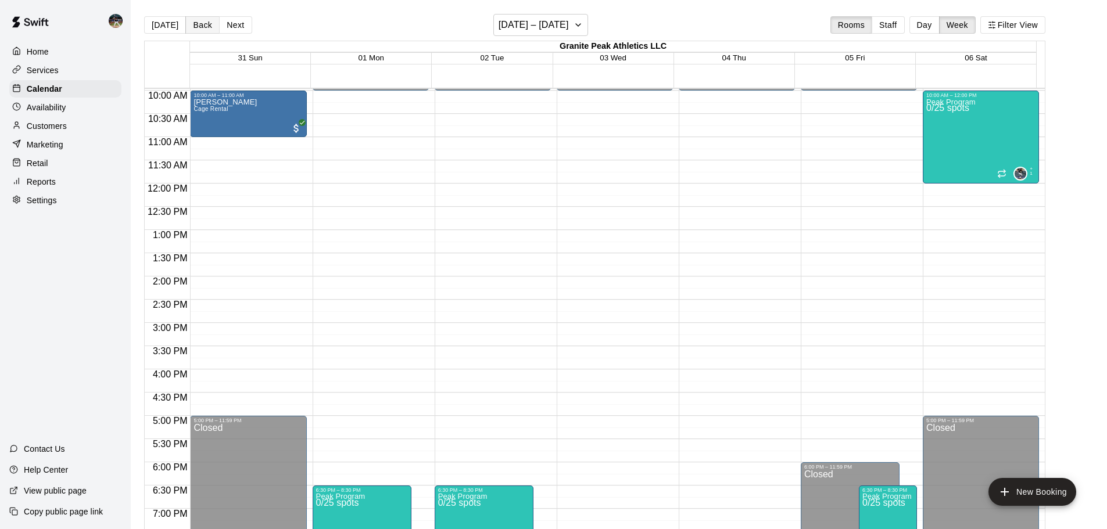
click at [202, 27] on button "Back" at bounding box center [202, 24] width 34 height 17
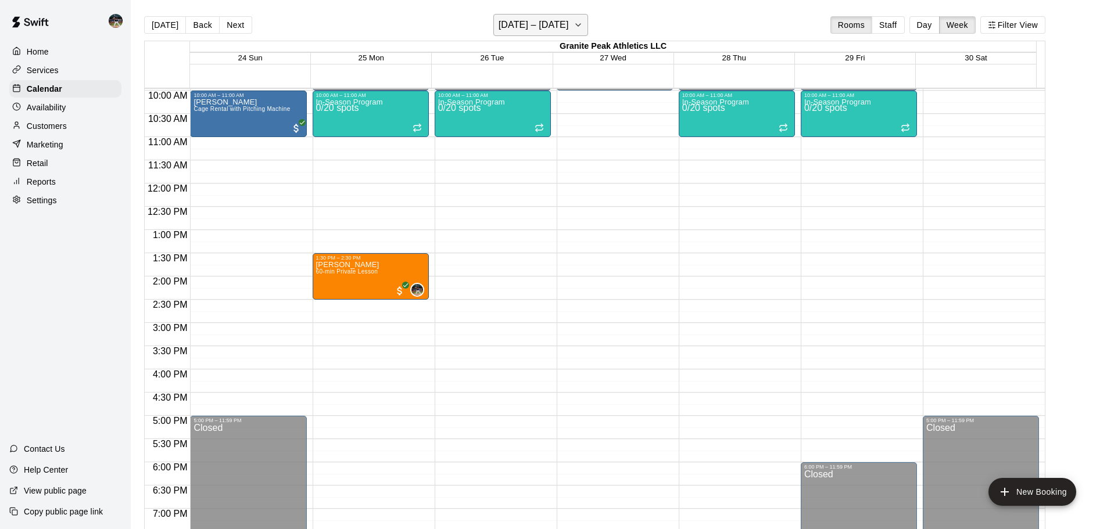
click at [566, 27] on h6 "[DATE] – [DATE]" at bounding box center [534, 25] width 70 height 16
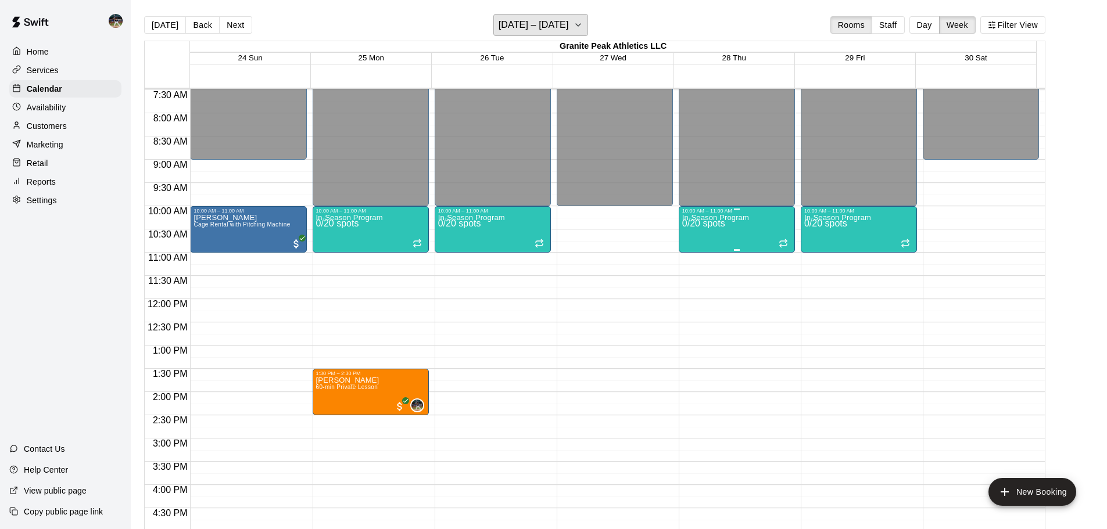
scroll to position [347, 0]
click at [921, 22] on button "Day" at bounding box center [925, 24] width 30 height 17
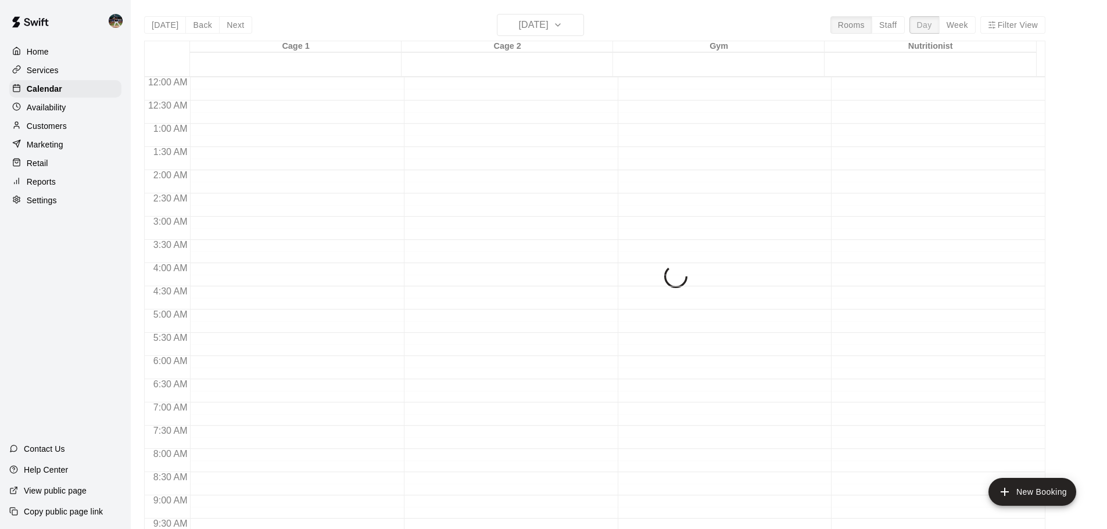
scroll to position [652, 0]
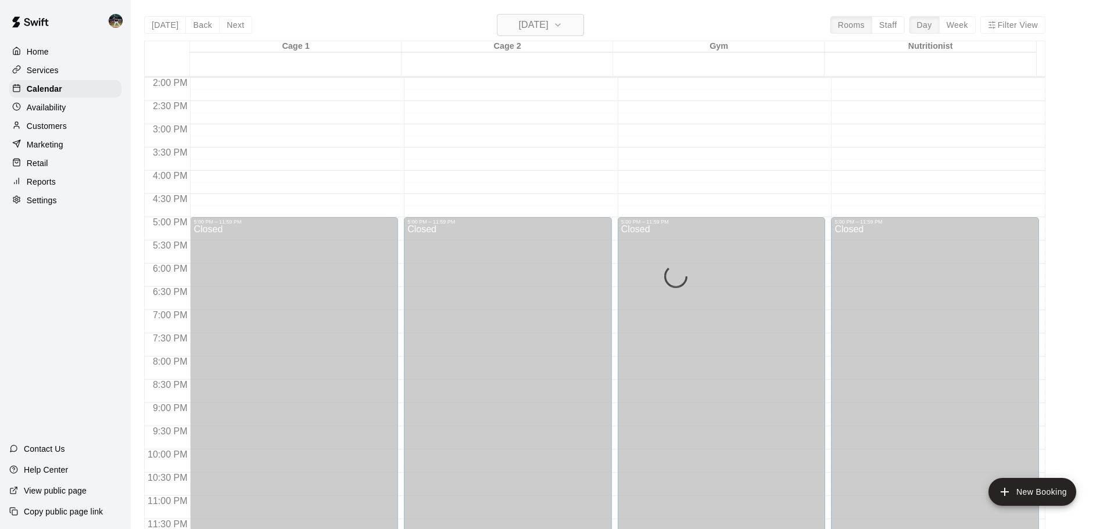
click at [547, 31] on div "[DATE] Back [DATE][DATE] Rooms Staff Day Week Filter View Cage 1 24 Sun Cage 2 …" at bounding box center [594, 278] width 901 height 529
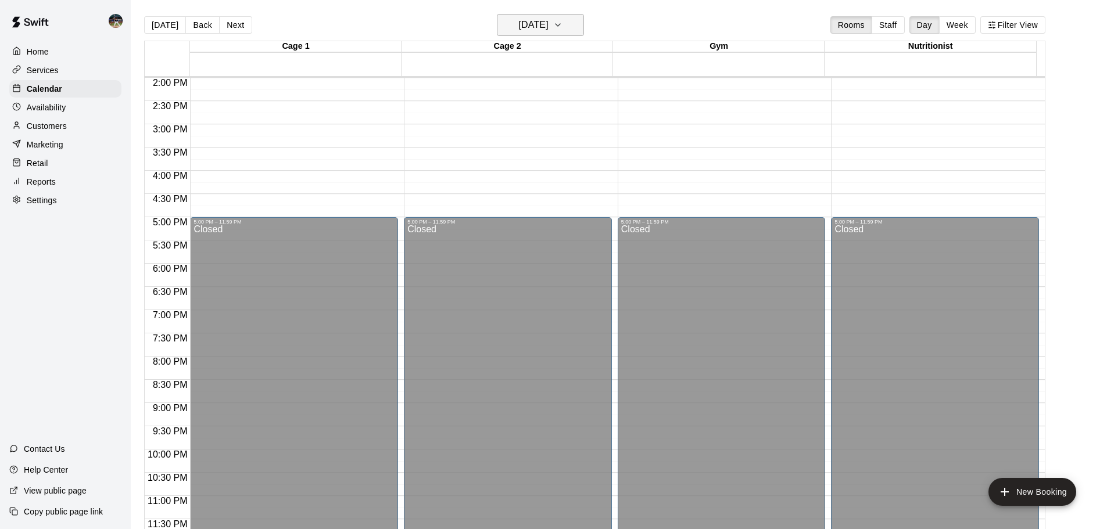
click at [549, 27] on h6 "[DATE]" at bounding box center [534, 25] width 30 height 16
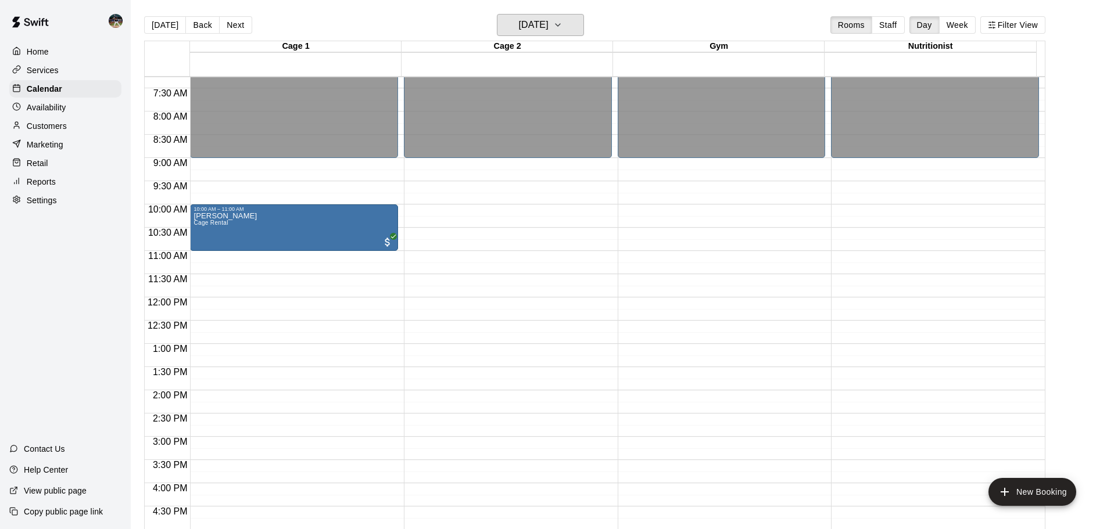
scroll to position [303, 0]
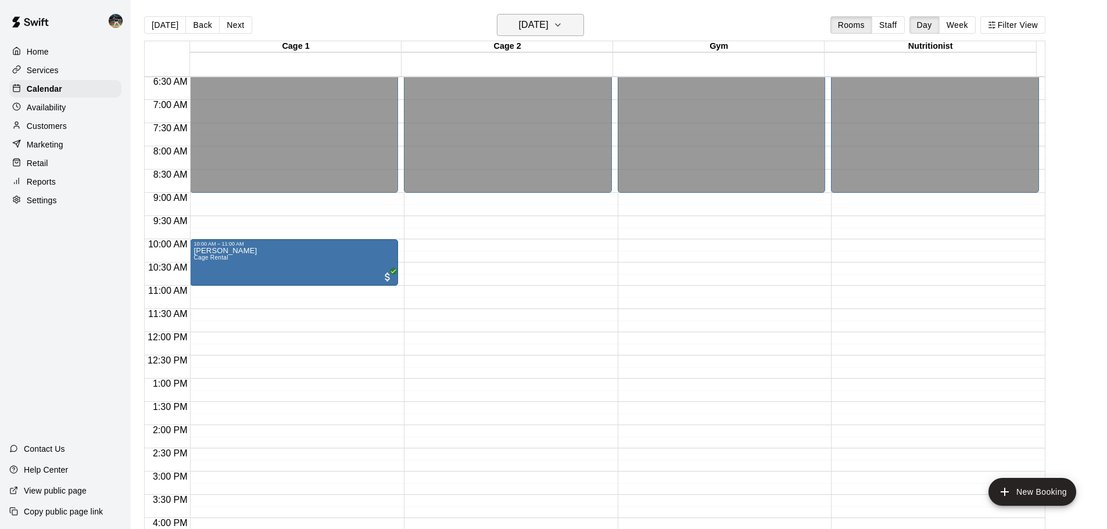
click at [549, 23] on h6 "[DATE]" at bounding box center [534, 25] width 30 height 16
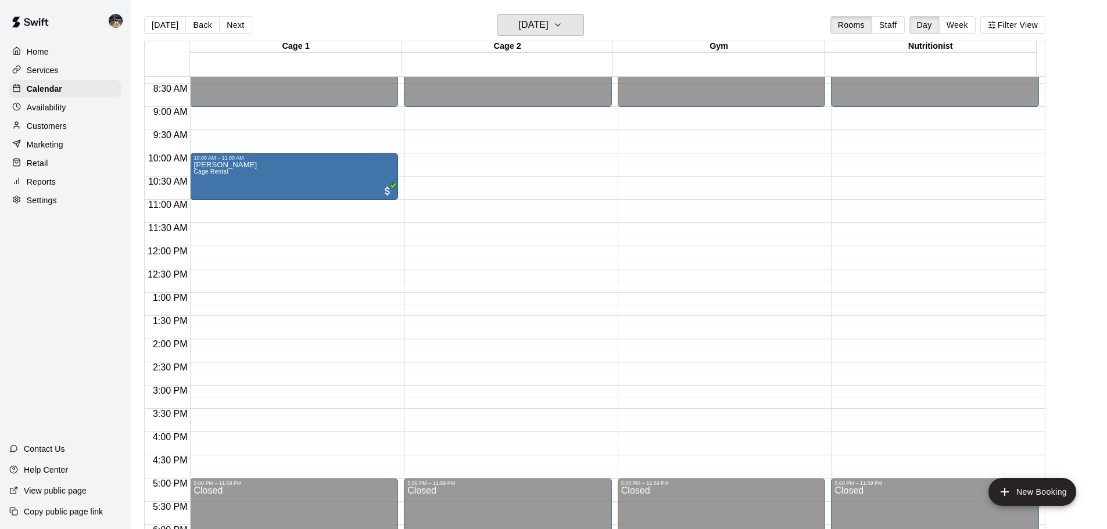
scroll to position [361, 0]
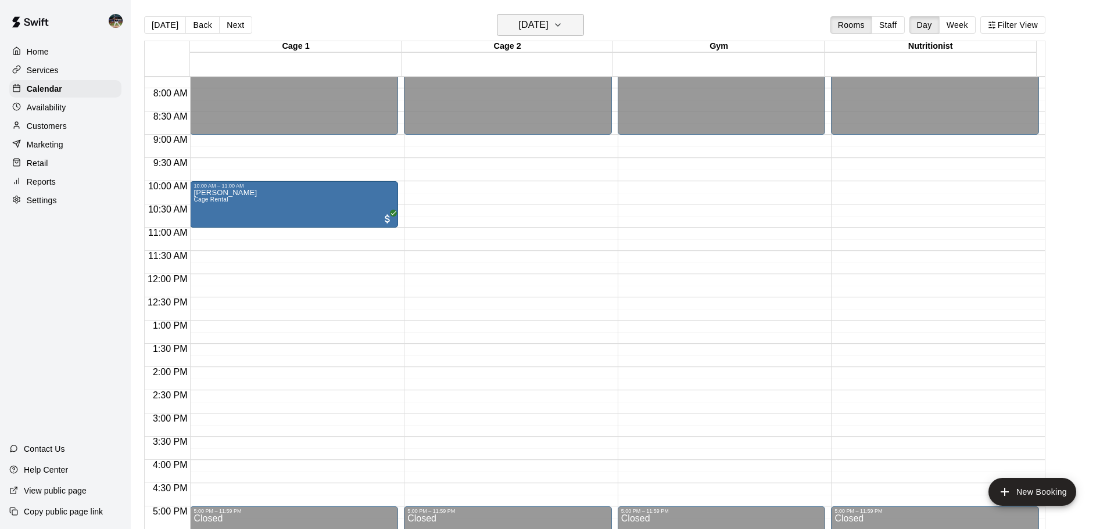
click at [549, 31] on h6 "[DATE]" at bounding box center [534, 25] width 30 height 16
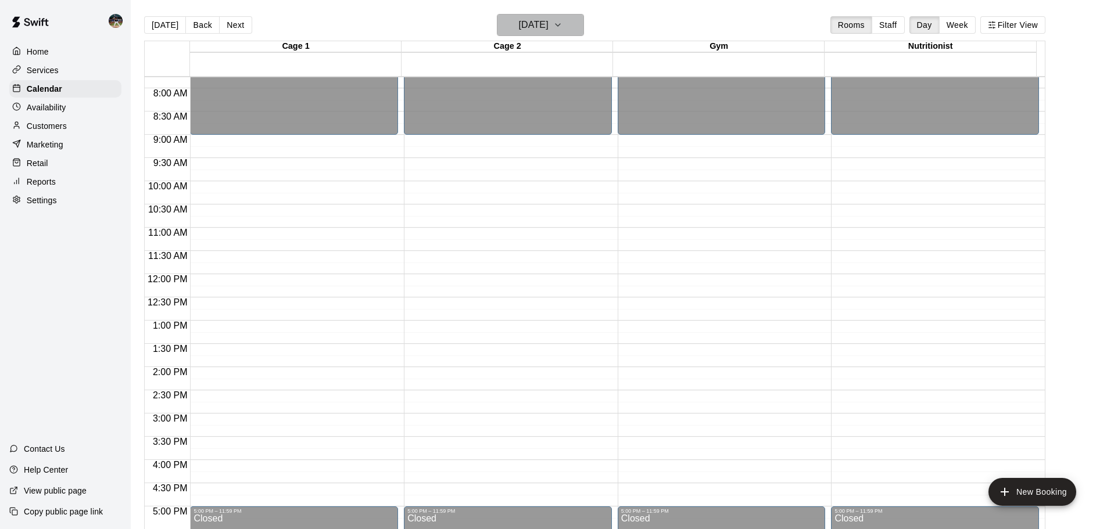
click at [538, 31] on button "[DATE]" at bounding box center [540, 25] width 87 height 22
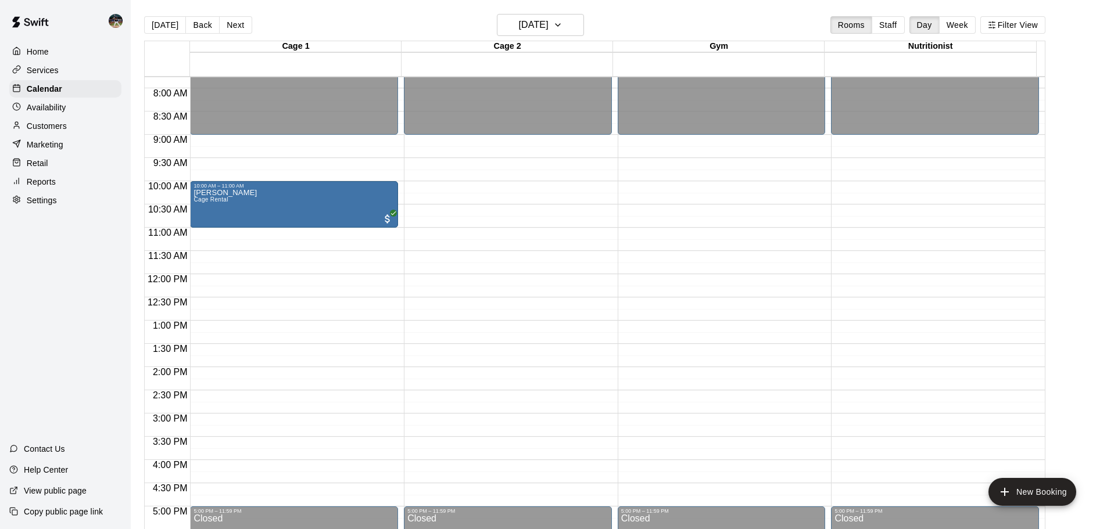
click at [149, 19] on button "[DATE]" at bounding box center [165, 24] width 42 height 17
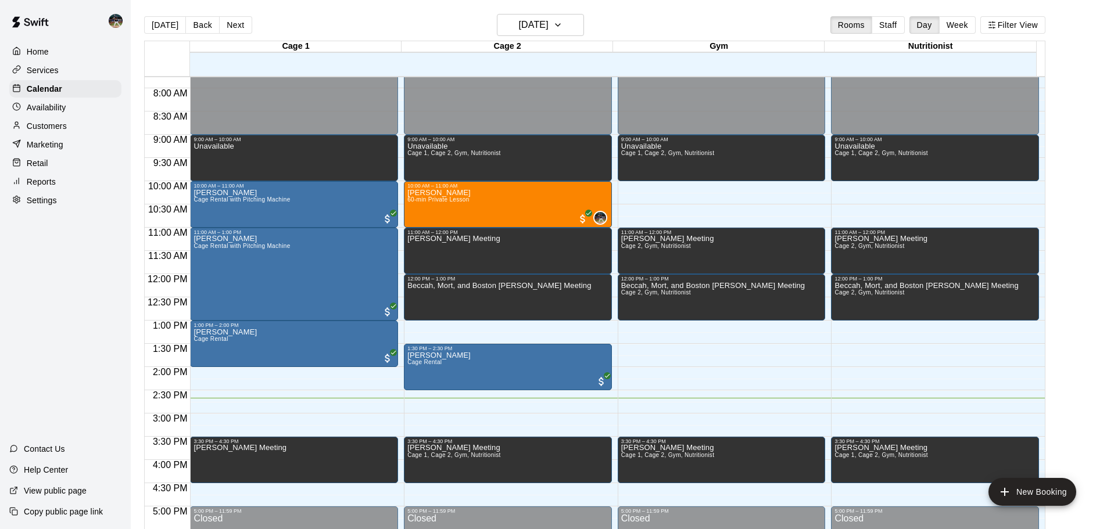
click at [572, 40] on div "[DATE] Back [DATE][DATE] Rooms Staff Day Week Filter View" at bounding box center [594, 27] width 901 height 27
click at [568, 31] on button "[DATE]" at bounding box center [540, 25] width 87 height 22
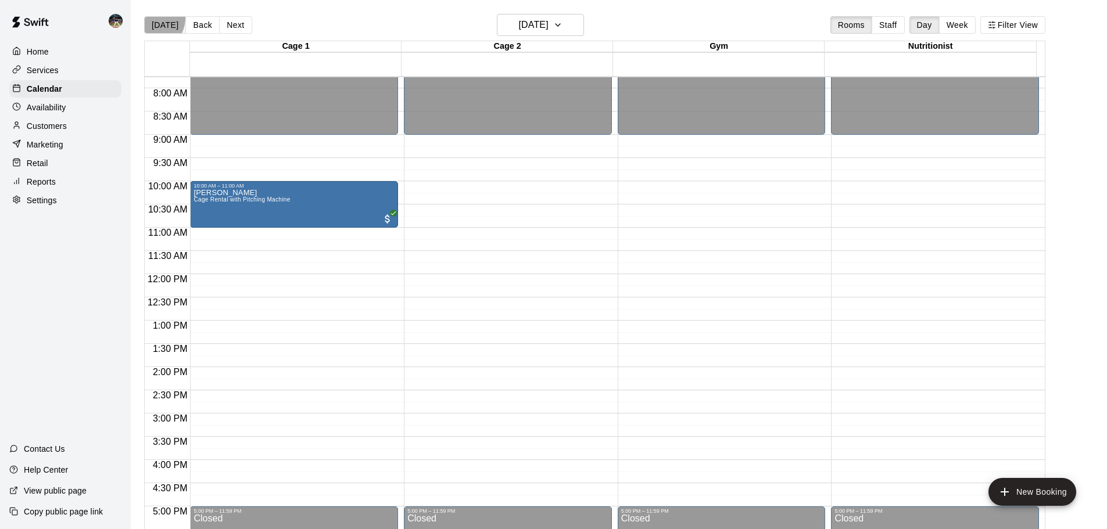
click at [151, 18] on button "[DATE]" at bounding box center [165, 24] width 42 height 17
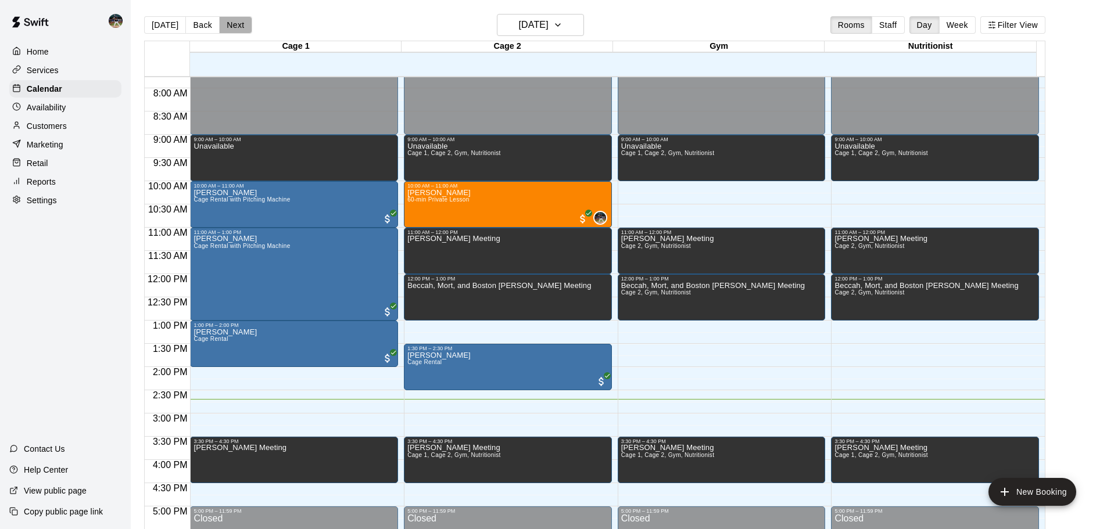
click at [230, 31] on button "Next" at bounding box center [235, 24] width 33 height 17
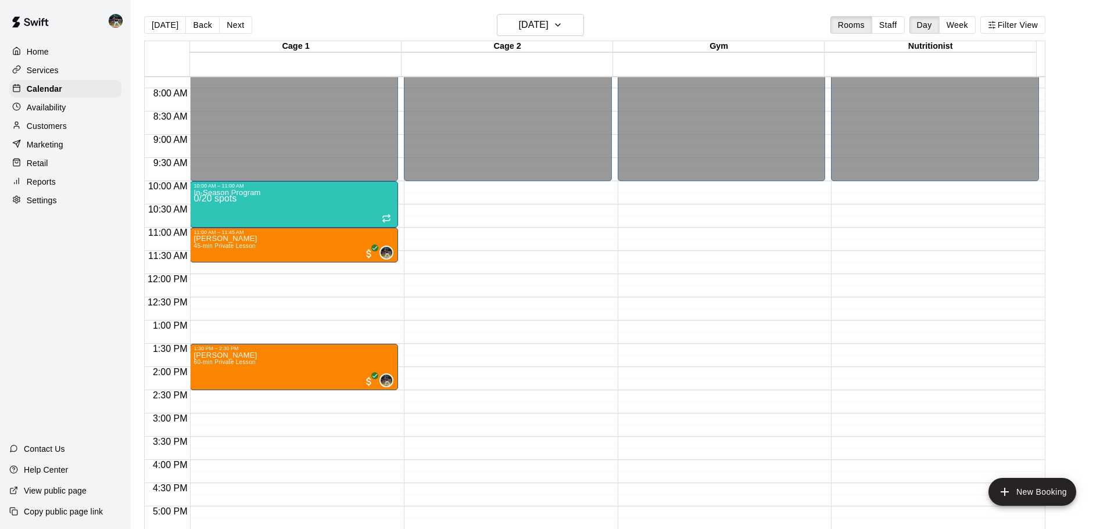
click at [231, 12] on main "[DATE] Back [DATE][DATE] Rooms Staff Day Week Filter View Cage 1 18 Mon Cage 2 …" at bounding box center [619, 274] width 976 height 548
click at [242, 25] on button "Next" at bounding box center [235, 24] width 33 height 17
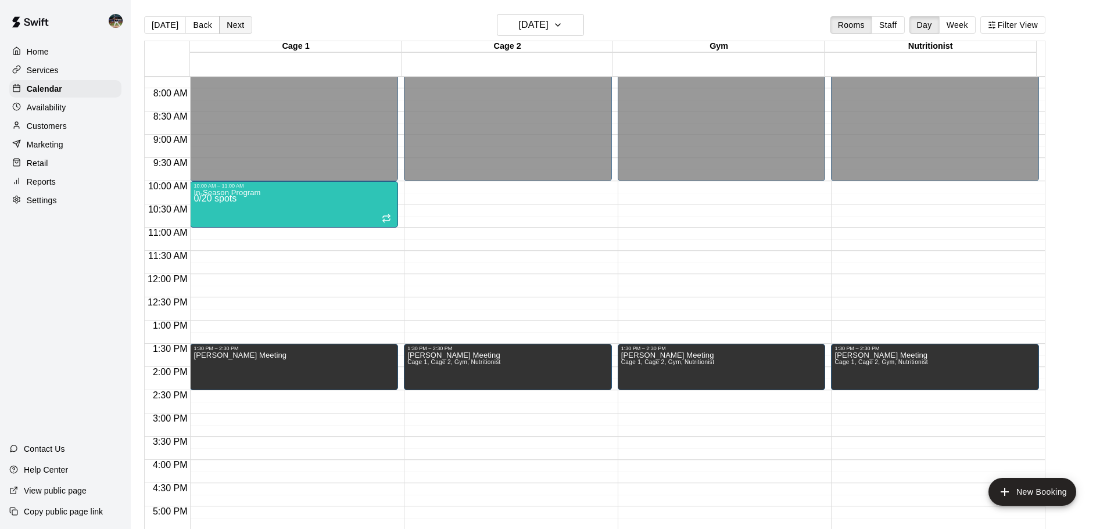
click at [237, 27] on button "Next" at bounding box center [235, 24] width 33 height 17
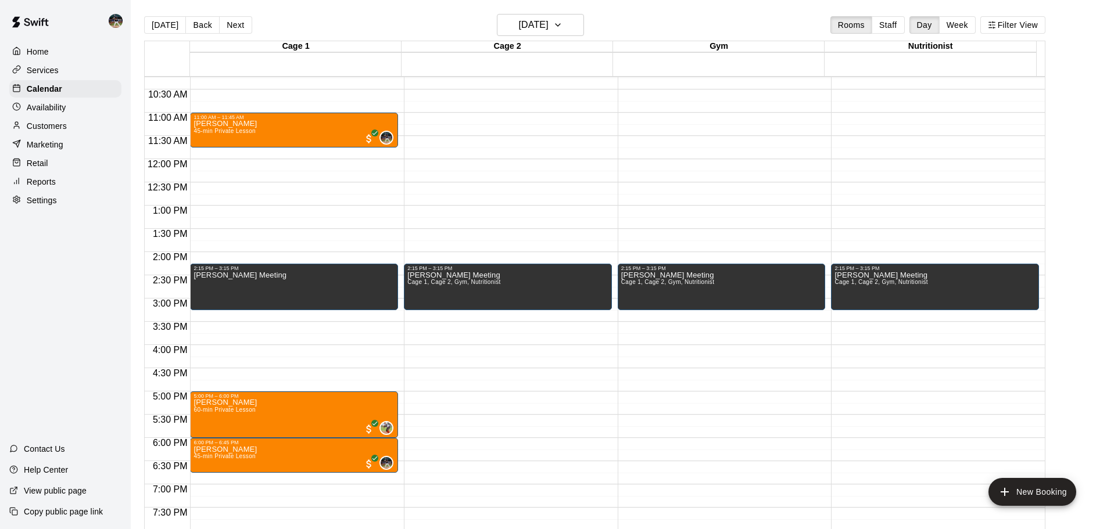
scroll to position [477, 0]
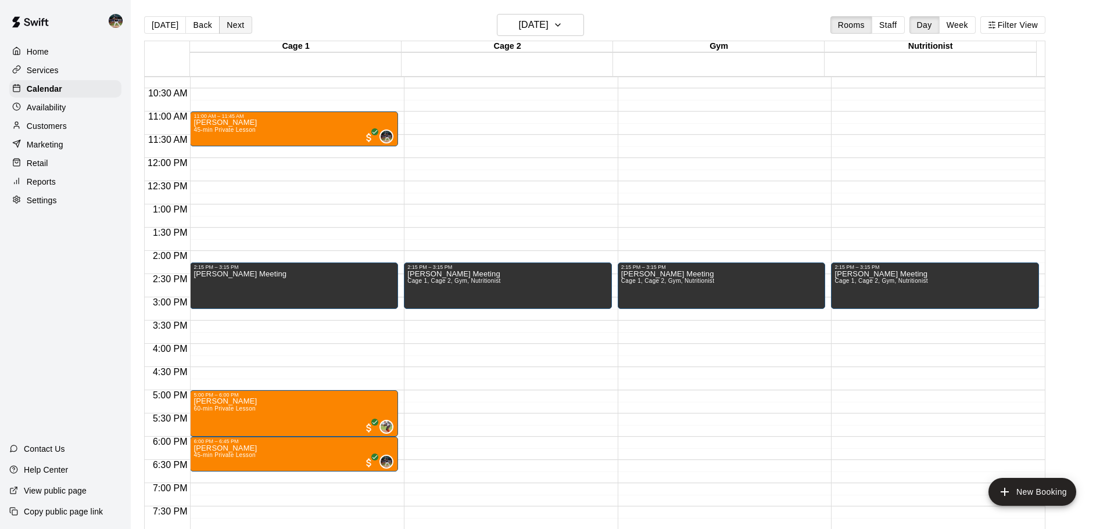
click at [237, 24] on button "Next" at bounding box center [235, 24] width 33 height 17
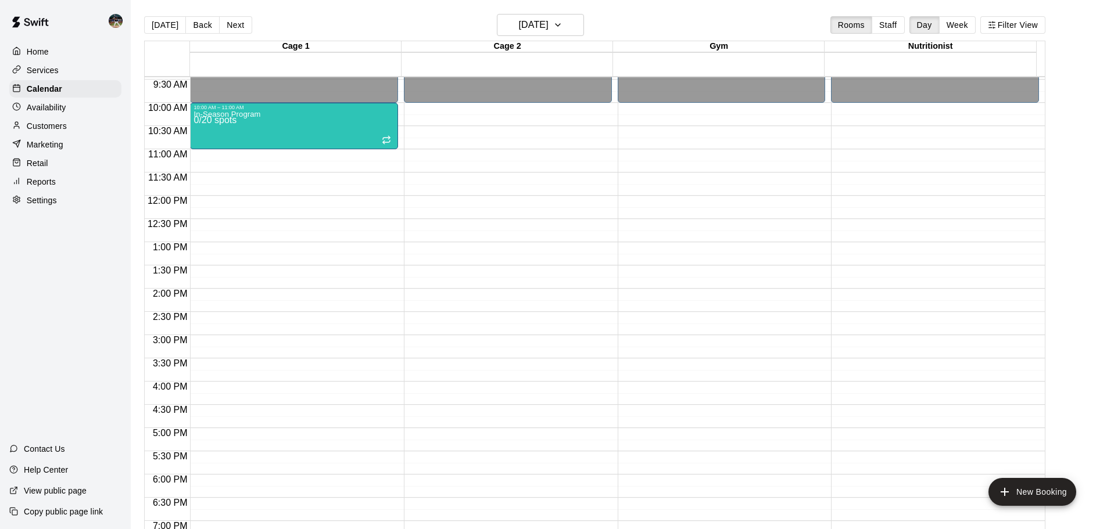
scroll to position [419, 0]
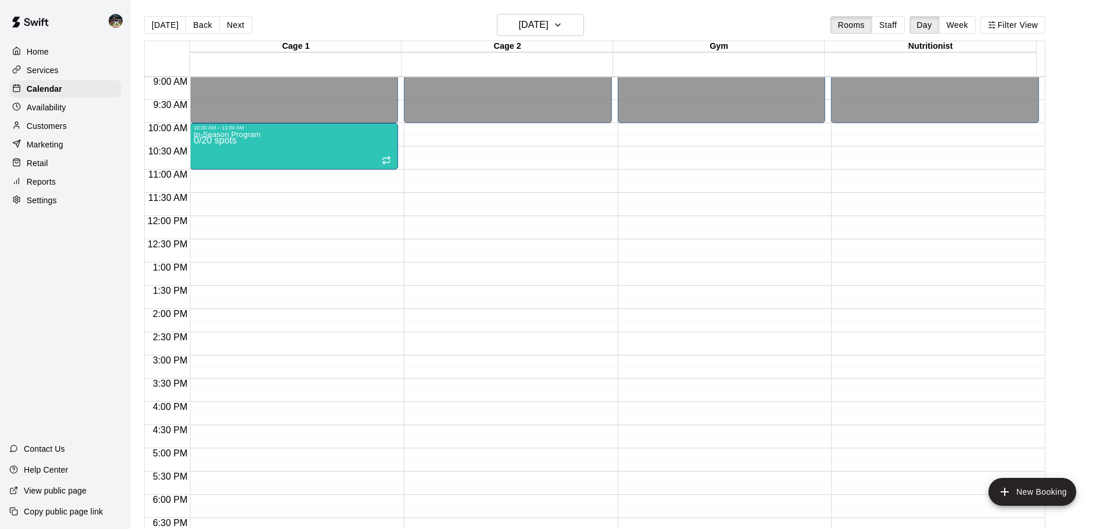
drag, startPoint x: 223, startPoint y: 38, endPoint x: 228, endPoint y: 31, distance: 7.9
click at [224, 38] on div "[DATE] Back [DATE][DATE] Rooms Staff Day Week Filter View" at bounding box center [594, 27] width 901 height 27
click at [228, 30] on button "Next" at bounding box center [235, 24] width 33 height 17
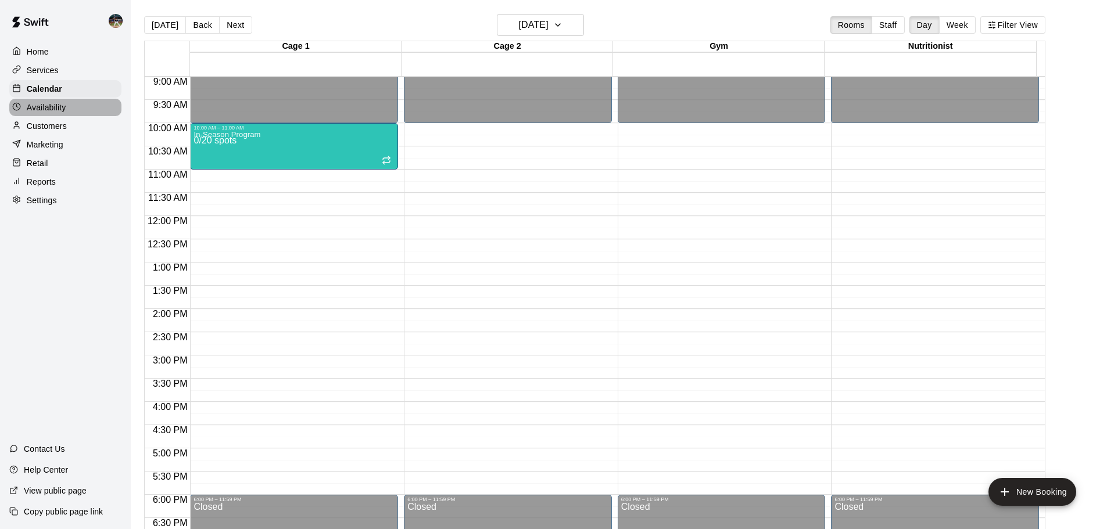
click at [89, 113] on div "Availability" at bounding box center [65, 107] width 112 height 17
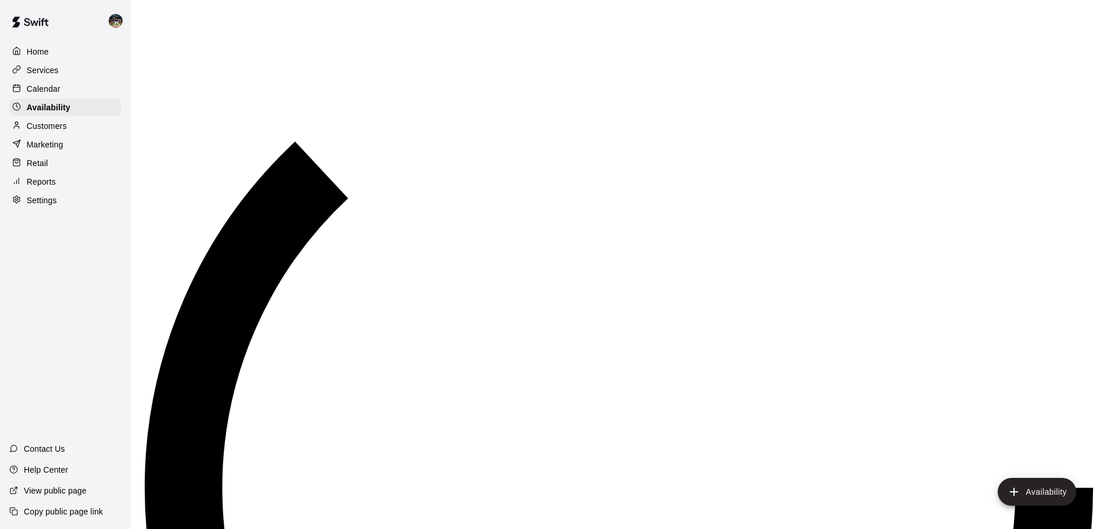
scroll to position [651, 0]
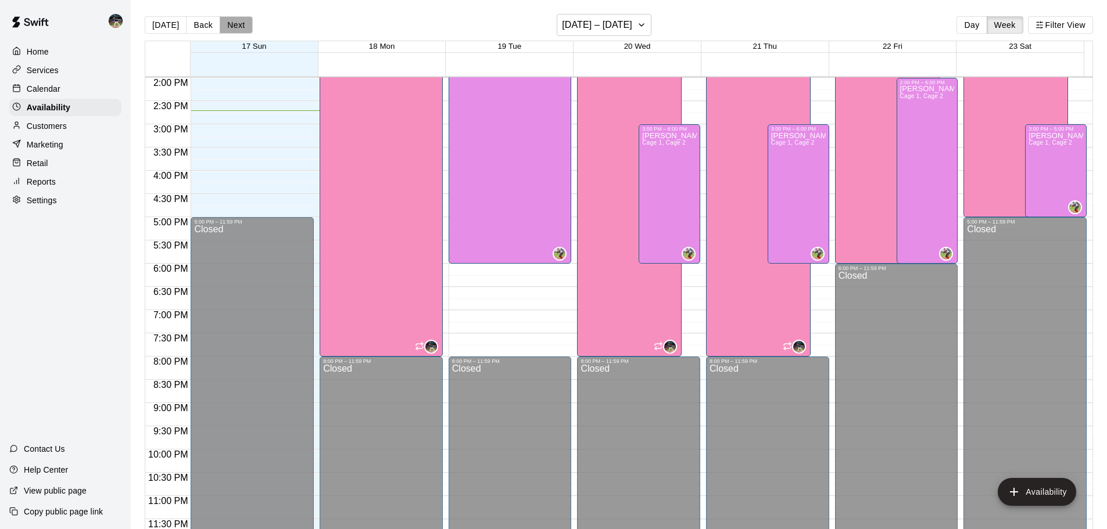
click at [228, 28] on button "Next" at bounding box center [236, 24] width 33 height 17
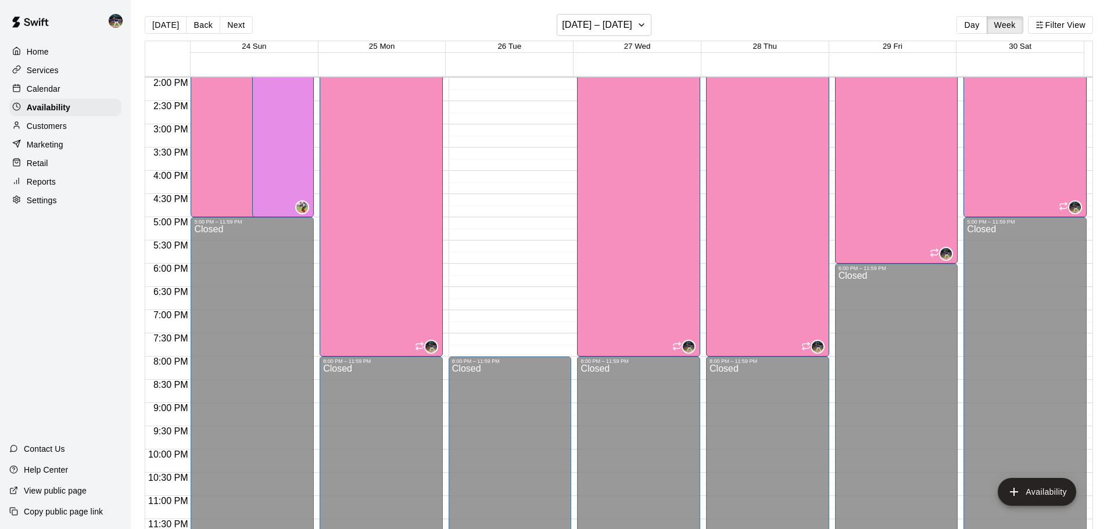
click at [61, 88] on div "Calendar" at bounding box center [65, 88] width 112 height 17
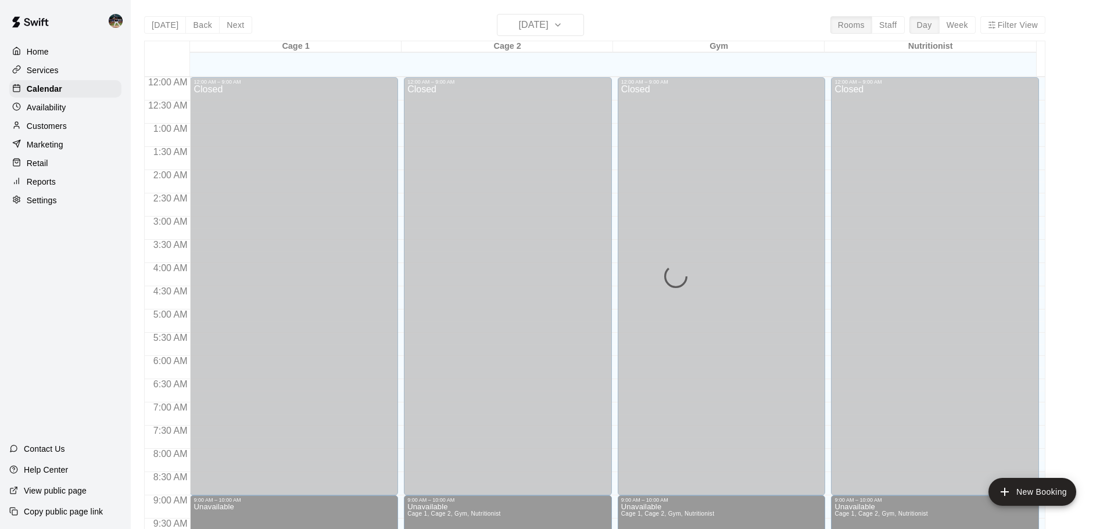
scroll to position [615, 0]
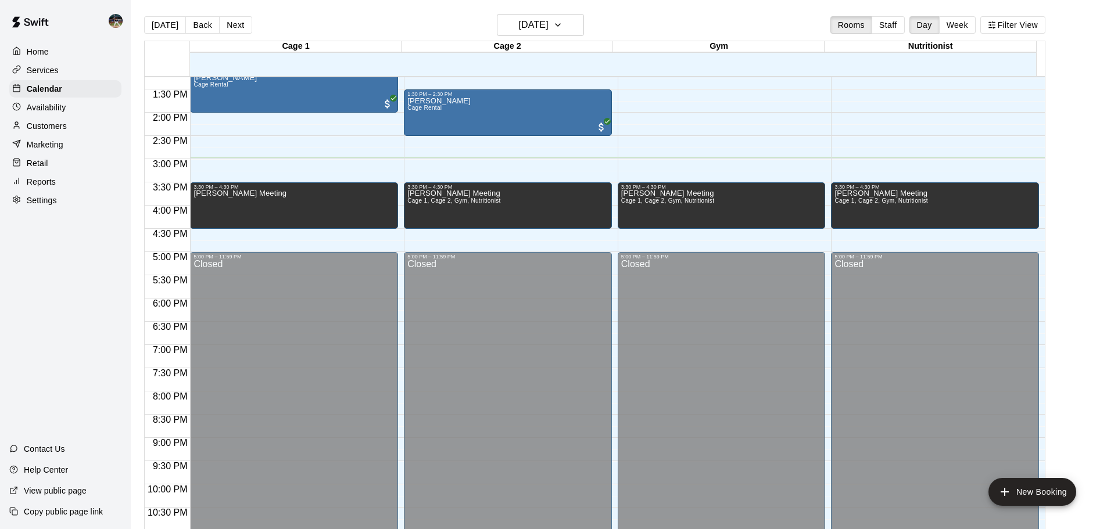
click at [303, 18] on div "[DATE] Back [DATE][DATE] Rooms Staff Day Week Filter View" at bounding box center [594, 27] width 901 height 27
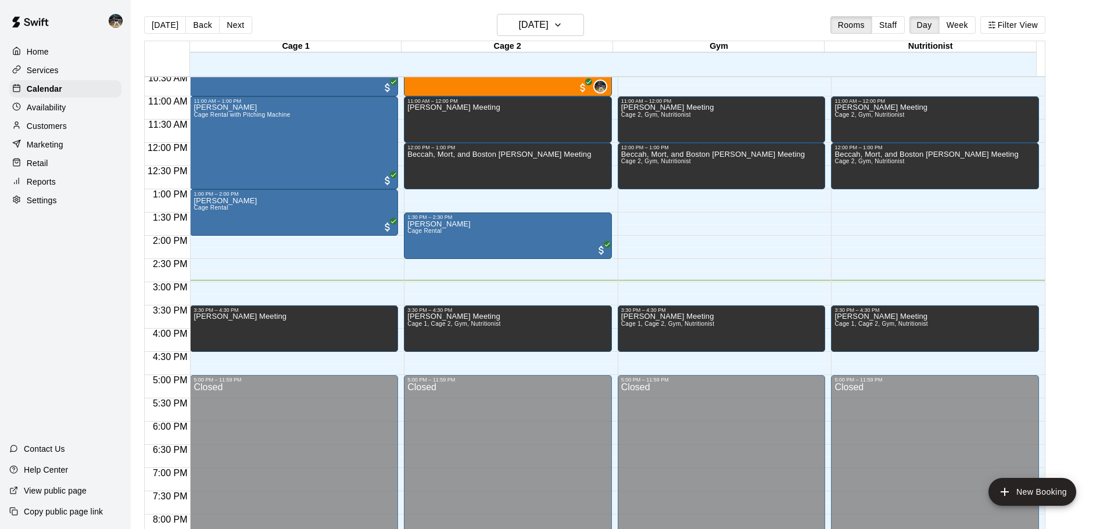
scroll to position [441, 0]
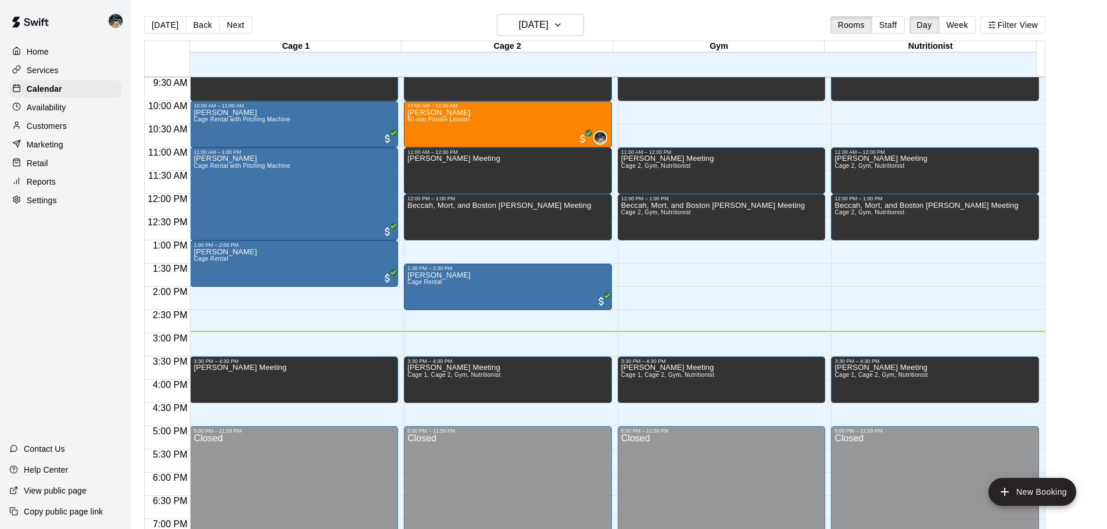
click at [80, 191] on div "Reports" at bounding box center [65, 181] width 112 height 17
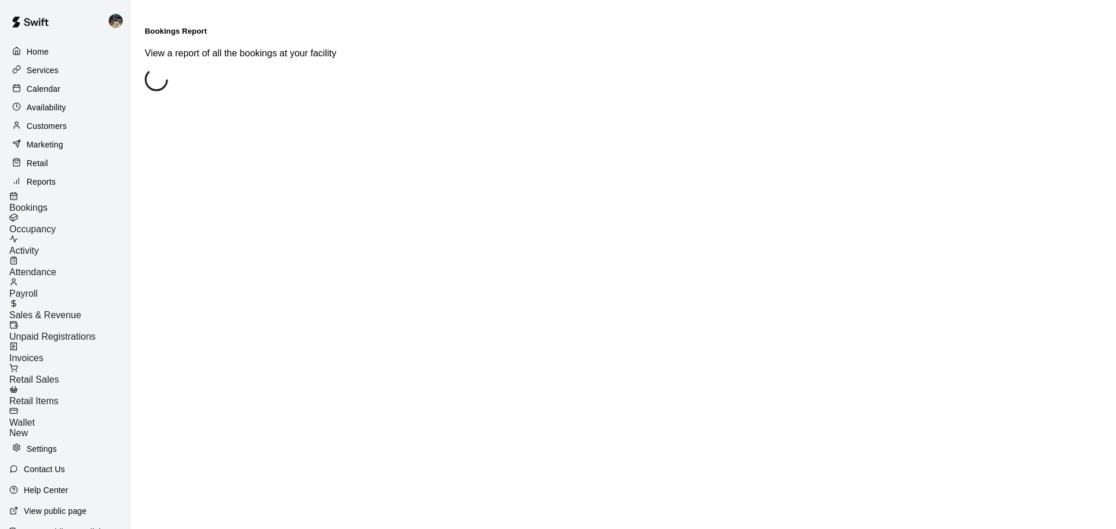
click at [81, 310] on span "Sales & Revenue" at bounding box center [45, 315] width 72 height 10
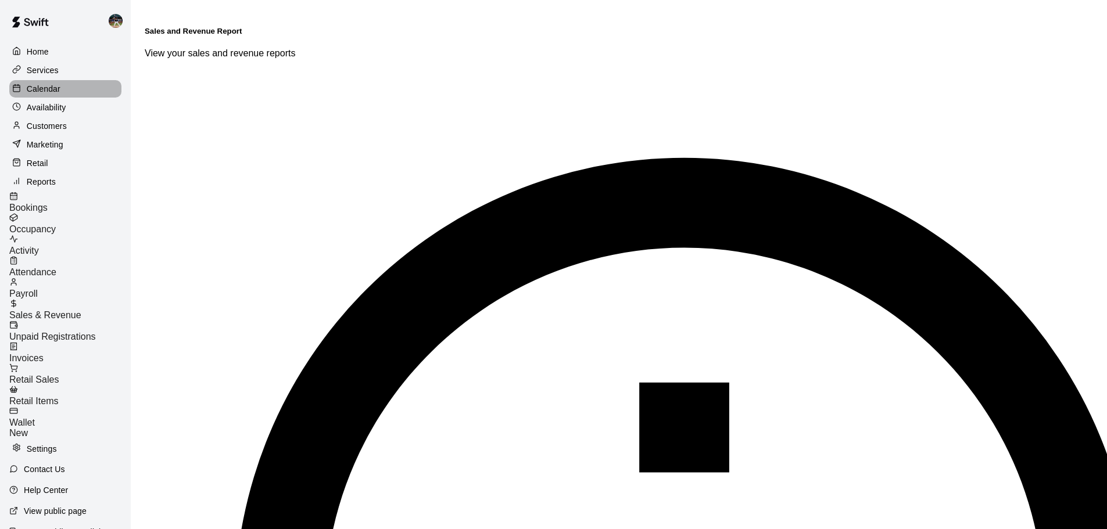
click at [60, 92] on div "Calendar" at bounding box center [65, 88] width 112 height 17
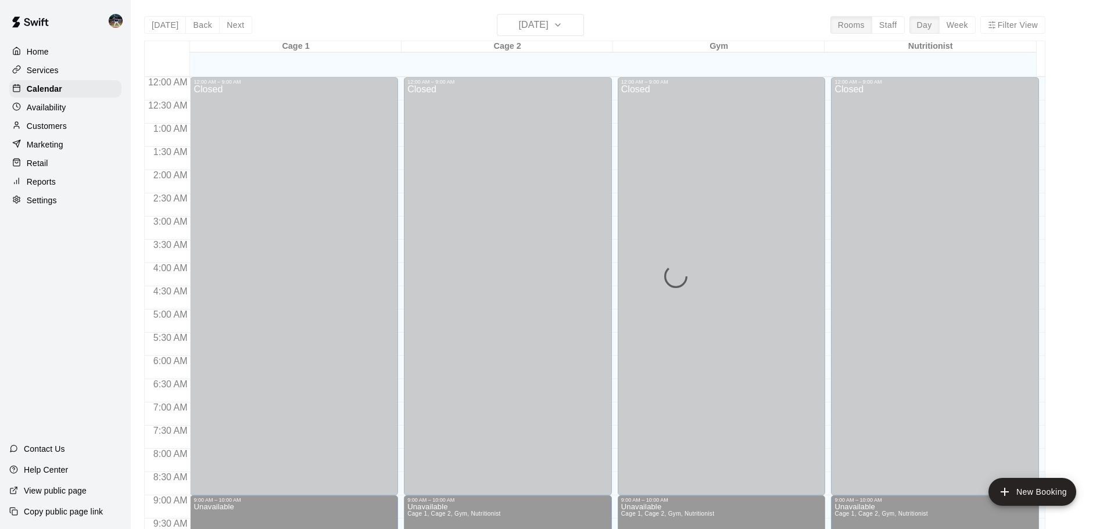
scroll to position [615, 0]
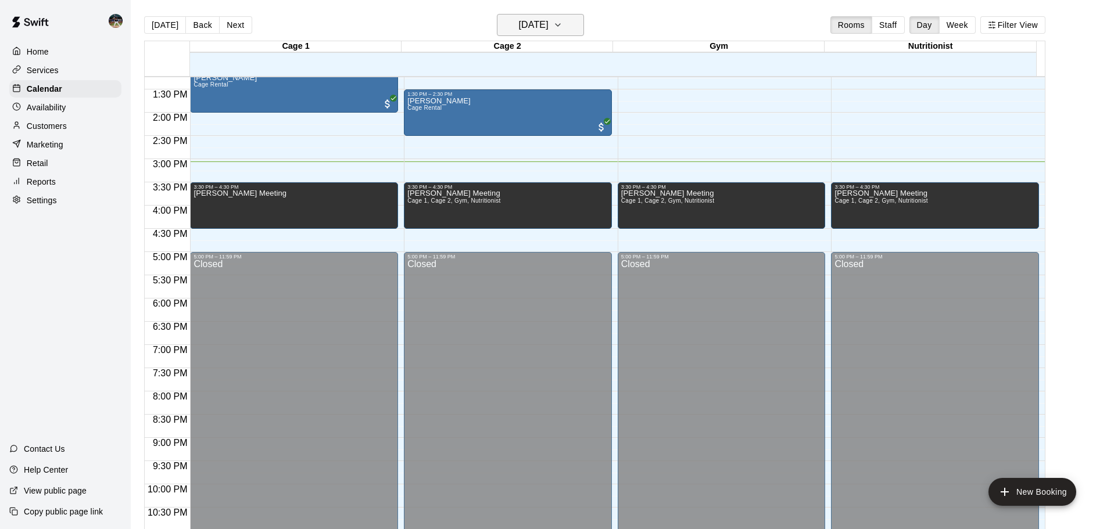
click at [535, 23] on h6 "[DATE]" at bounding box center [534, 25] width 30 height 16
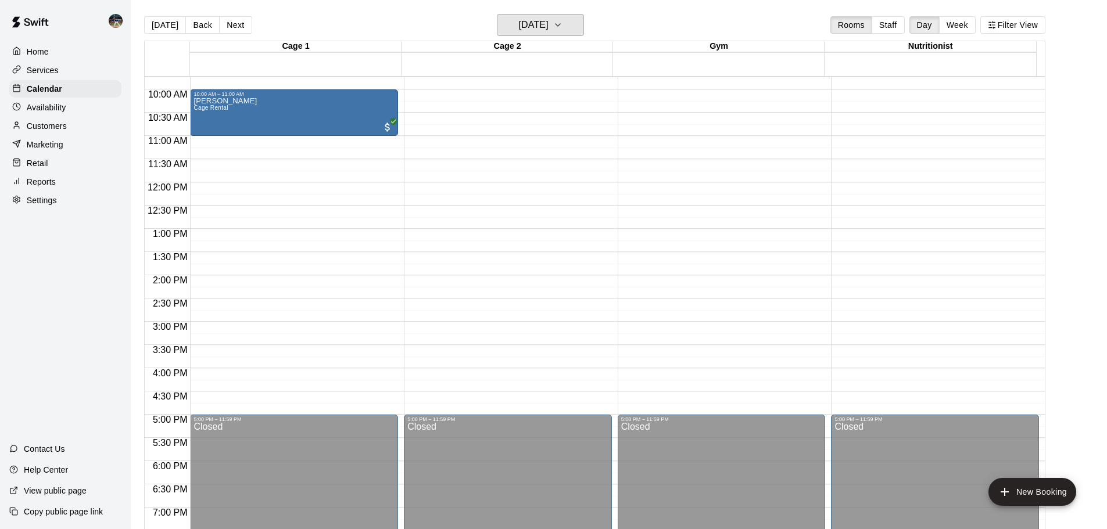
scroll to position [383, 0]
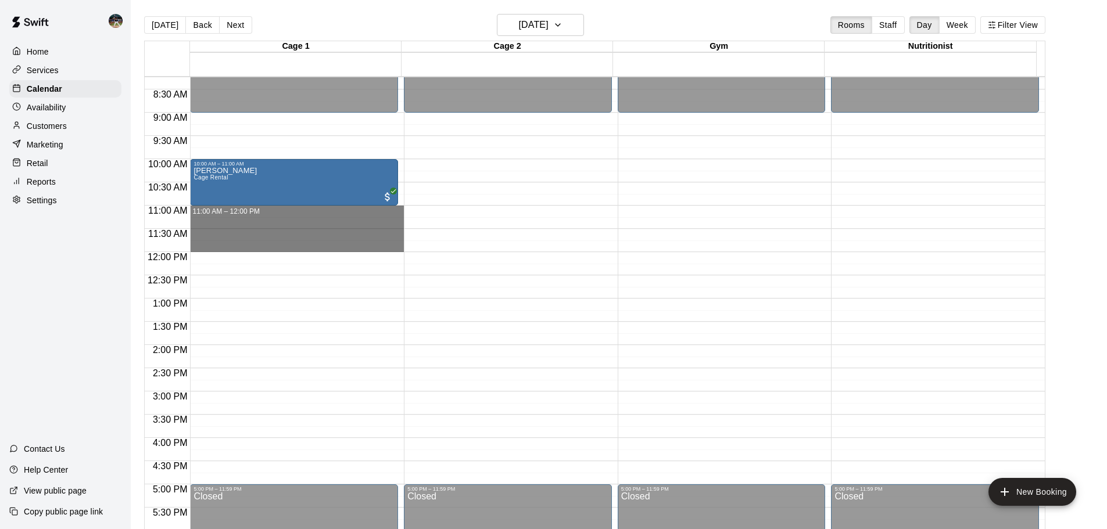
drag, startPoint x: 259, startPoint y: 209, endPoint x: 263, endPoint y: 248, distance: 39.2
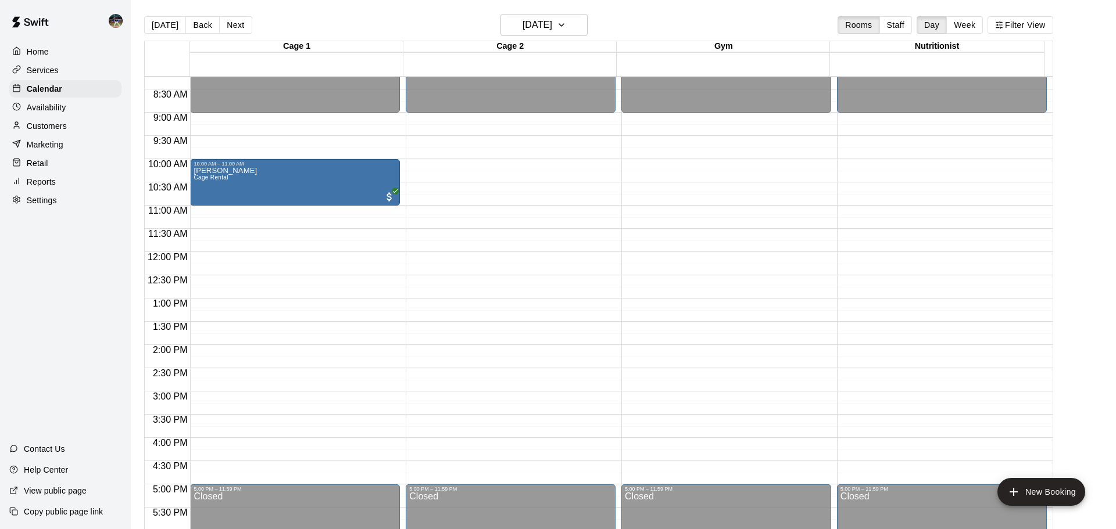
type input "**********"
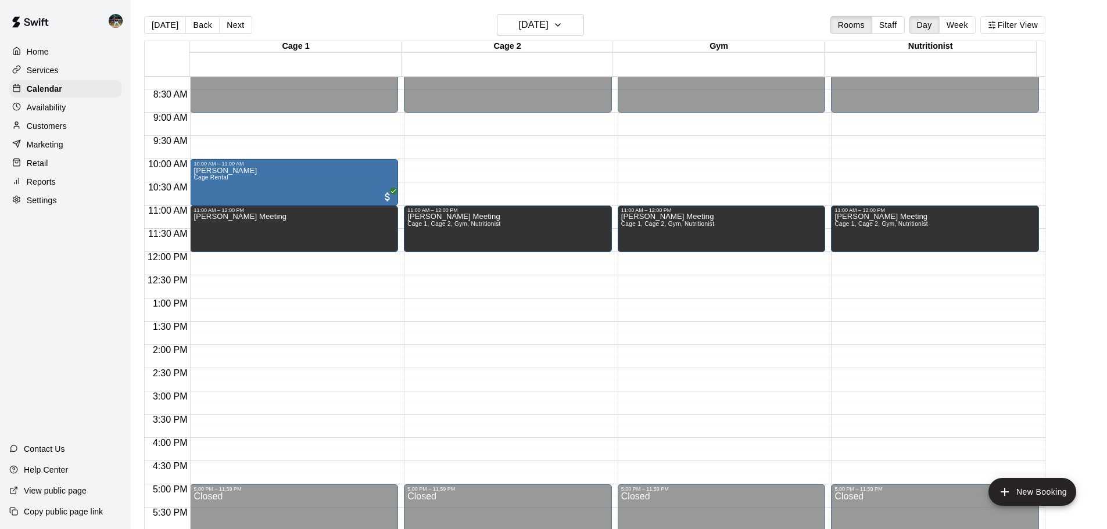
click at [169, 17] on button "[DATE]" at bounding box center [165, 24] width 42 height 17
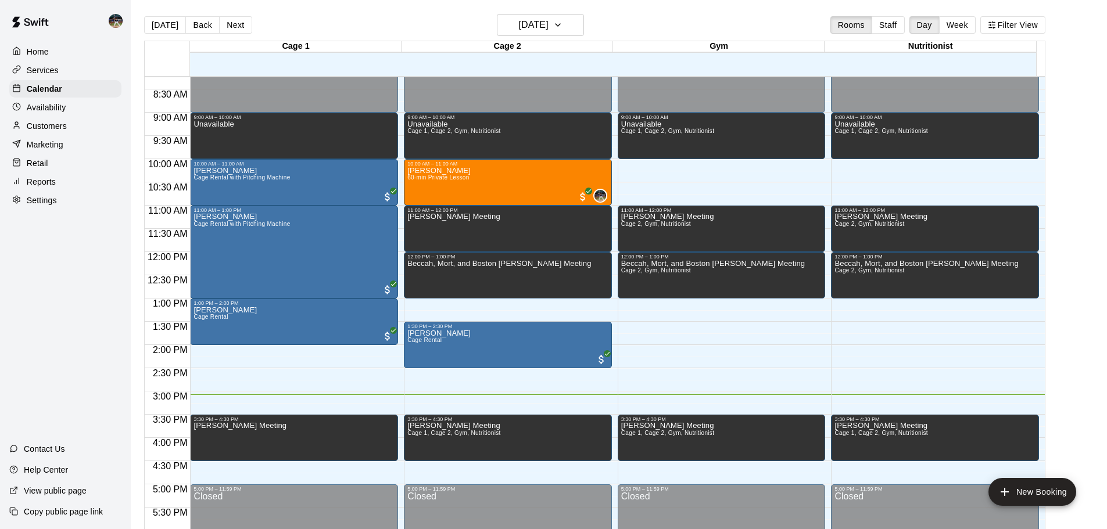
click at [39, 76] on p "Services" at bounding box center [43, 71] width 32 height 12
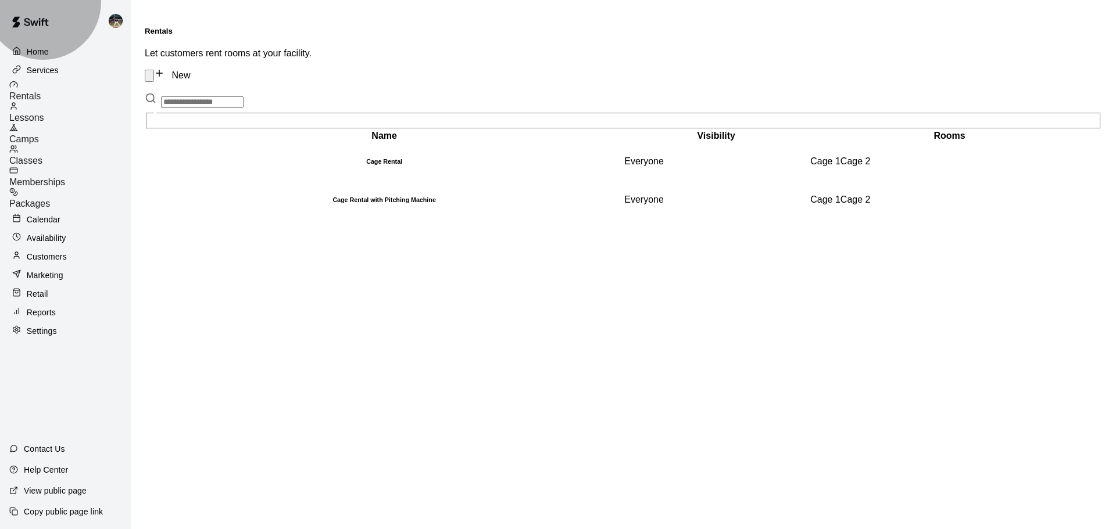
click at [71, 166] on div "Memberships" at bounding box center [69, 177] width 121 height 22
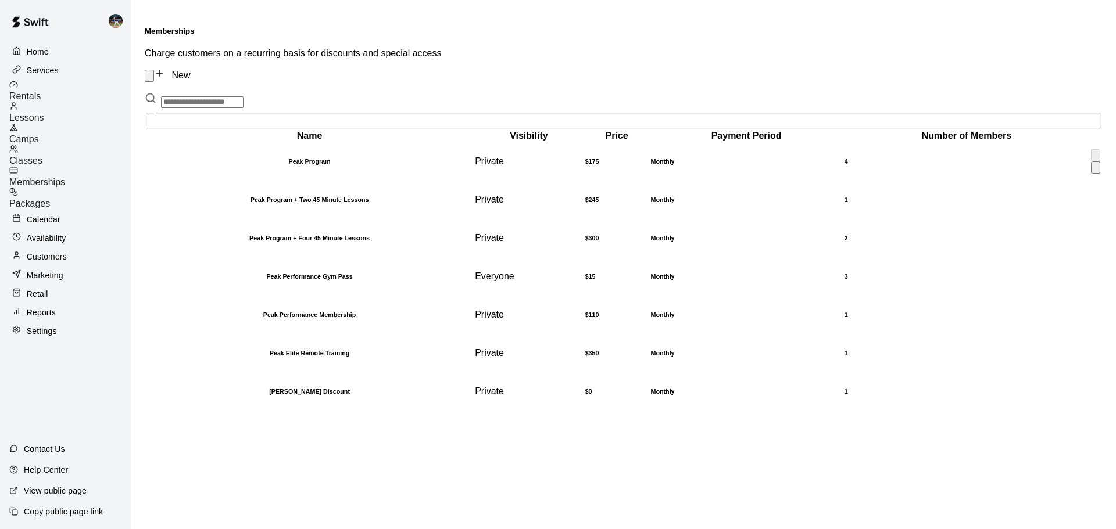
click at [409, 158] on h6 "Peak Program" at bounding box center [309, 161] width 326 height 7
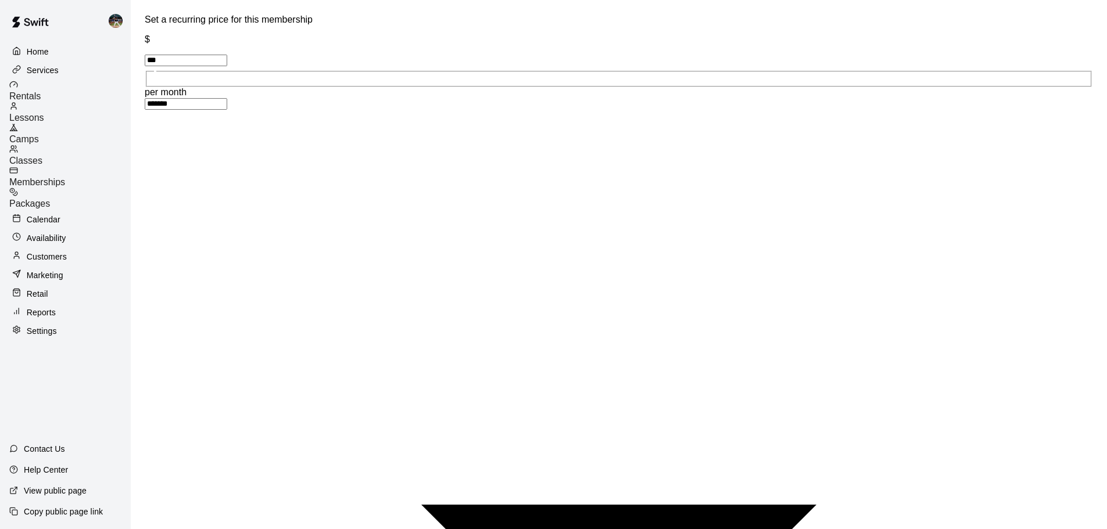
scroll to position [693, 0]
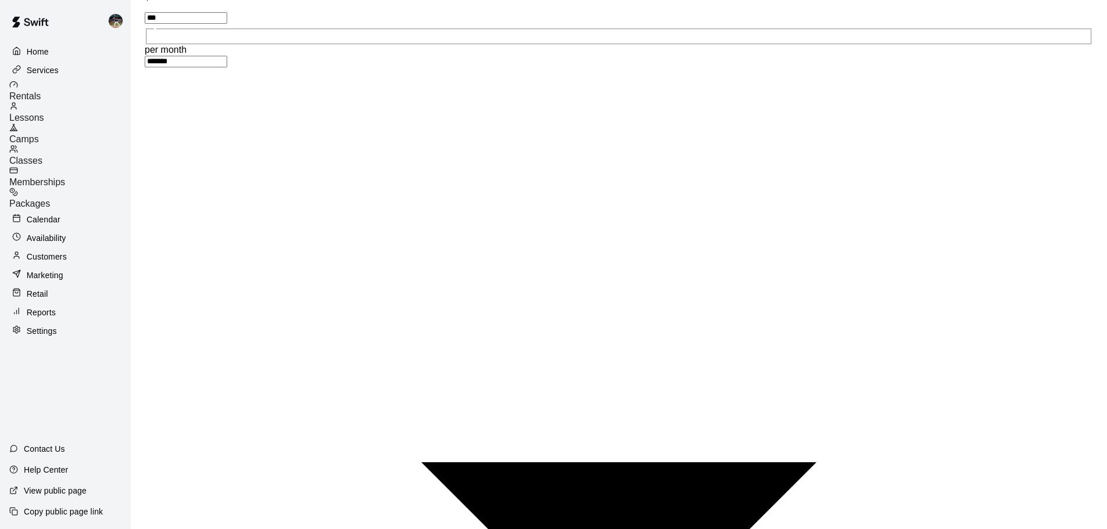
click at [62, 177] on span "Memberships" at bounding box center [37, 182] width 56 height 10
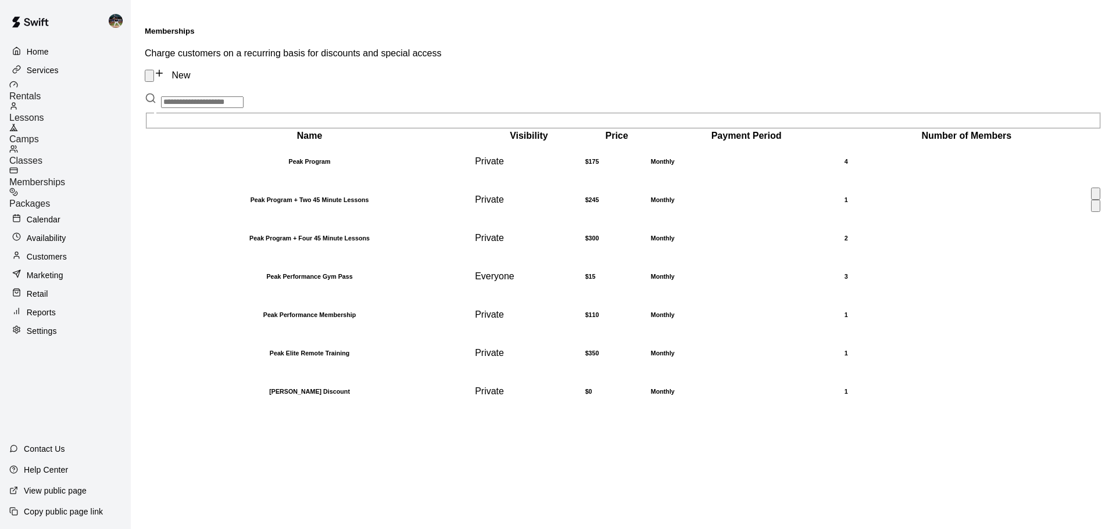
click at [213, 196] on h6 "Peak Program + Two 45 Minute Lessons" at bounding box center [309, 199] width 326 height 7
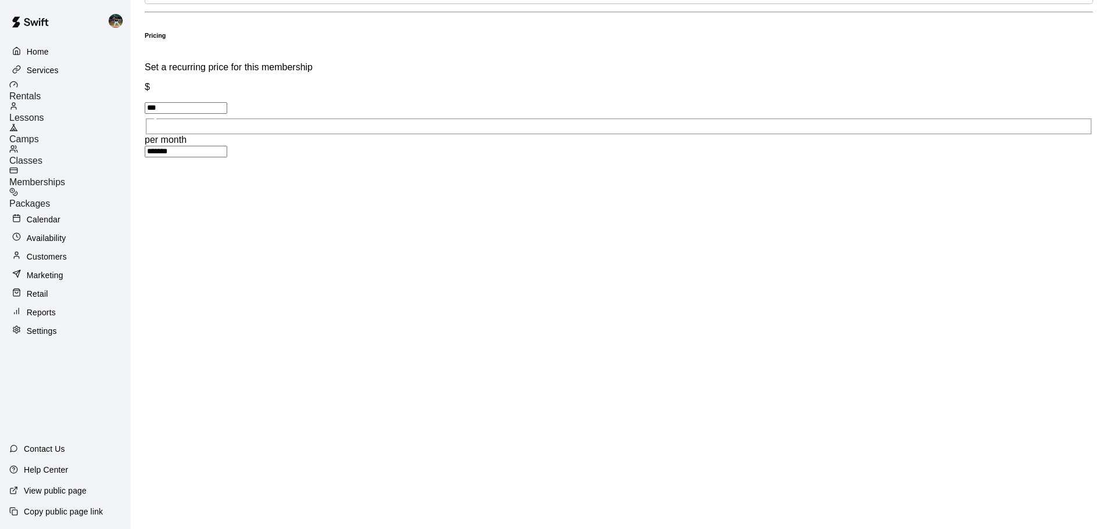
scroll to position [624, 0]
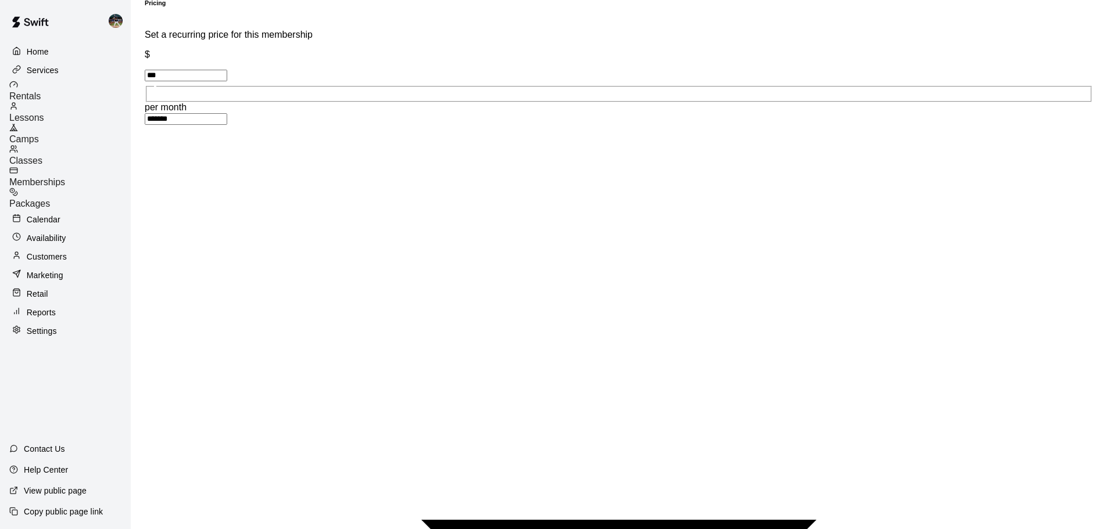
click at [102, 167] on div "Memberships" at bounding box center [69, 177] width 121 height 22
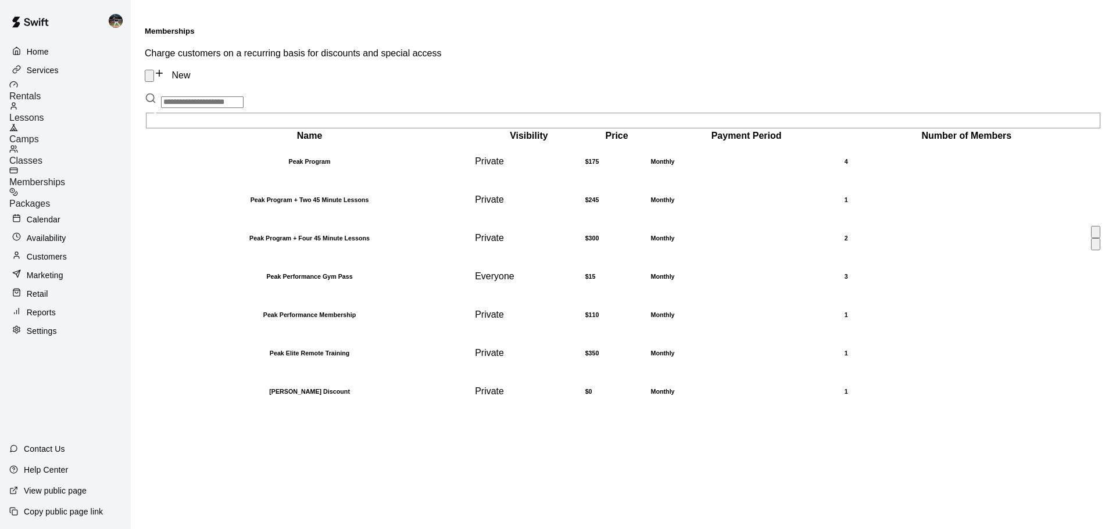
click at [282, 239] on h6 "Peak Program + Four 45 Minute Lessons" at bounding box center [309, 238] width 326 height 7
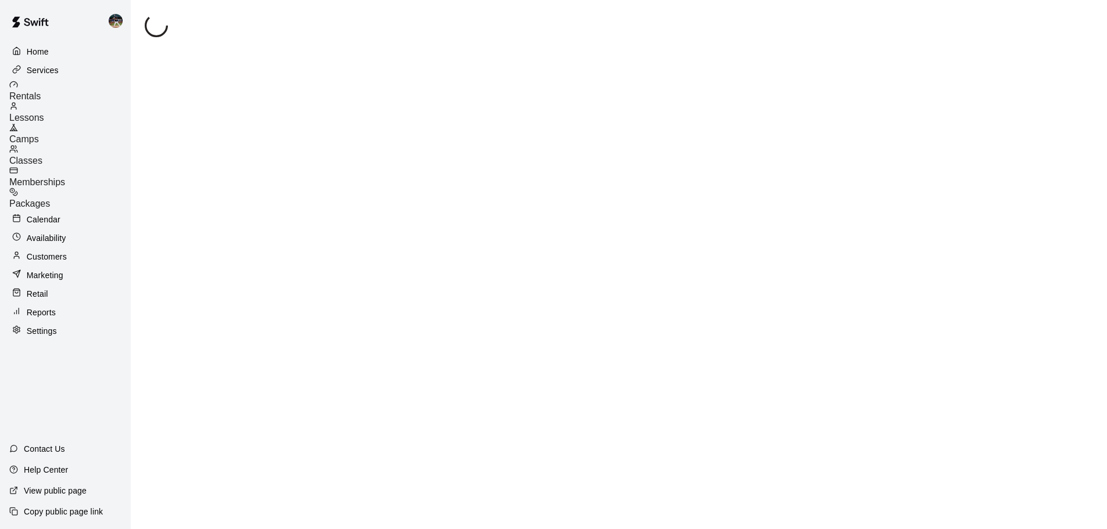
scroll to position [19, 0]
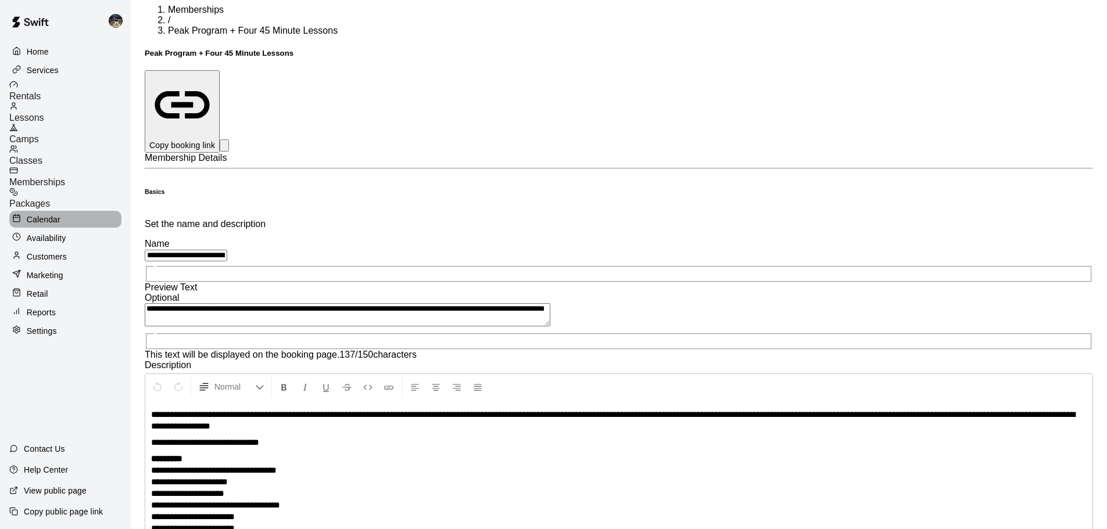
click at [44, 214] on p "Calendar" at bounding box center [44, 220] width 34 height 12
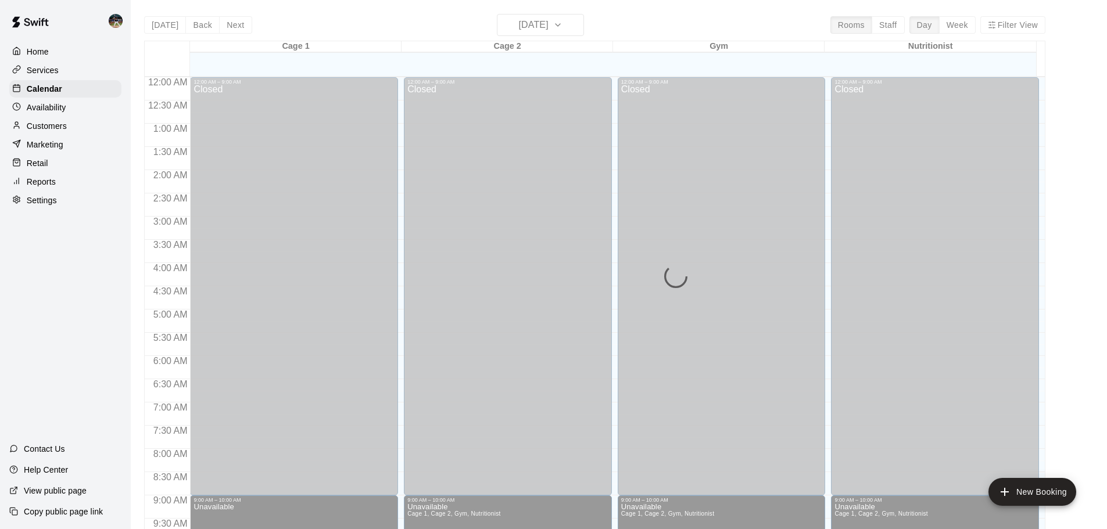
scroll to position [615, 0]
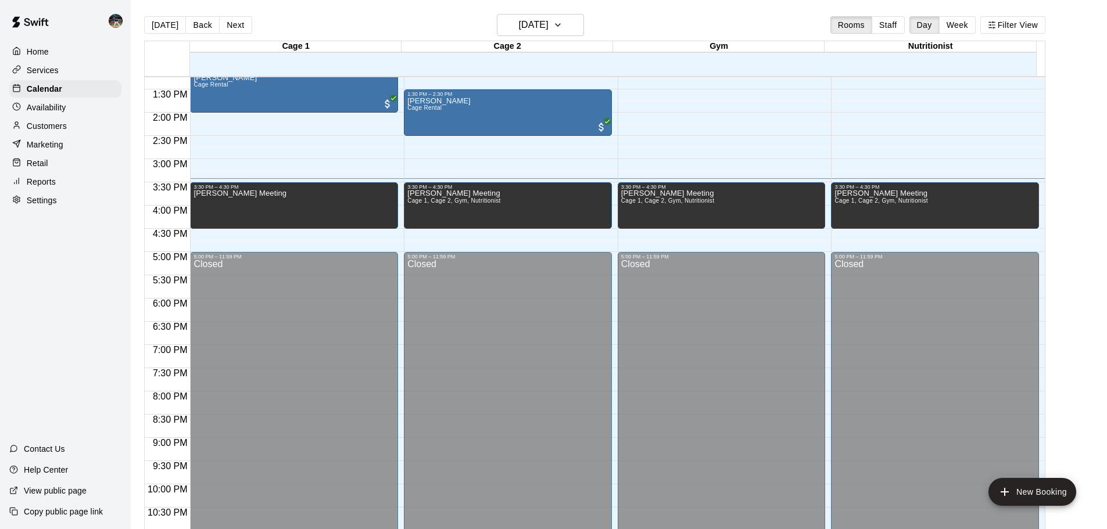
click at [698, 16] on div "[DATE] Back [DATE][DATE] Rooms Staff Day Week Filter View" at bounding box center [594, 27] width 901 height 27
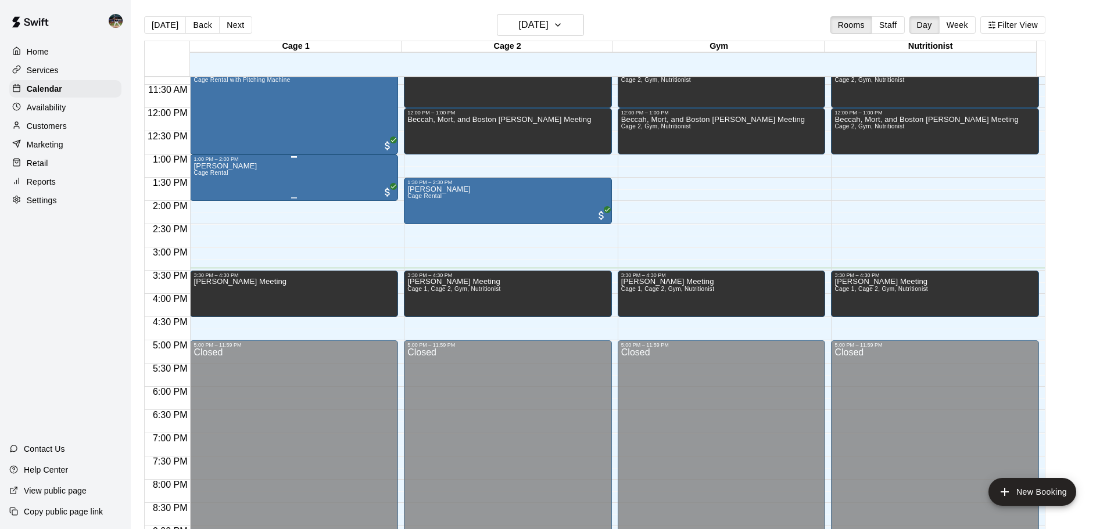
scroll to position [499, 0]
